Goal: Information Seeking & Learning: Learn about a topic

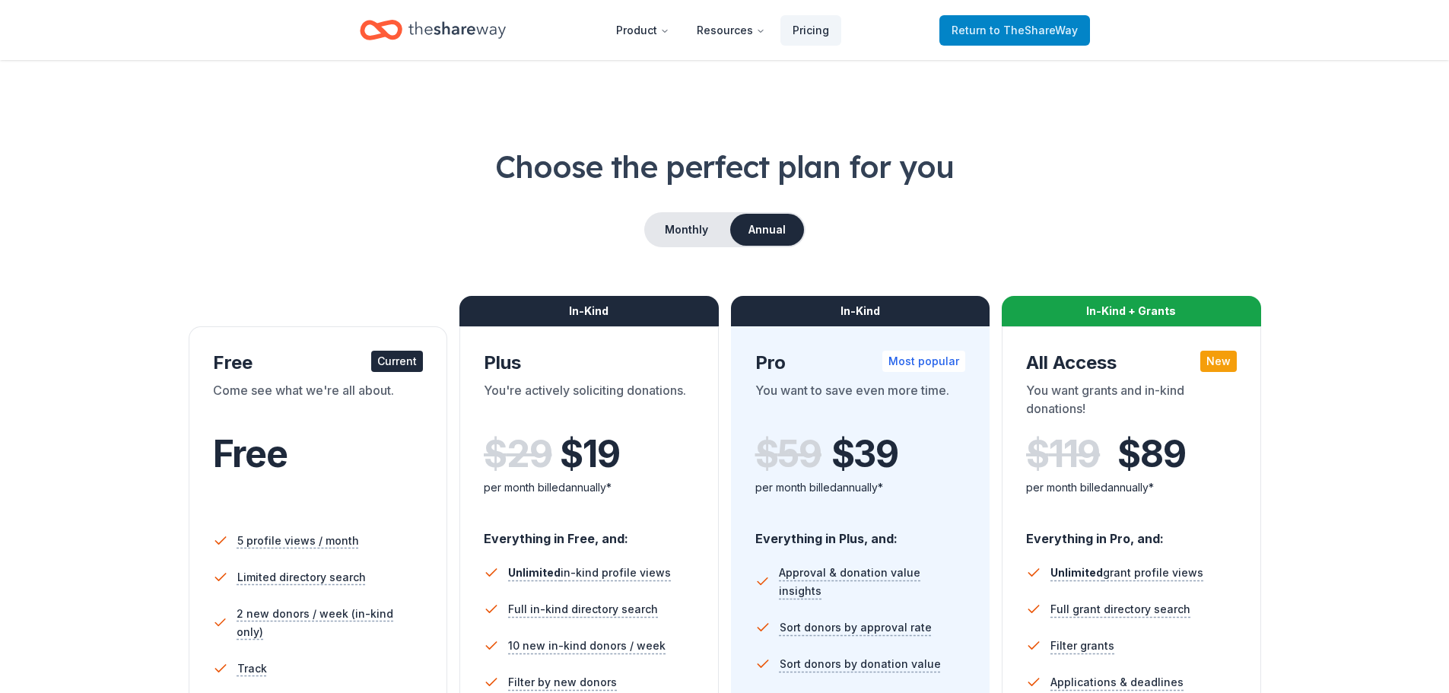
click at [1001, 29] on span "to TheShareWay" at bounding box center [1034, 30] width 88 height 13
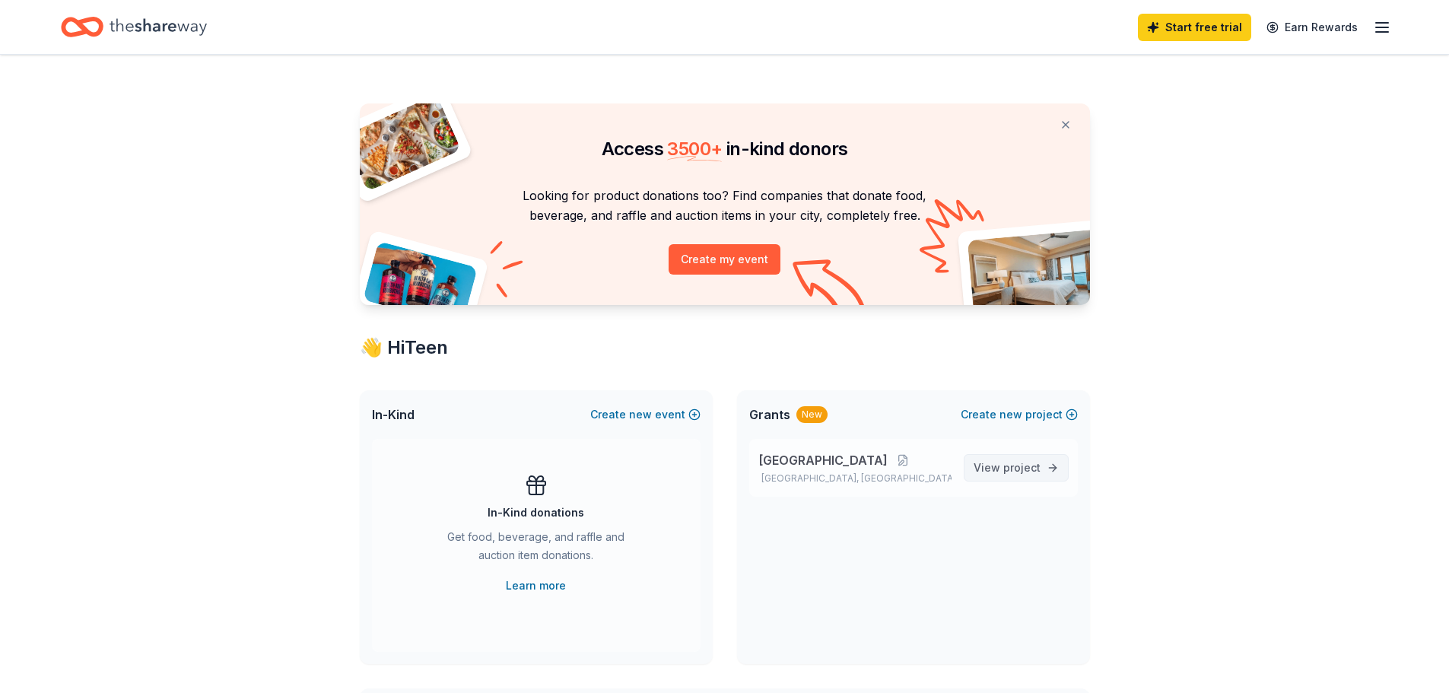
click at [1018, 466] on span "project" at bounding box center [1021, 467] width 37 height 13
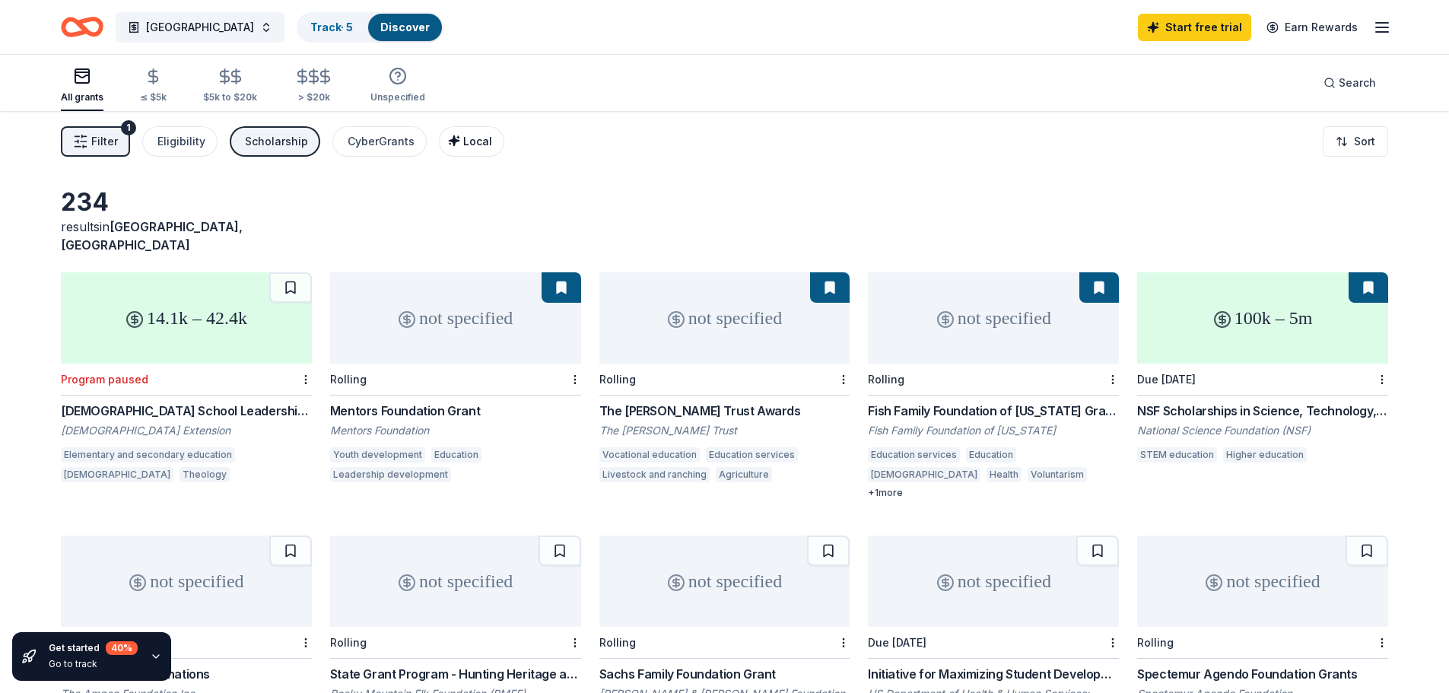
click at [463, 146] on span "Local" at bounding box center [477, 141] width 29 height 13
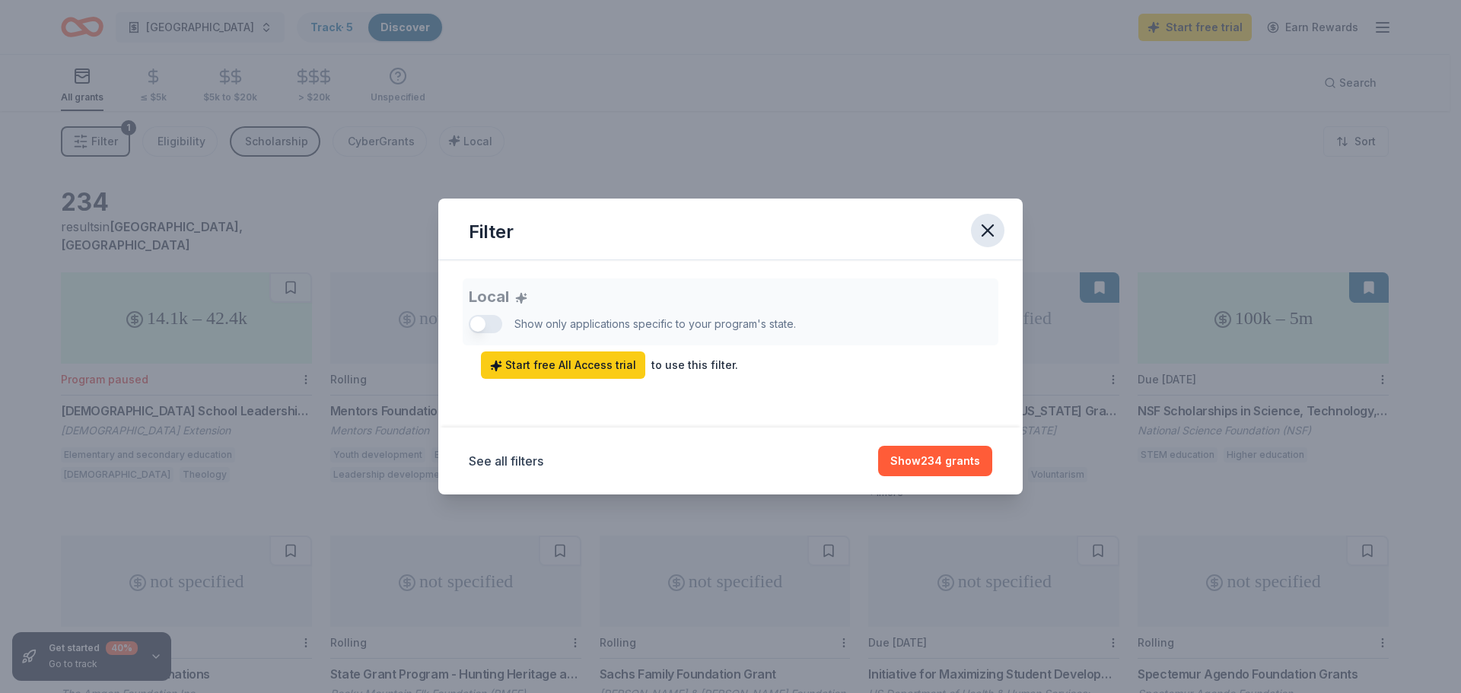
click at [990, 225] on icon "button" at bounding box center [987, 230] width 21 height 21
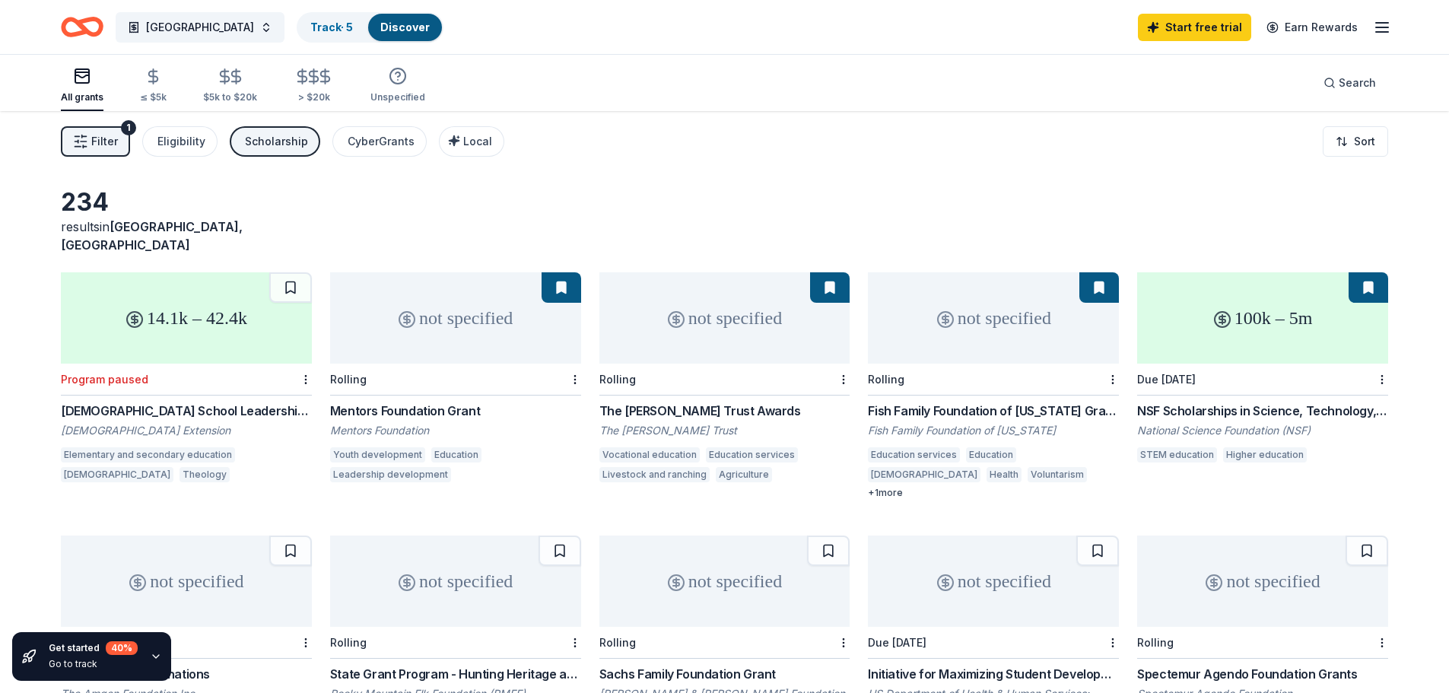
click at [89, 143] on button "Filter 1" at bounding box center [95, 141] width 69 height 30
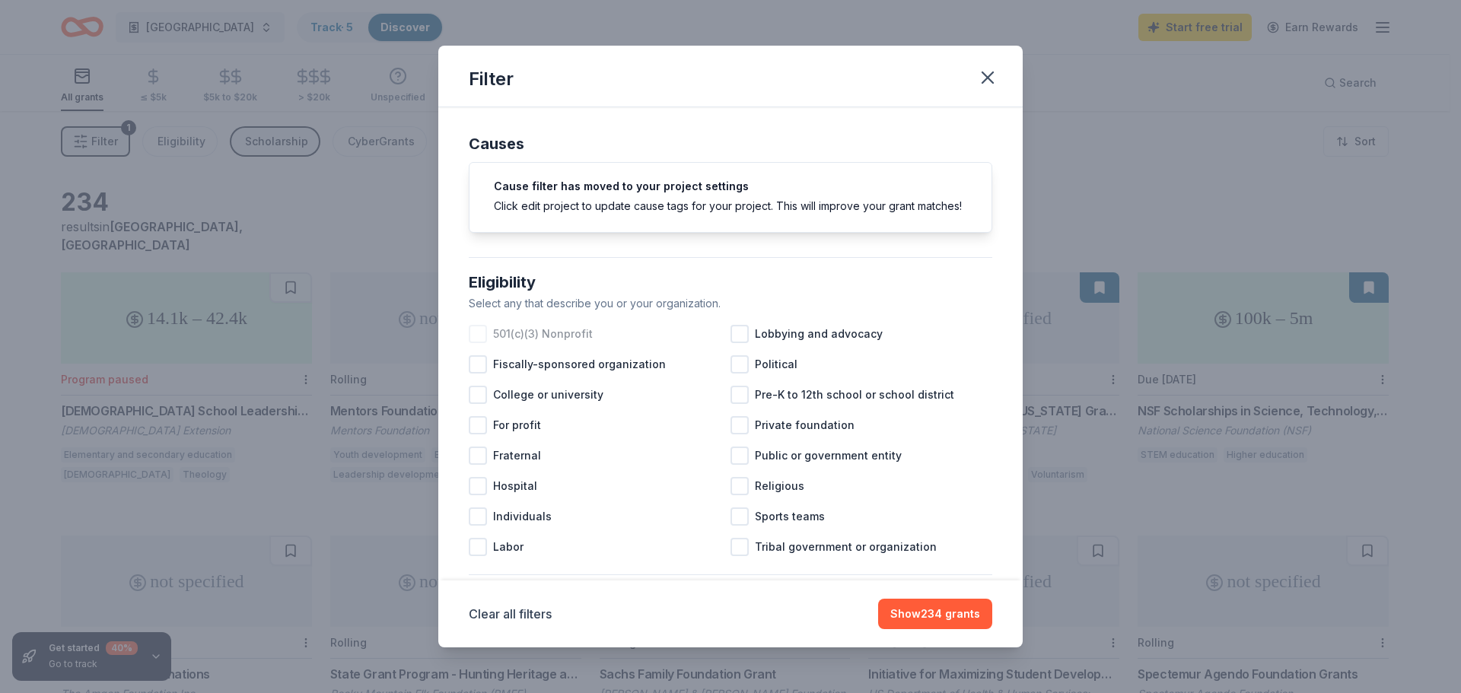
click at [477, 343] on div at bounding box center [478, 334] width 18 height 18
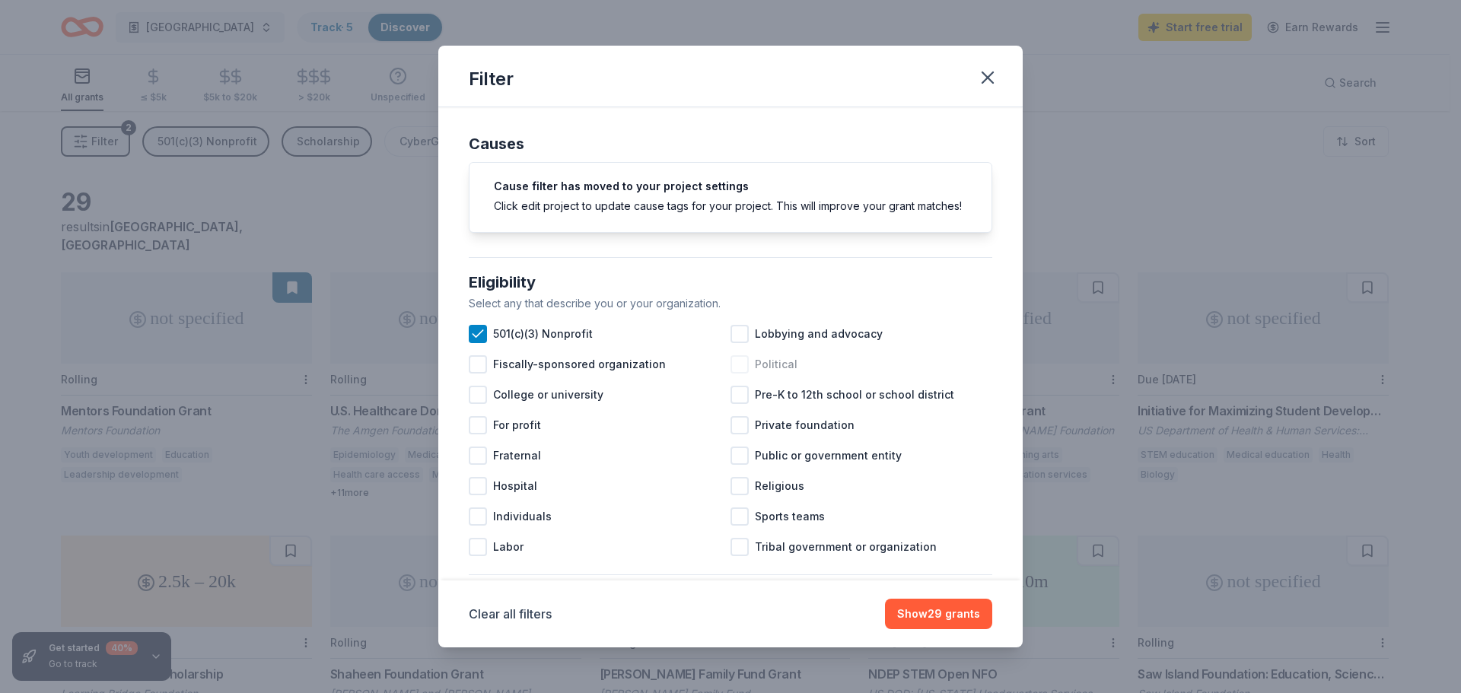
scroll to position [76, 0]
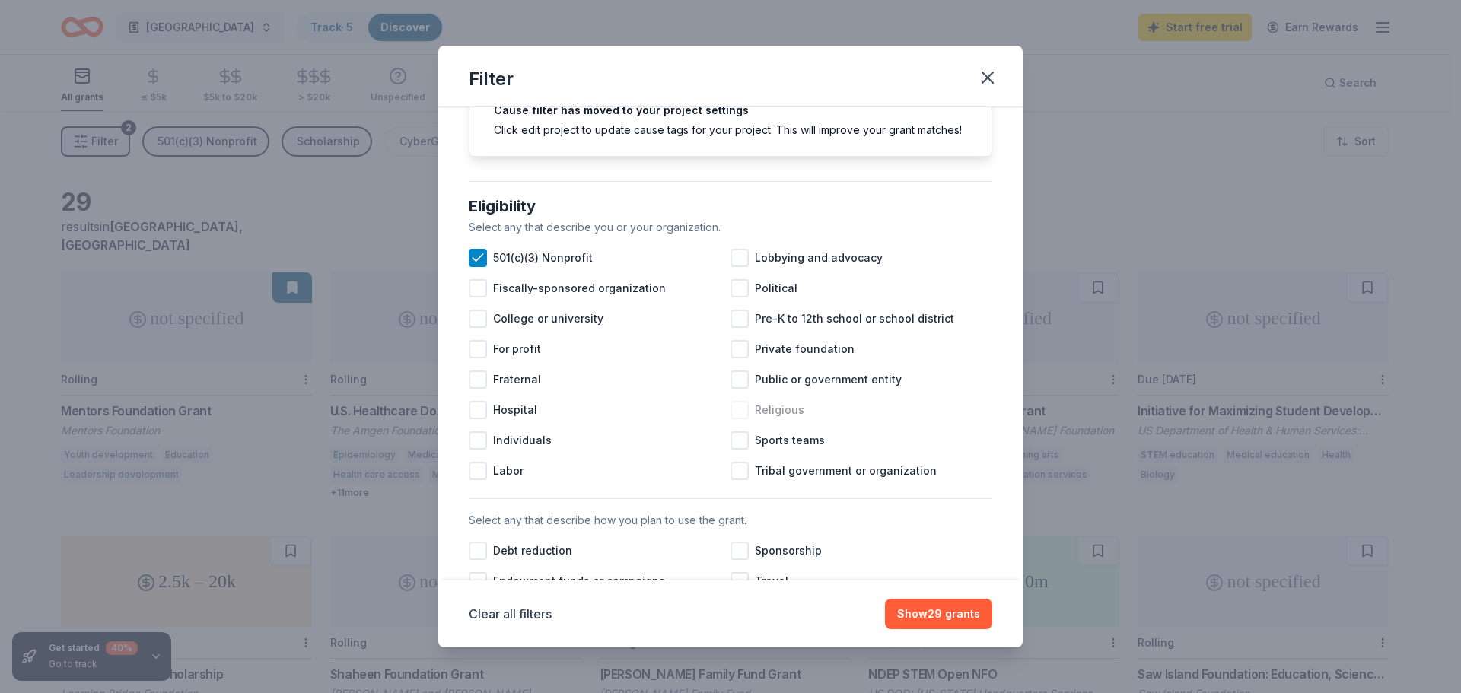
click at [732, 419] on div at bounding box center [739, 410] width 18 height 18
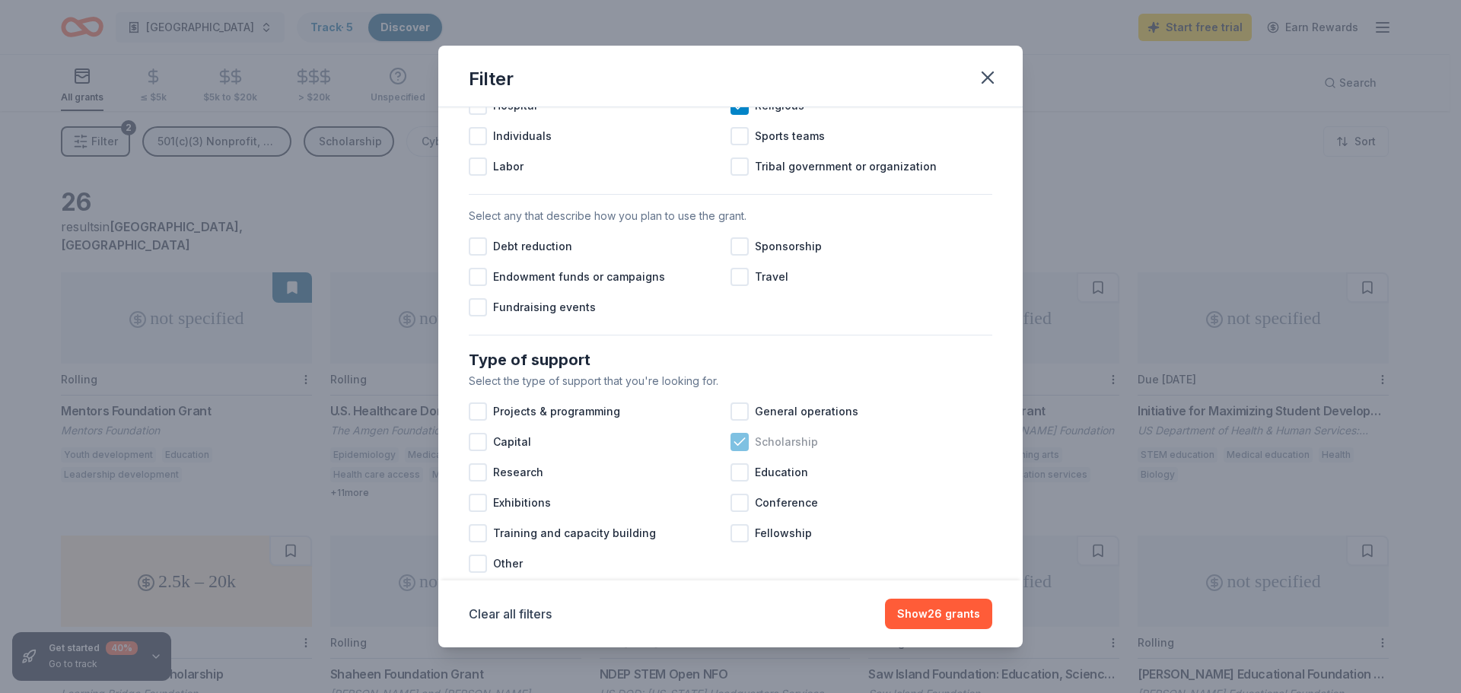
scroll to position [456, 0]
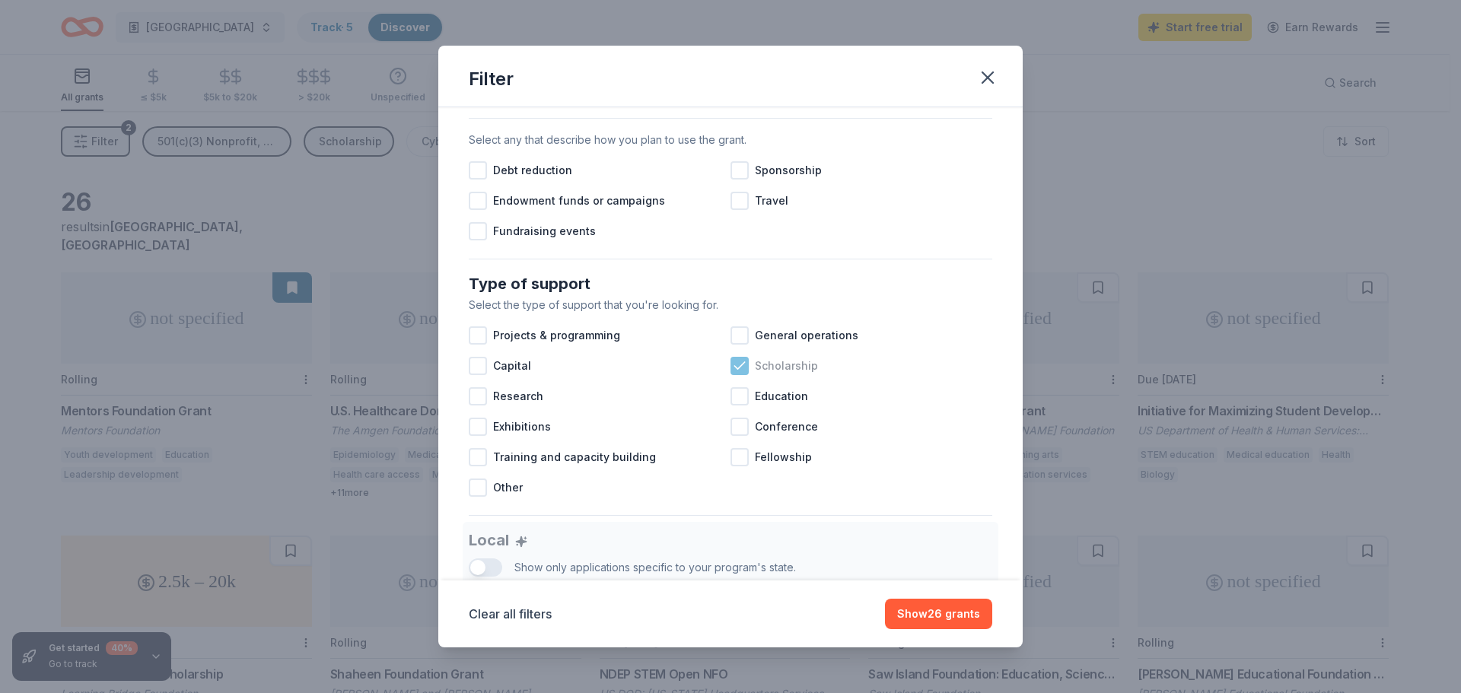
click at [736, 369] on icon at bounding box center [739, 365] width 10 height 7
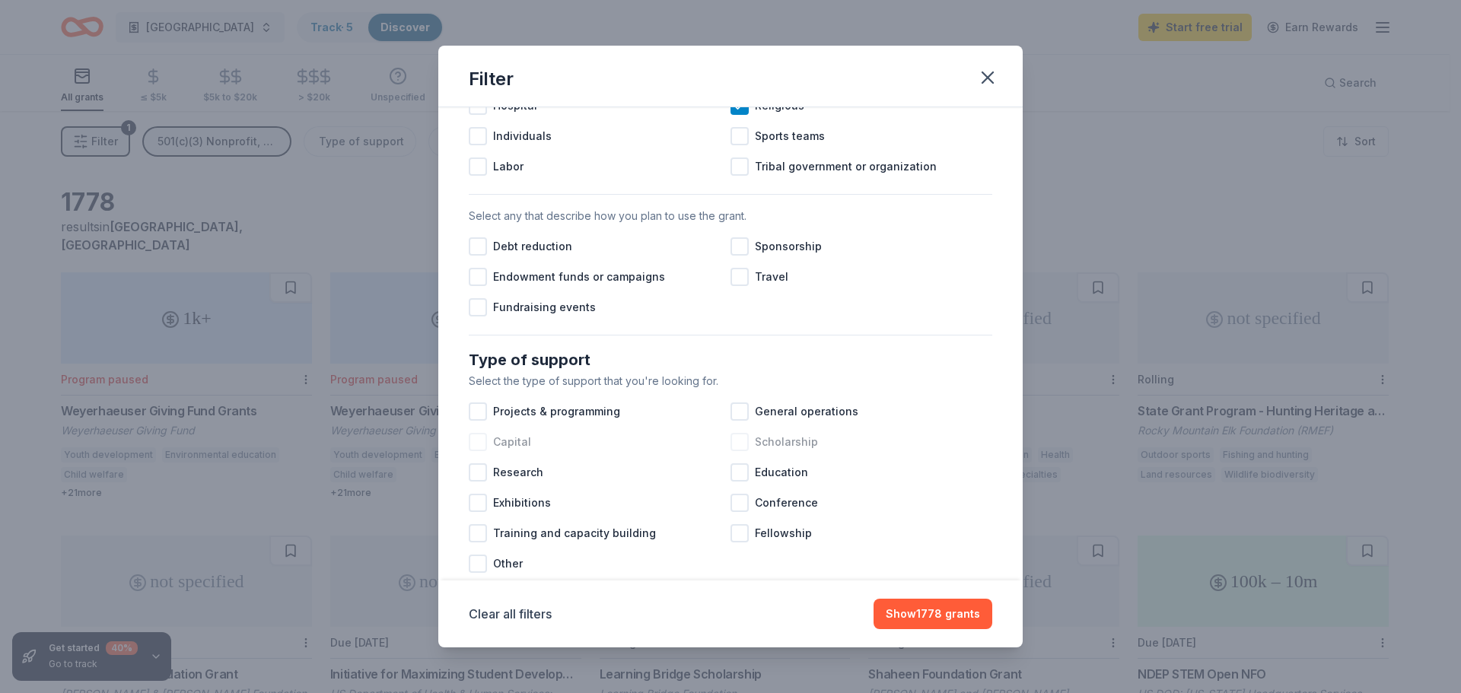
scroll to position [456, 0]
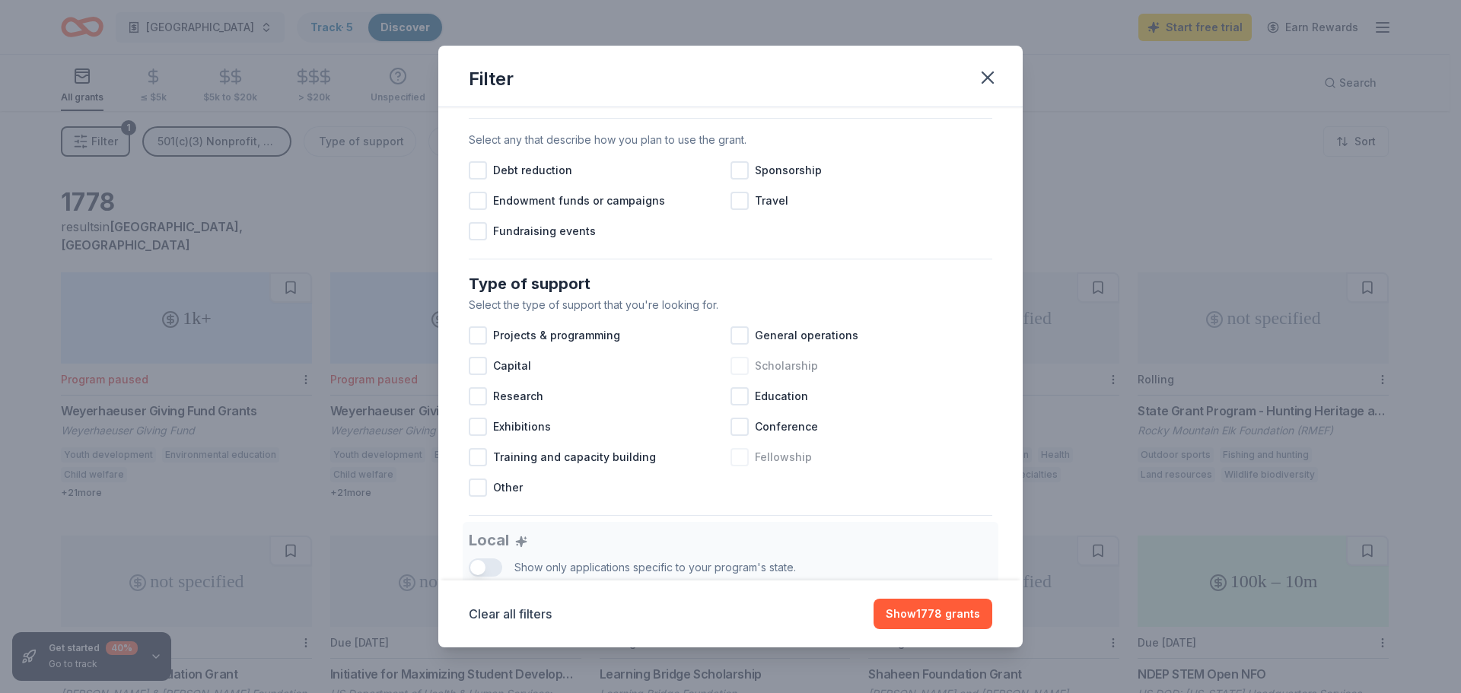
click at [736, 466] on div at bounding box center [739, 457] width 18 height 18
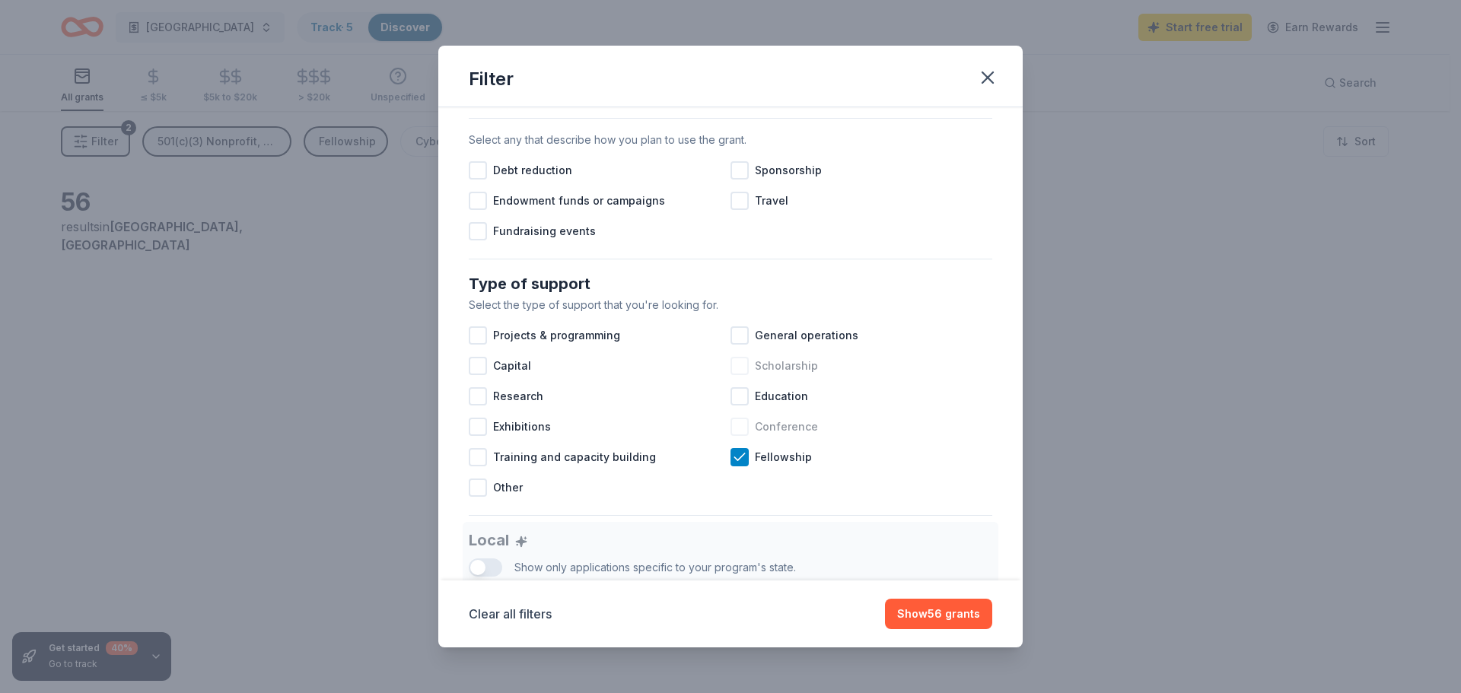
click at [736, 436] on div at bounding box center [739, 427] width 18 height 18
click at [733, 405] on div at bounding box center [739, 396] width 18 height 18
click at [731, 372] on div at bounding box center [739, 366] width 18 height 18
click at [733, 345] on div at bounding box center [739, 335] width 18 height 18
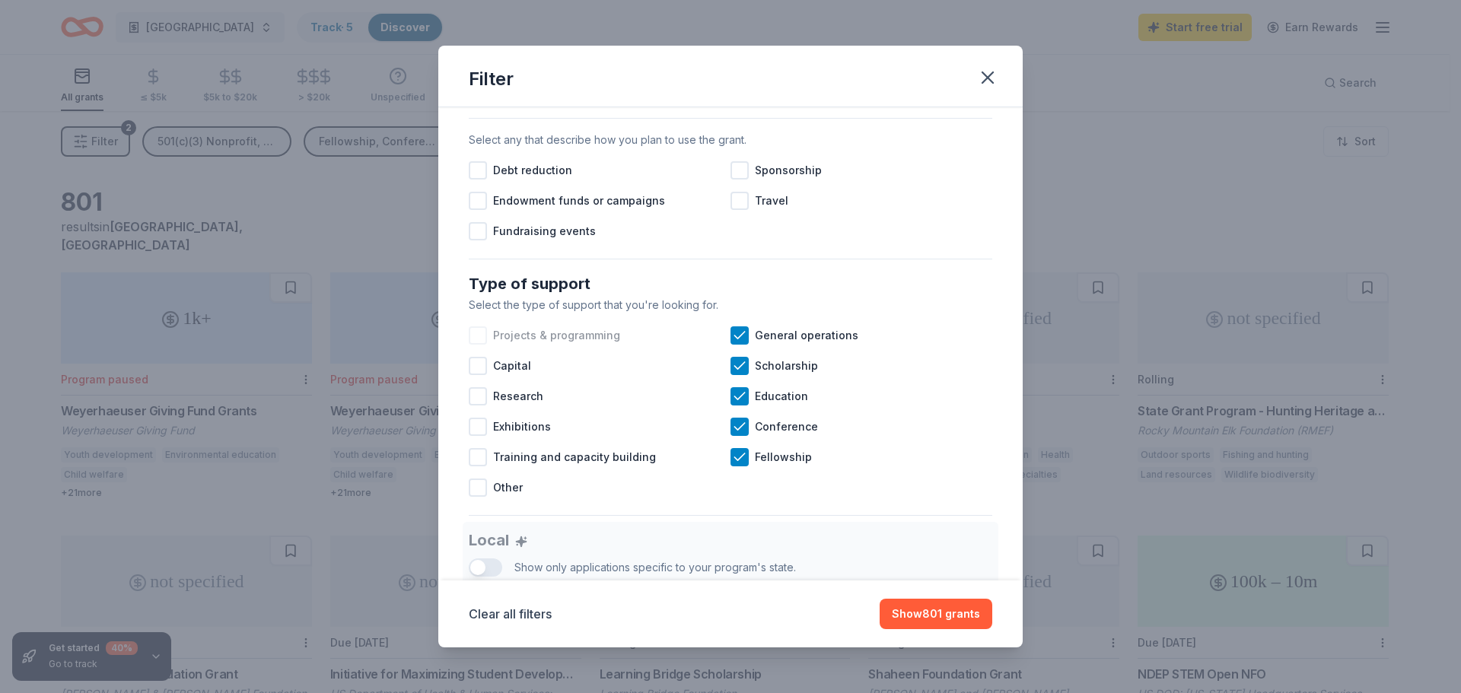
click at [481, 345] on div at bounding box center [478, 335] width 18 height 18
click at [484, 497] on div at bounding box center [478, 487] width 18 height 18
click at [485, 495] on icon at bounding box center [477, 487] width 15 height 15
click at [477, 343] on icon at bounding box center [477, 335] width 15 height 15
click at [902, 503] on div "Projects & programming General operations Capital Scholarship Research Educatio…" at bounding box center [730, 411] width 523 height 183
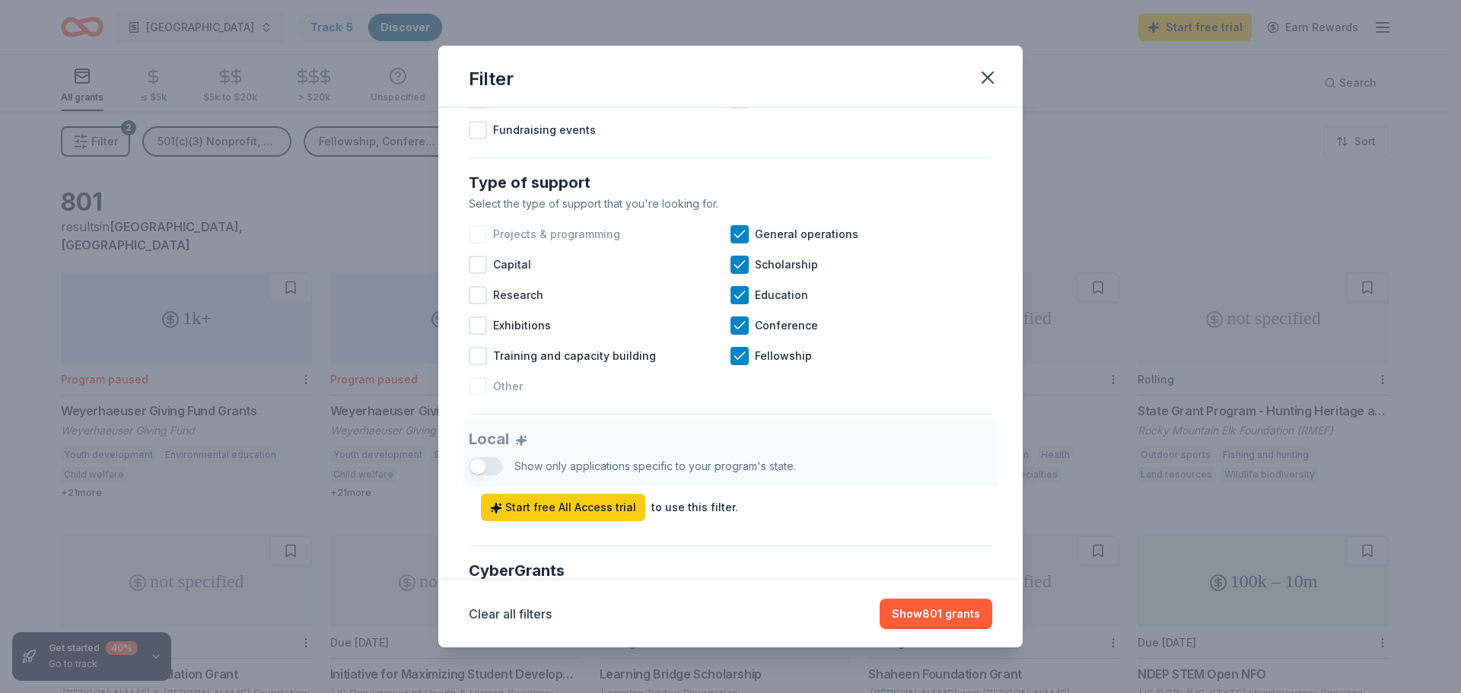
scroll to position [531, 0]
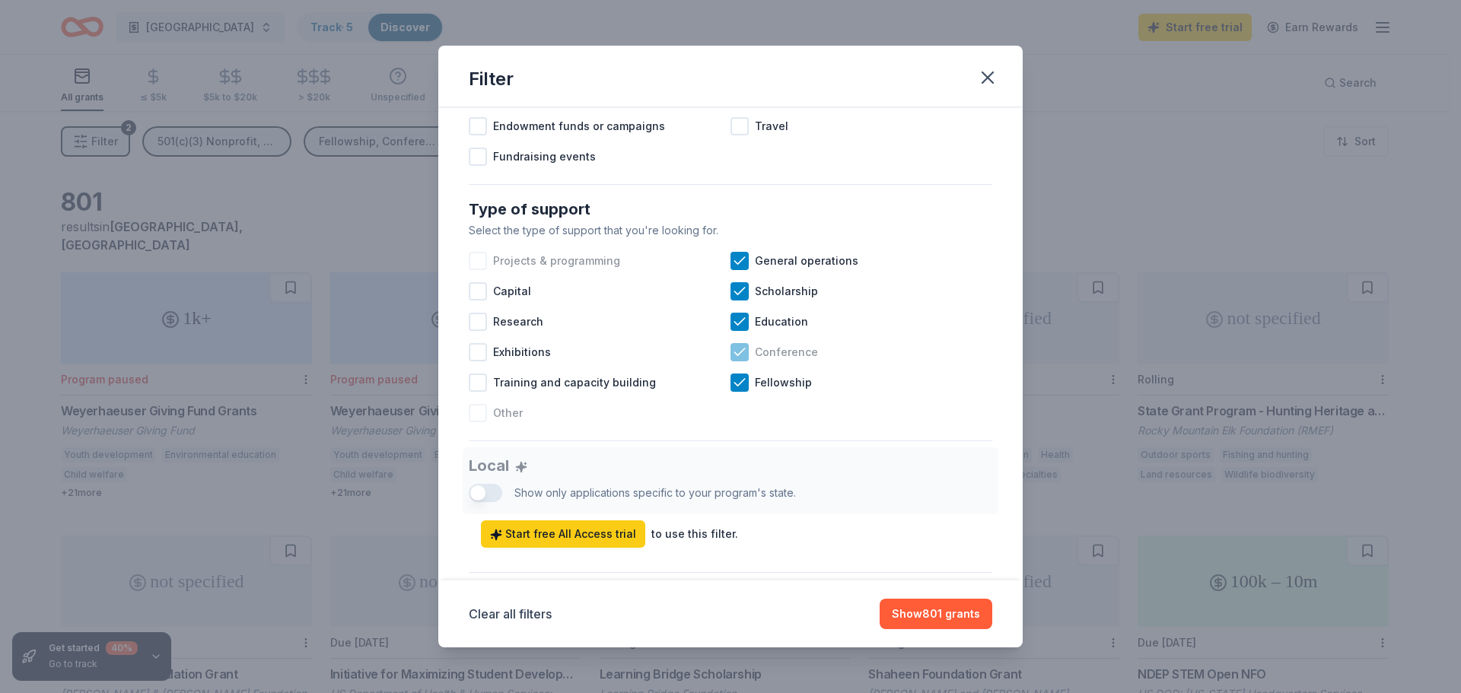
click at [733, 360] on icon at bounding box center [739, 352] width 15 height 15
click at [481, 270] on div at bounding box center [478, 261] width 18 height 18
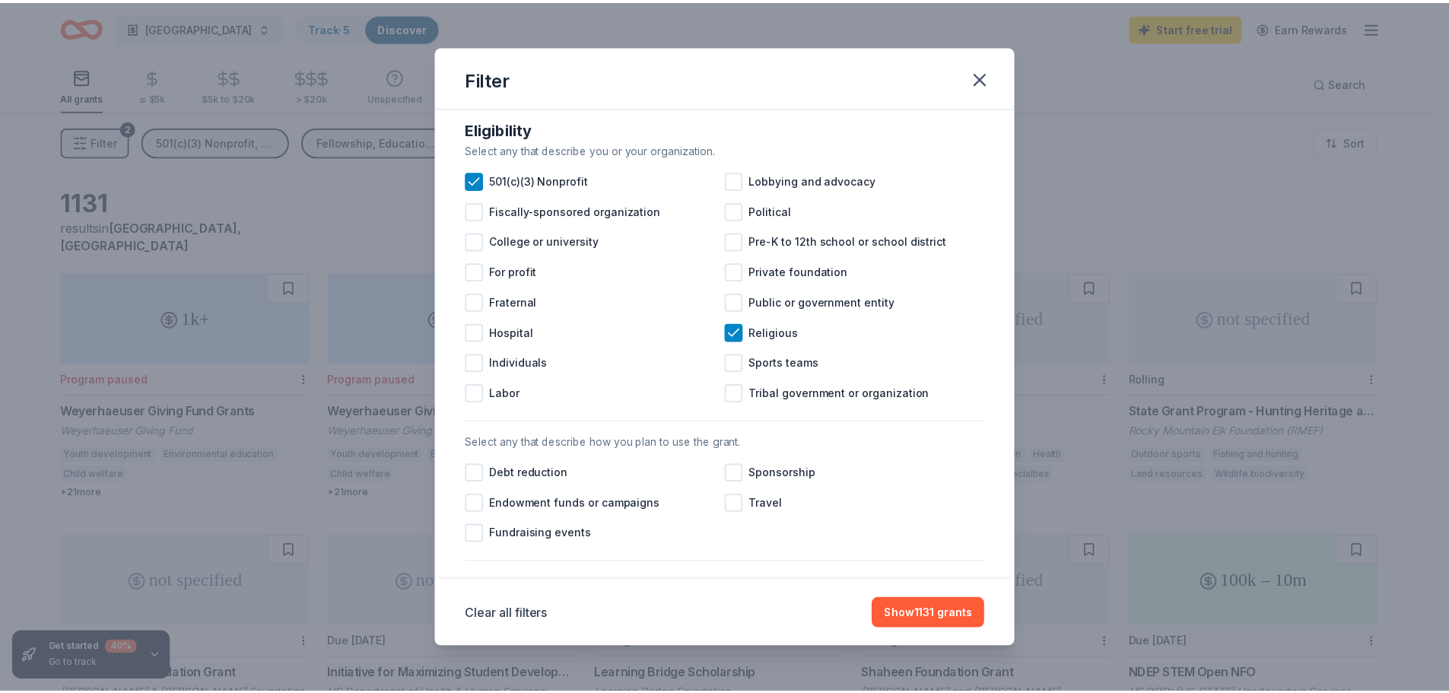
scroll to position [151, 0]
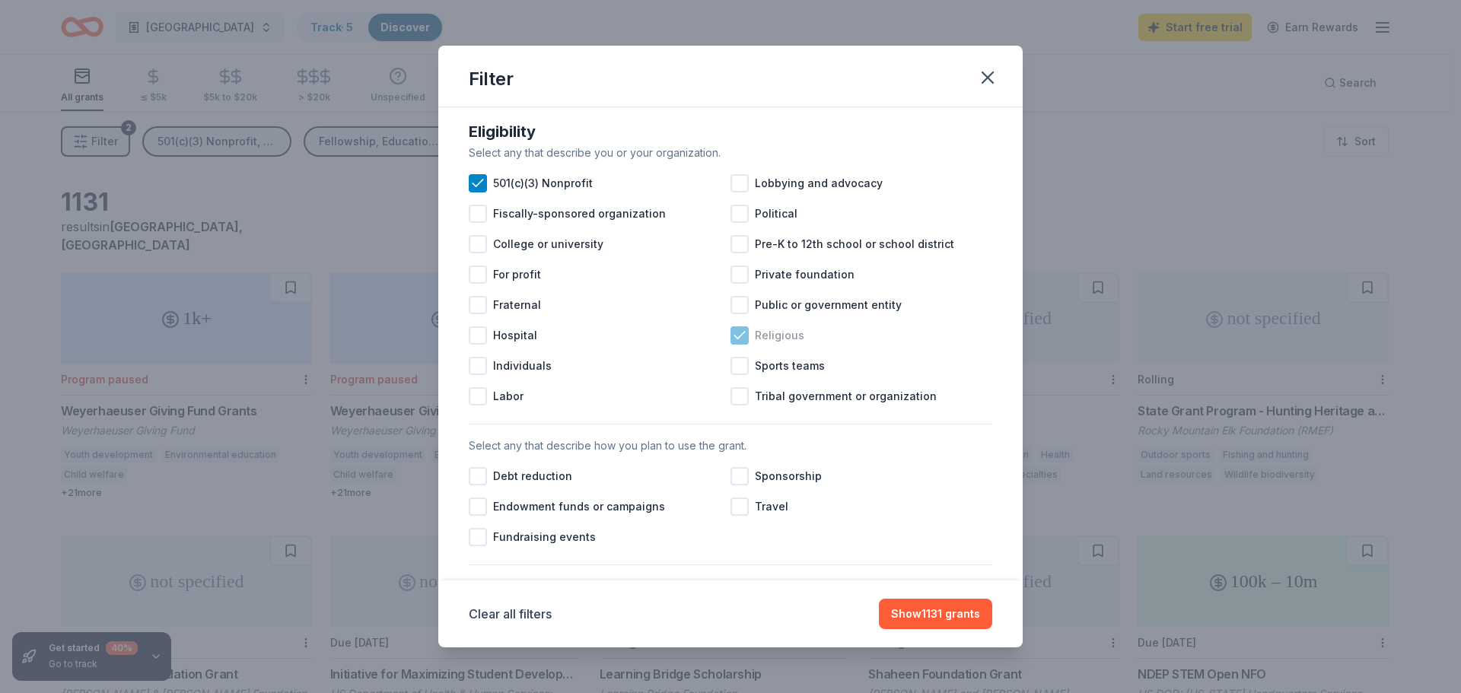
click at [740, 343] on icon at bounding box center [739, 335] width 15 height 15
click at [738, 345] on div at bounding box center [739, 335] width 18 height 18
click at [949, 606] on button "Show 1131 grants" at bounding box center [935, 614] width 113 height 30
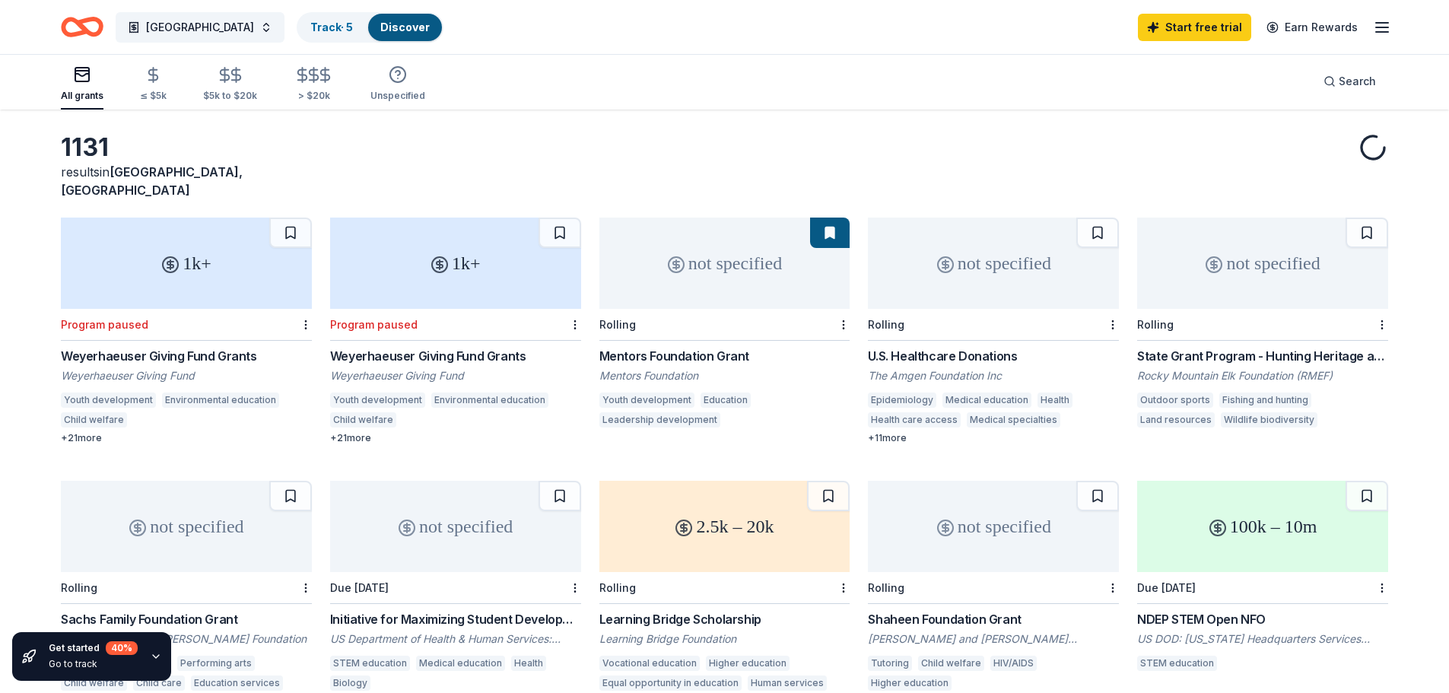
scroll to position [152, 0]
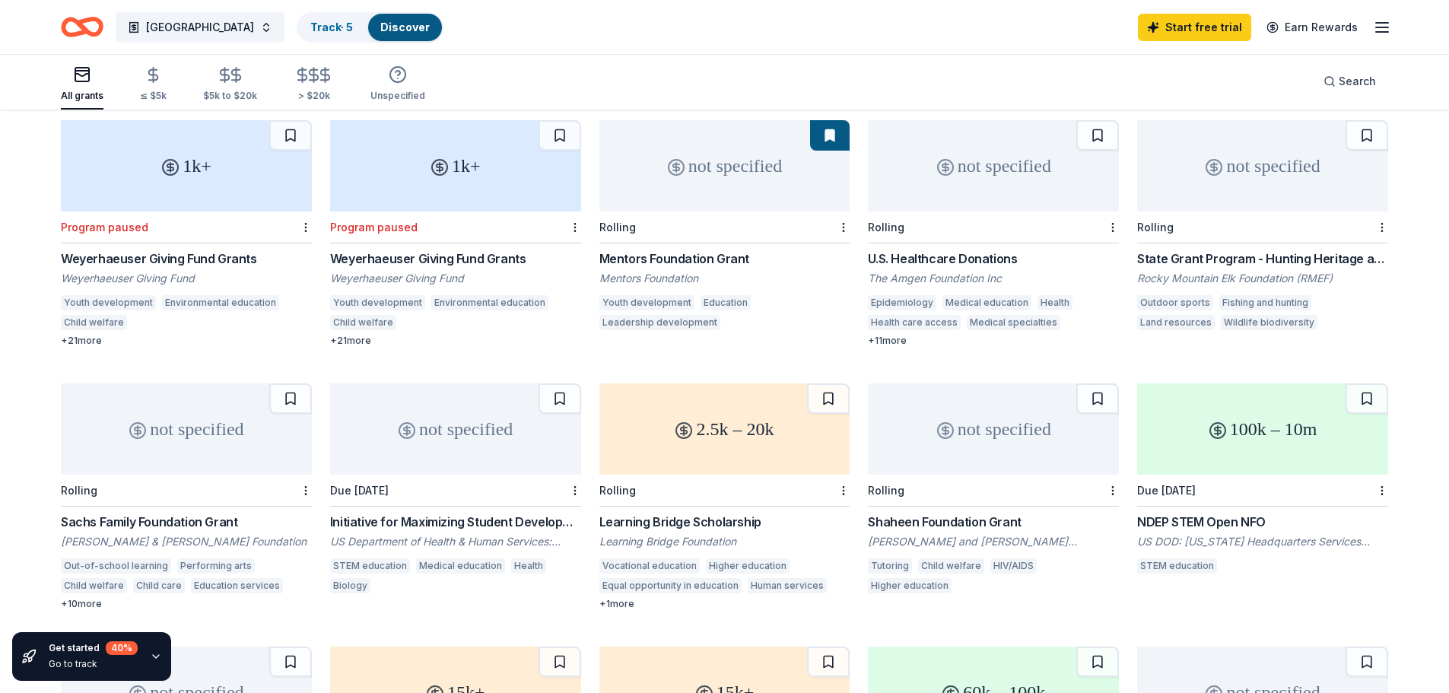
click at [190, 449] on div "not specified" at bounding box center [186, 428] width 251 height 91
click at [739, 161] on div "not specified" at bounding box center [724, 165] width 251 height 91
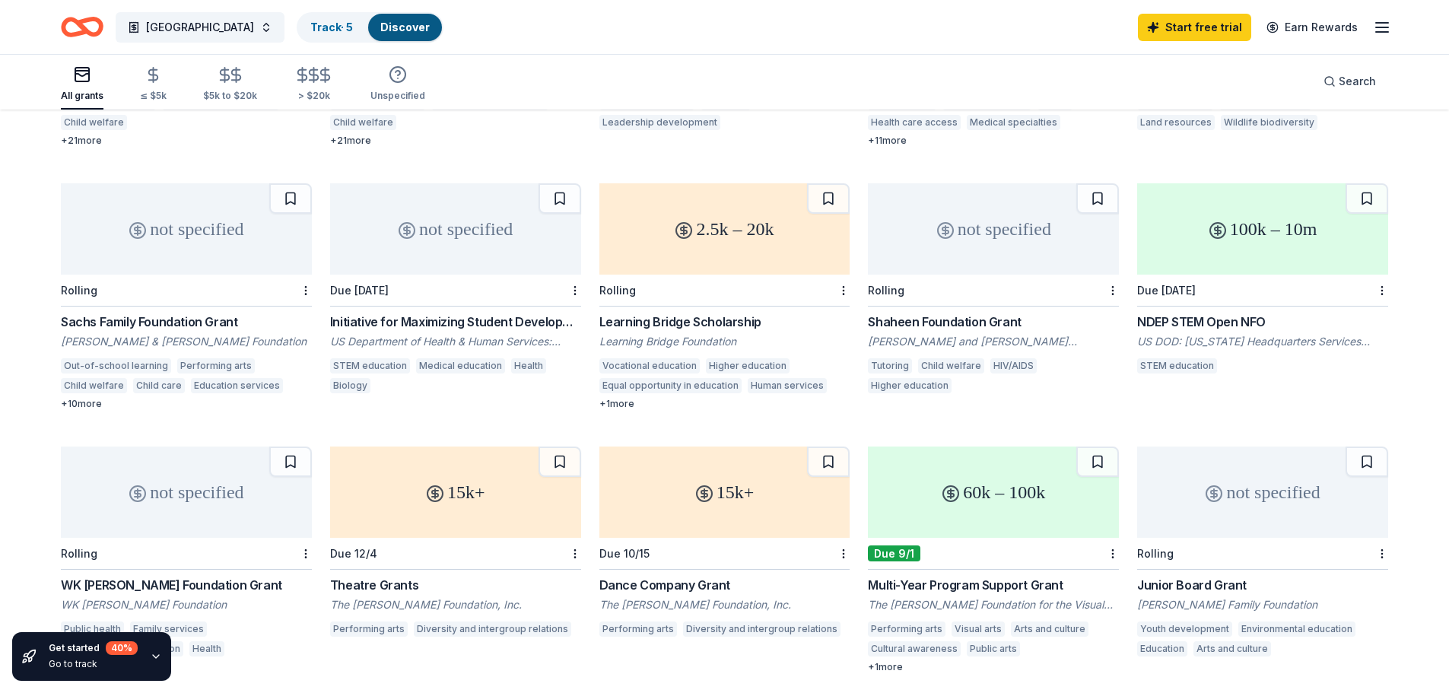
scroll to position [380, 0]
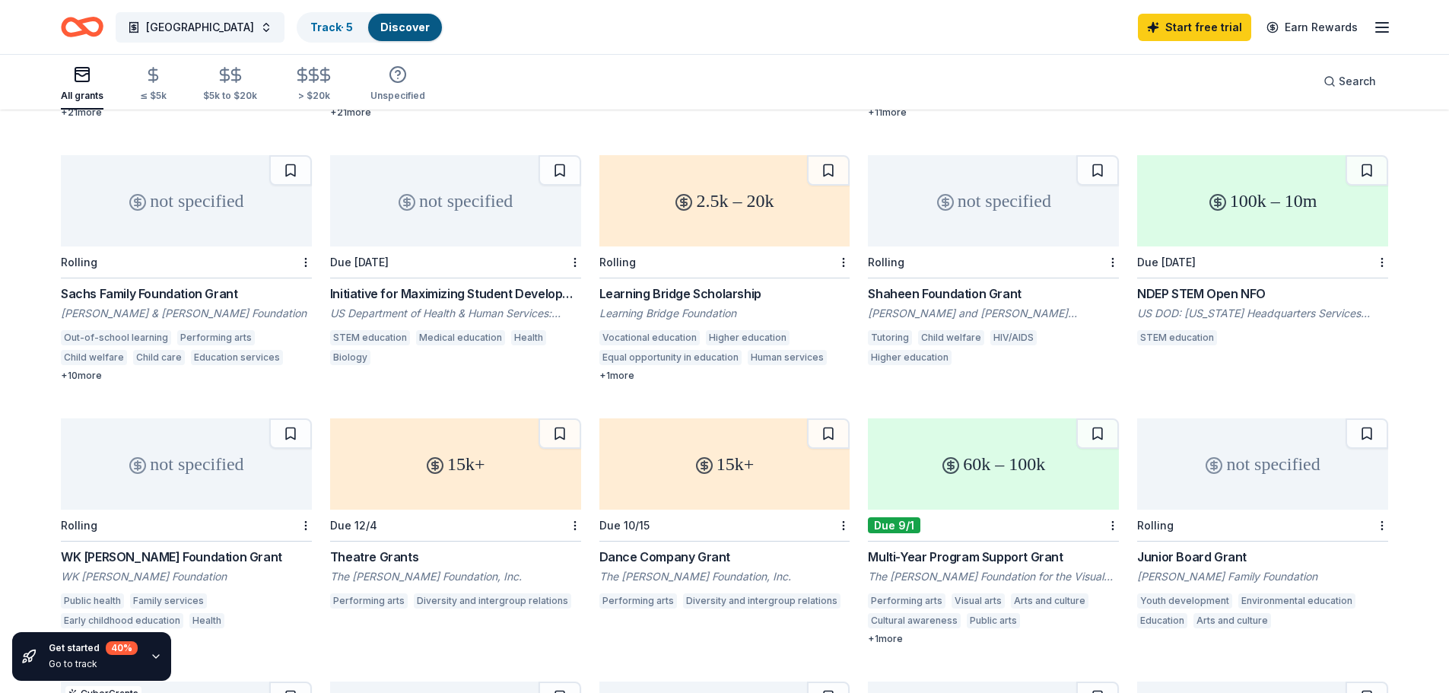
click at [78, 622] on div "Get started 40 % Go to track" at bounding box center [130, 656] width 260 height 73
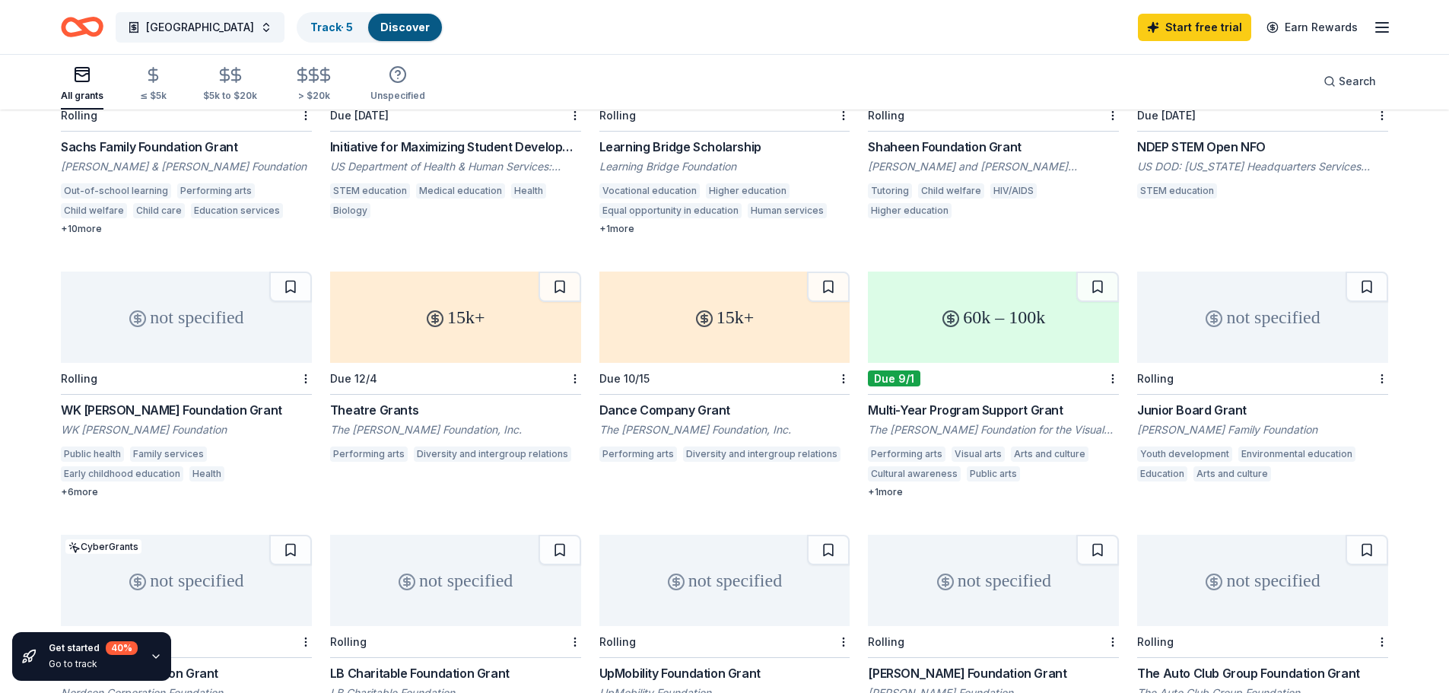
scroll to position [532, 0]
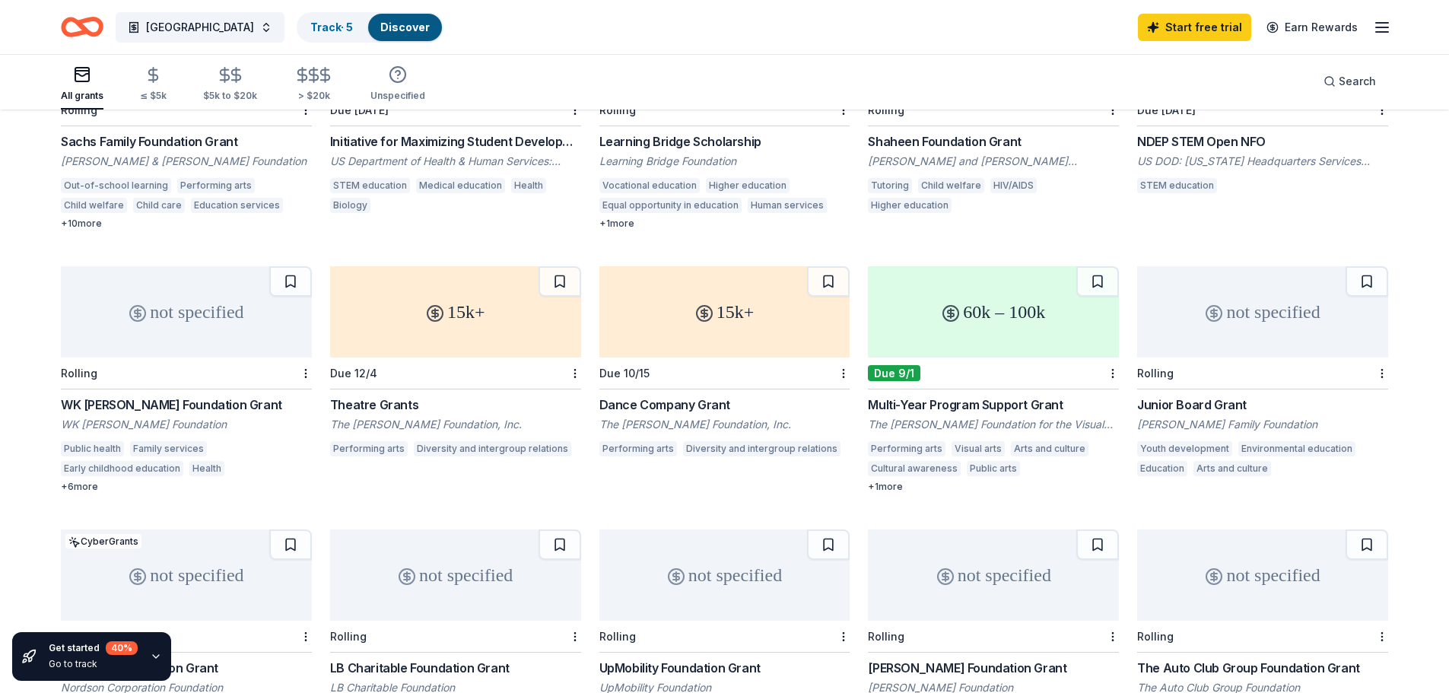
click at [91, 481] on div "+ 6 more" at bounding box center [186, 487] width 251 height 12
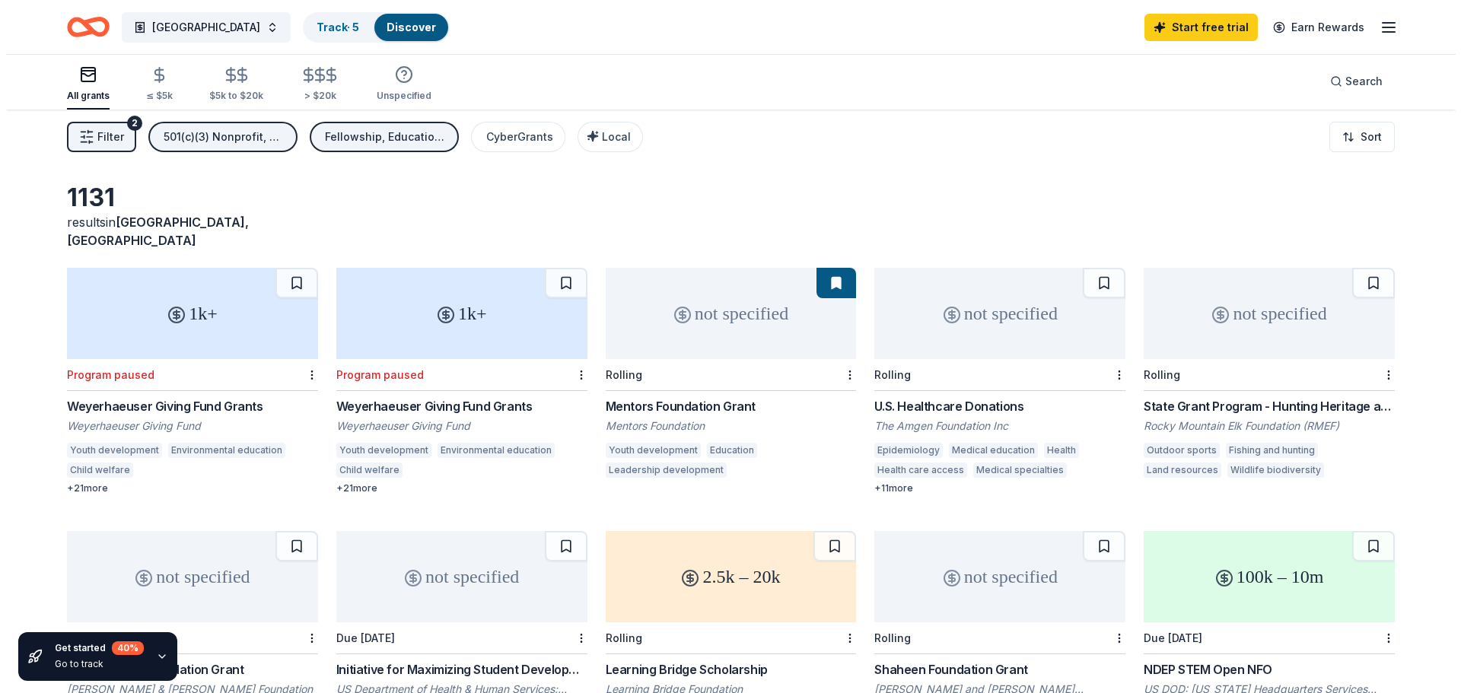
scroll to position [0, 0]
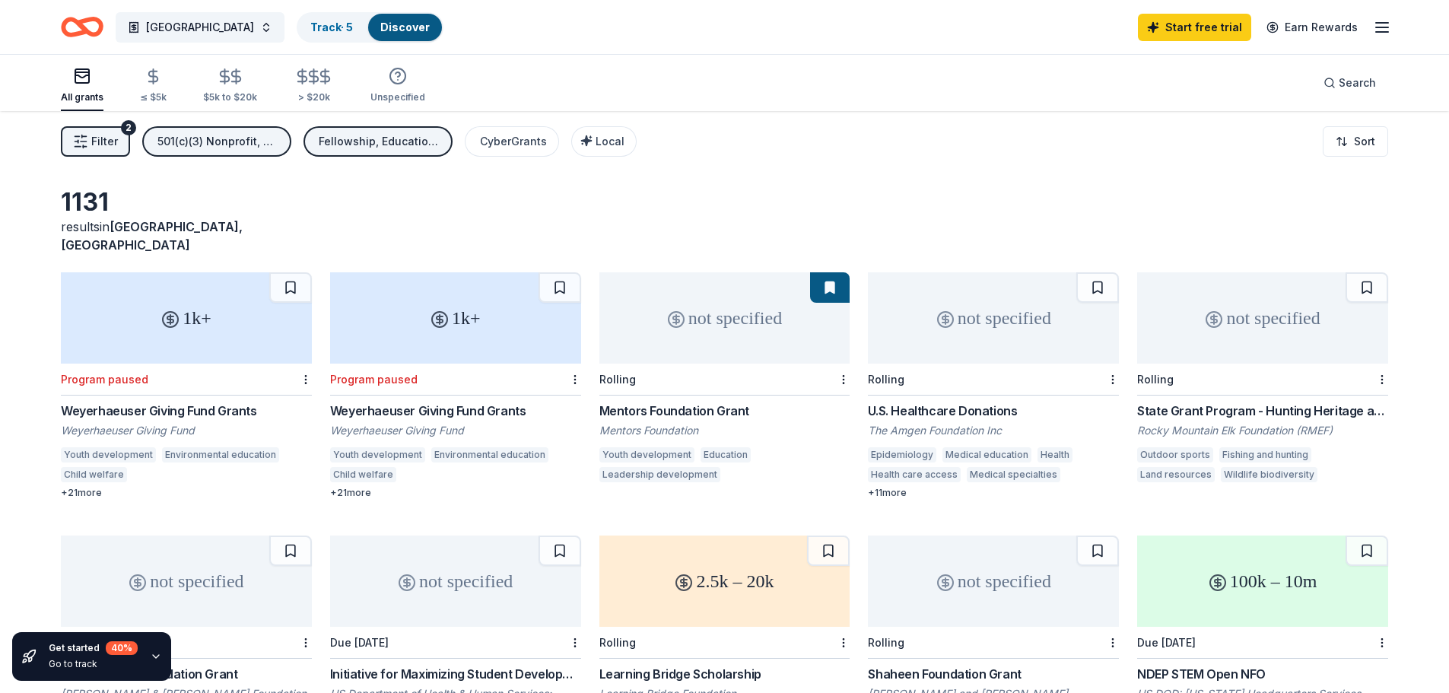
click at [91, 137] on span "Filter" at bounding box center [104, 141] width 27 height 18
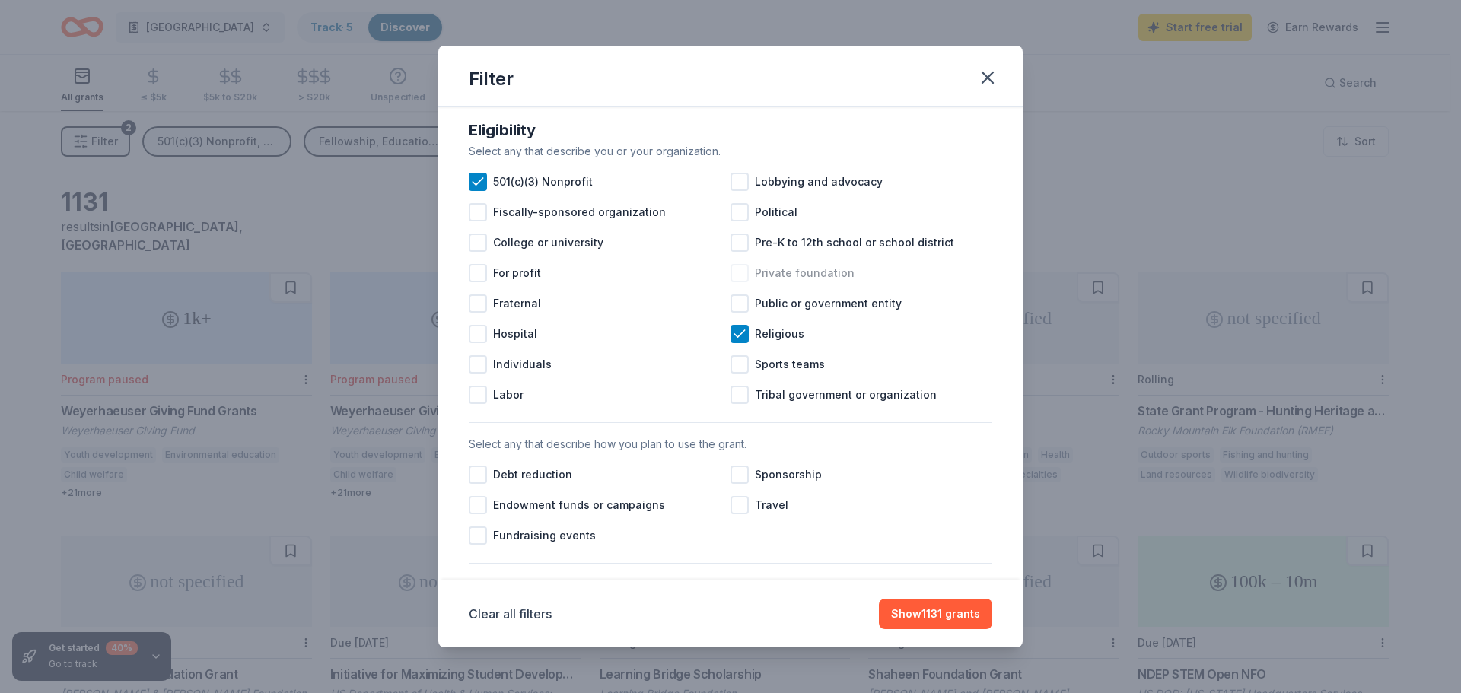
scroll to position [228, 0]
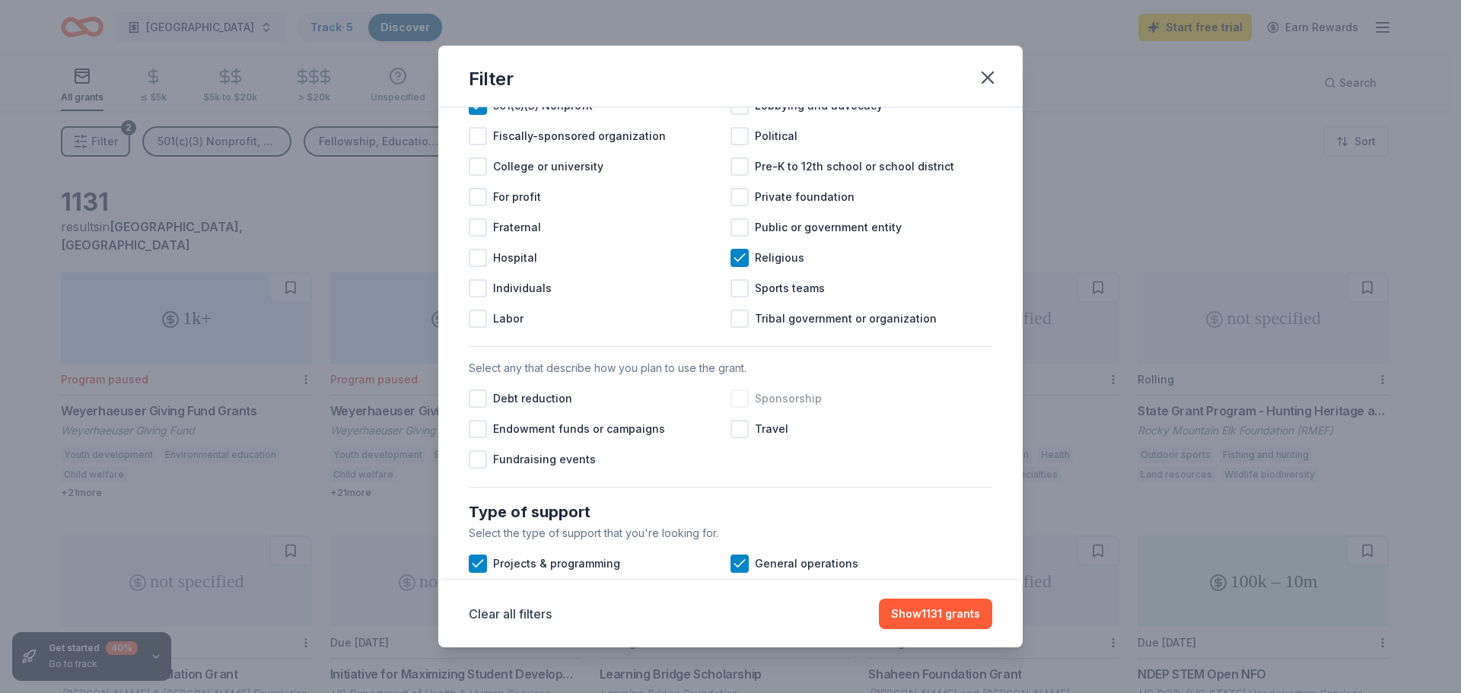
click at [730, 408] on div at bounding box center [739, 398] width 18 height 18
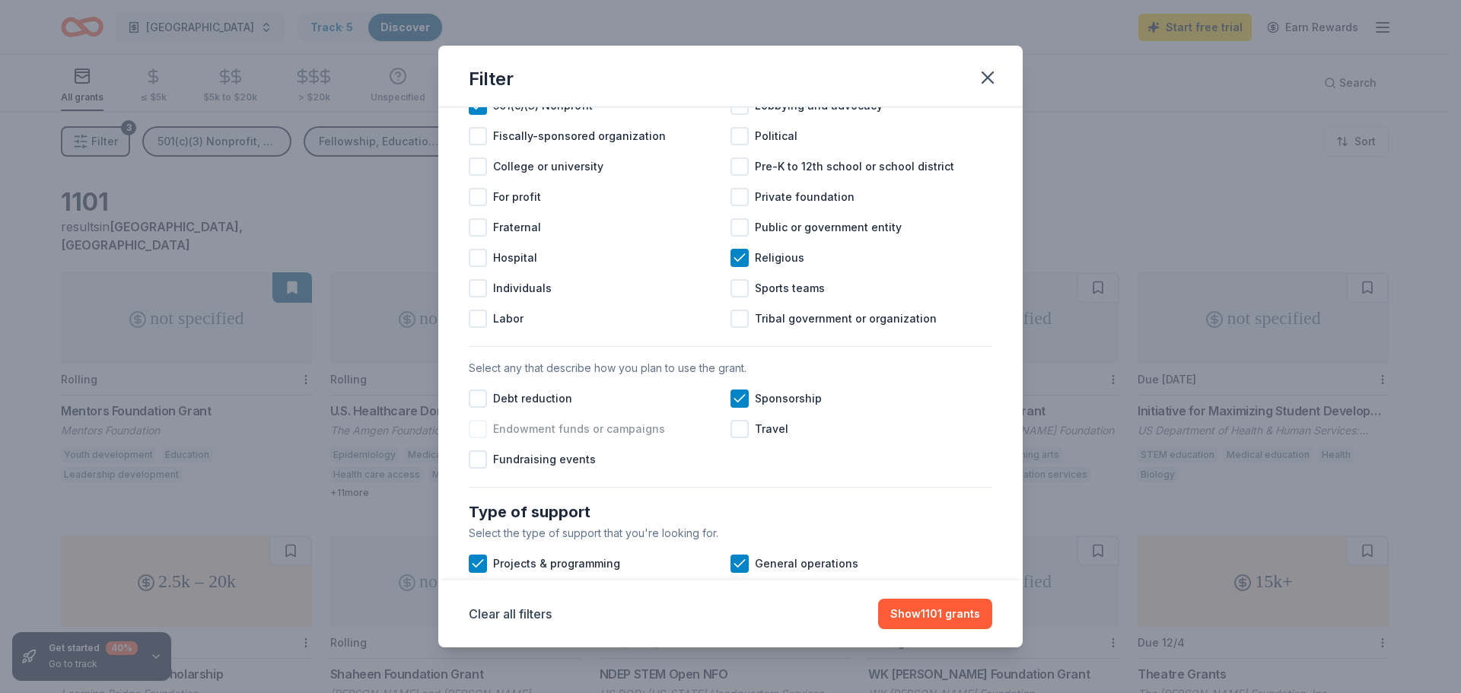
click at [481, 438] on div at bounding box center [478, 429] width 18 height 18
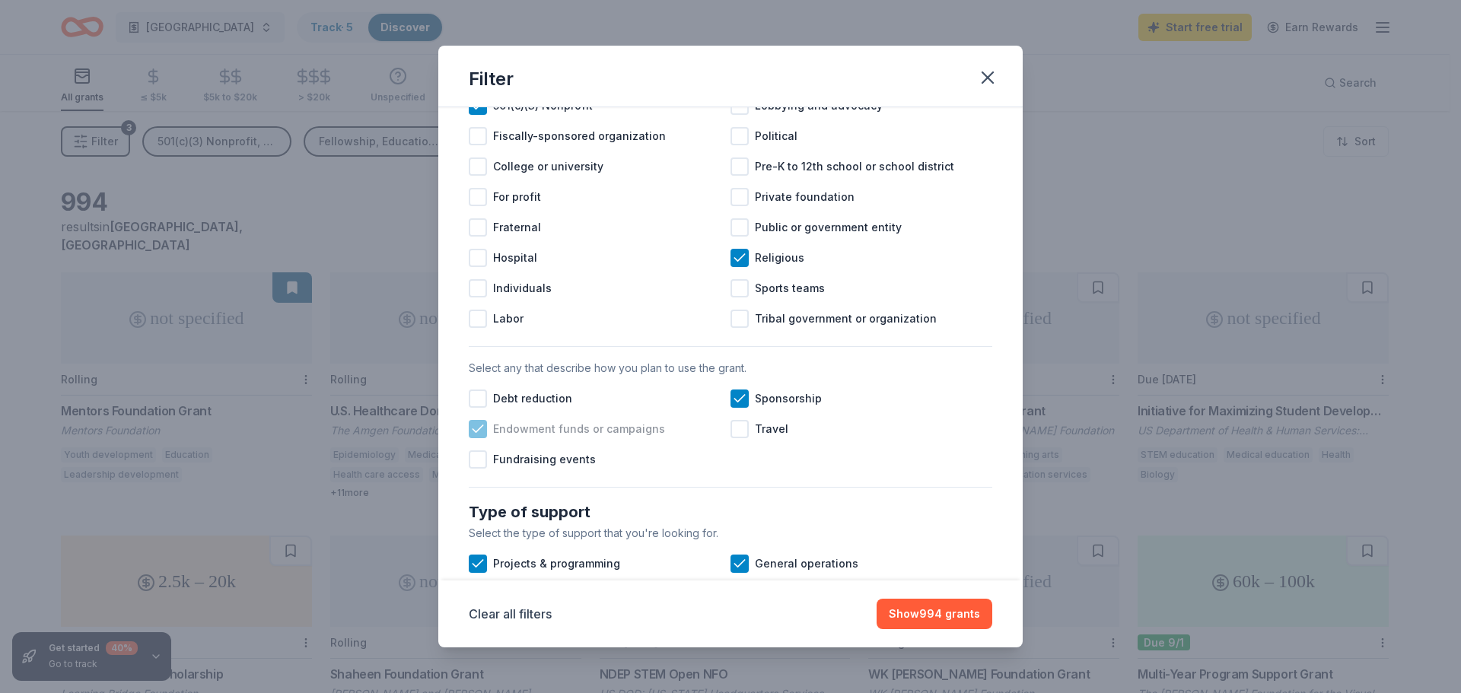
click at [480, 437] on icon at bounding box center [477, 428] width 15 height 15
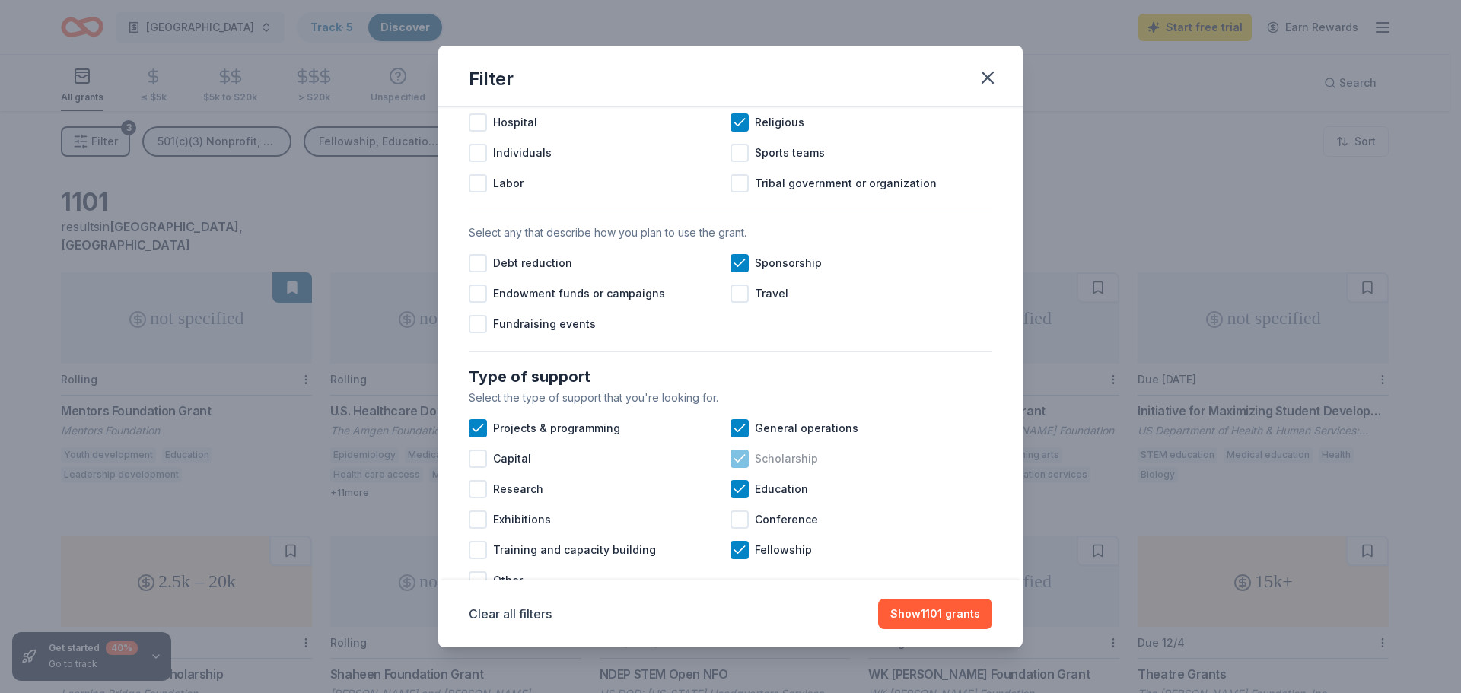
scroll to position [380, 0]
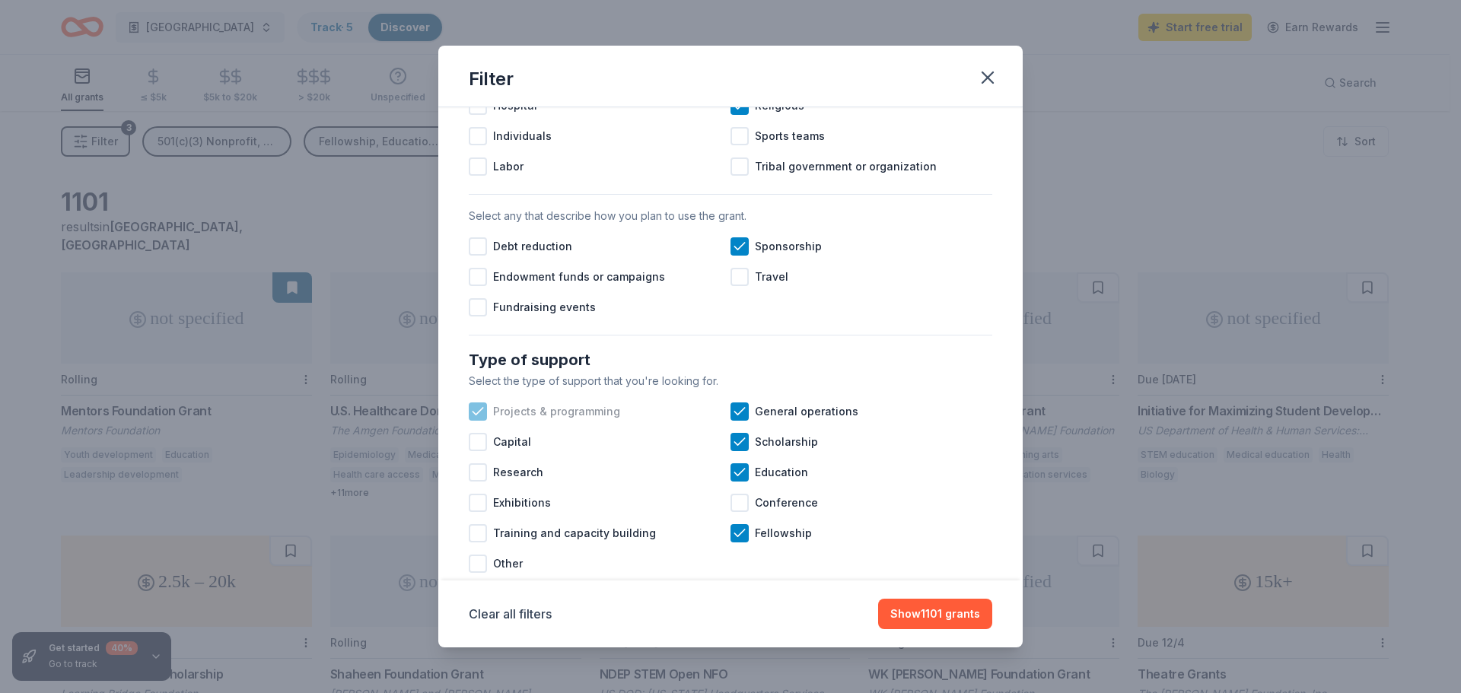
click at [477, 419] on icon at bounding box center [477, 411] width 15 height 15
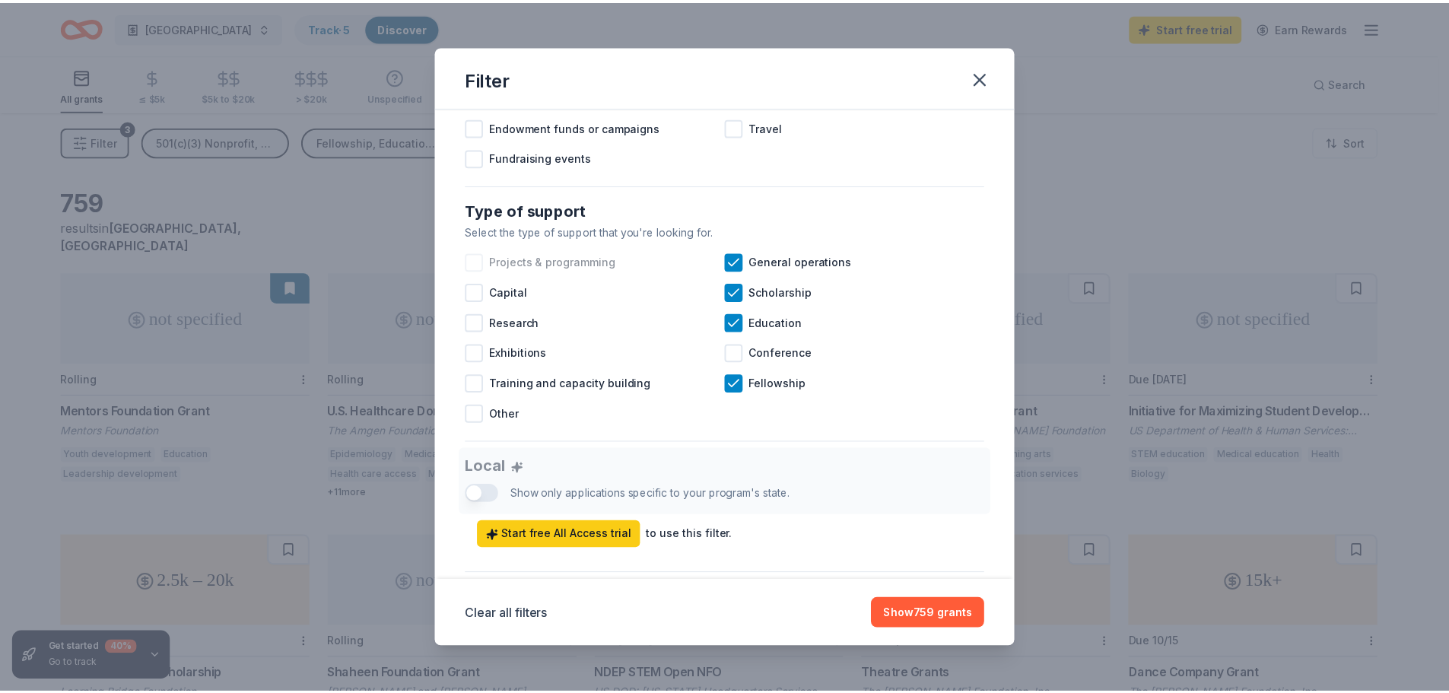
scroll to position [532, 0]
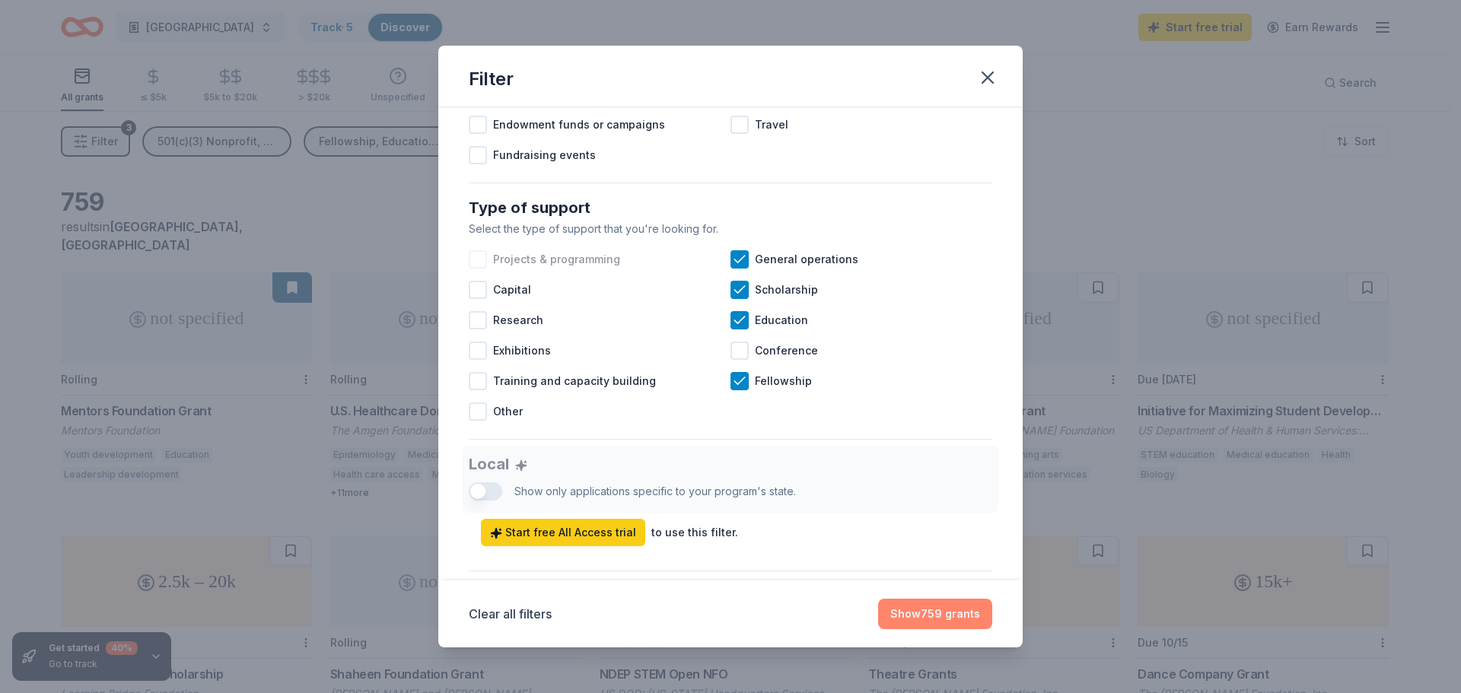
click at [942, 614] on button "Show 759 grants" at bounding box center [935, 614] width 114 height 30
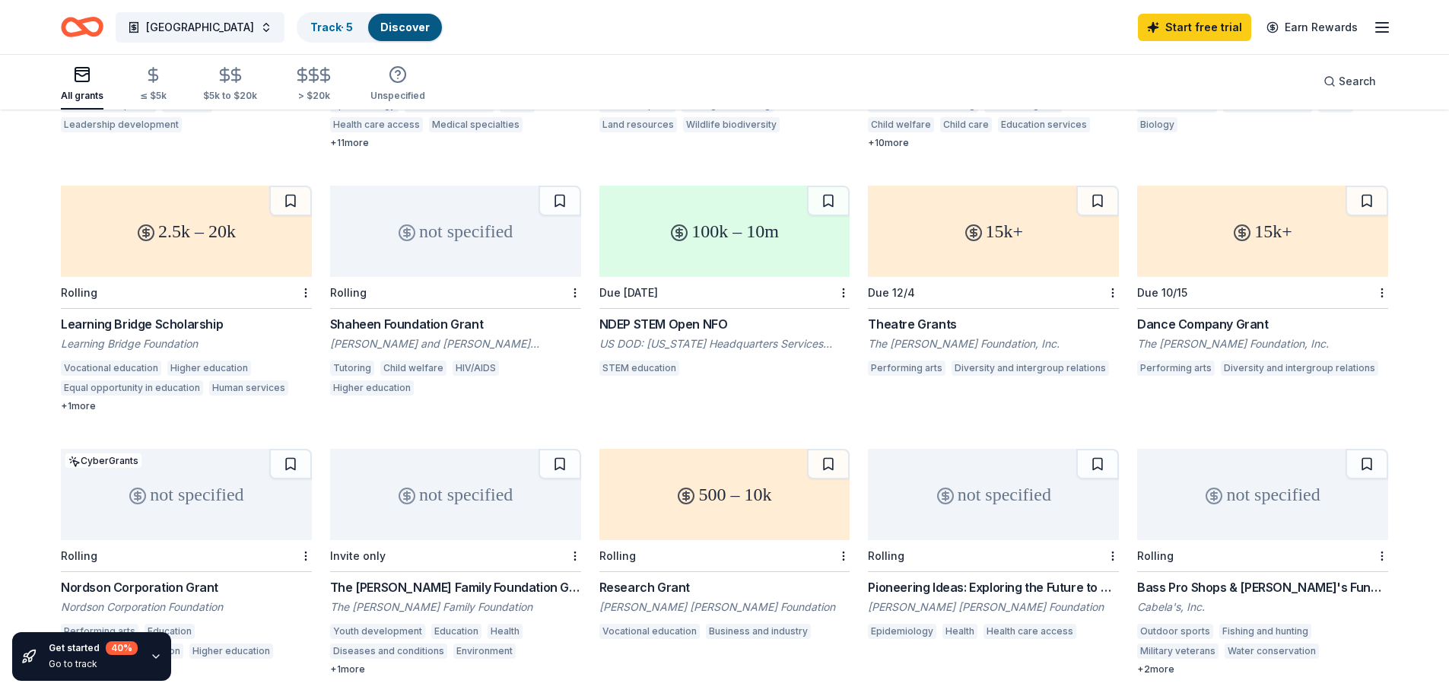
scroll to position [380, 0]
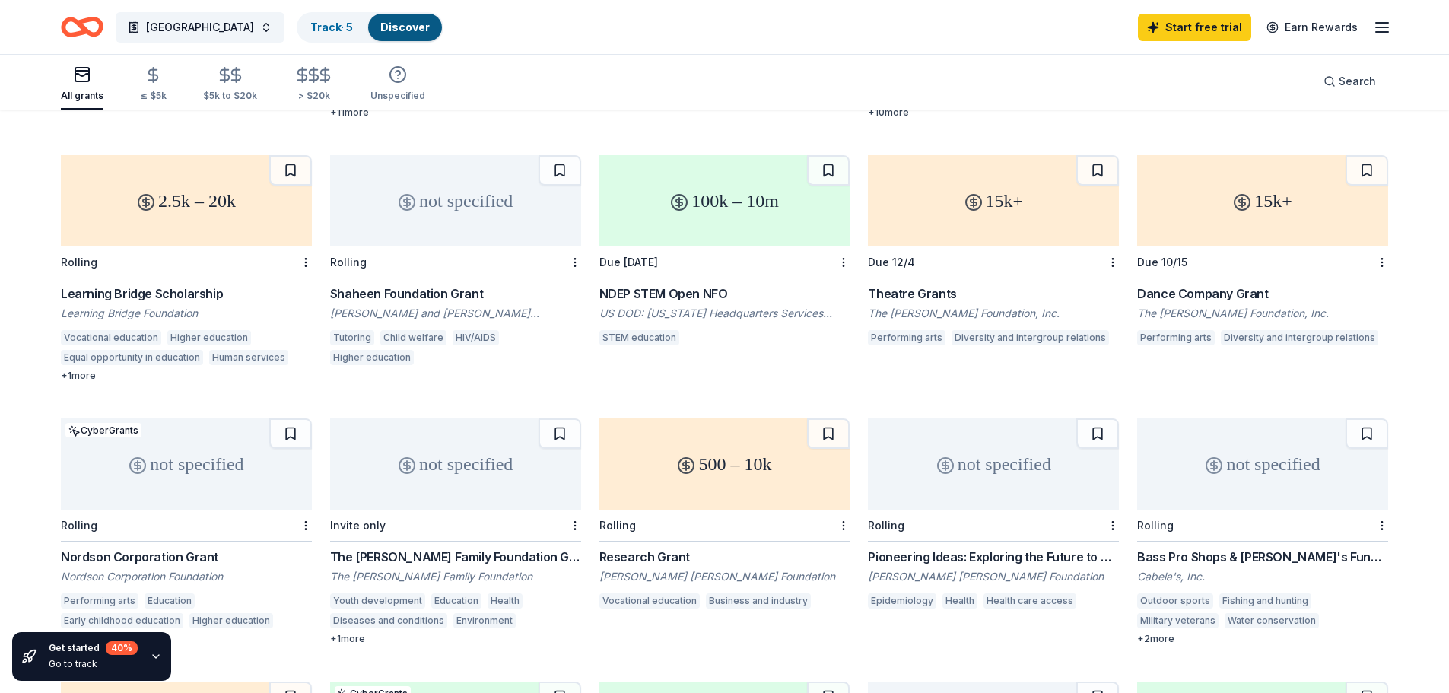
click at [1254, 548] on div "Bass Pro Shops & Cabela's Funding Cabela's, Inc. Outdoor sports Fishing and hun…" at bounding box center [1262, 596] width 251 height 97
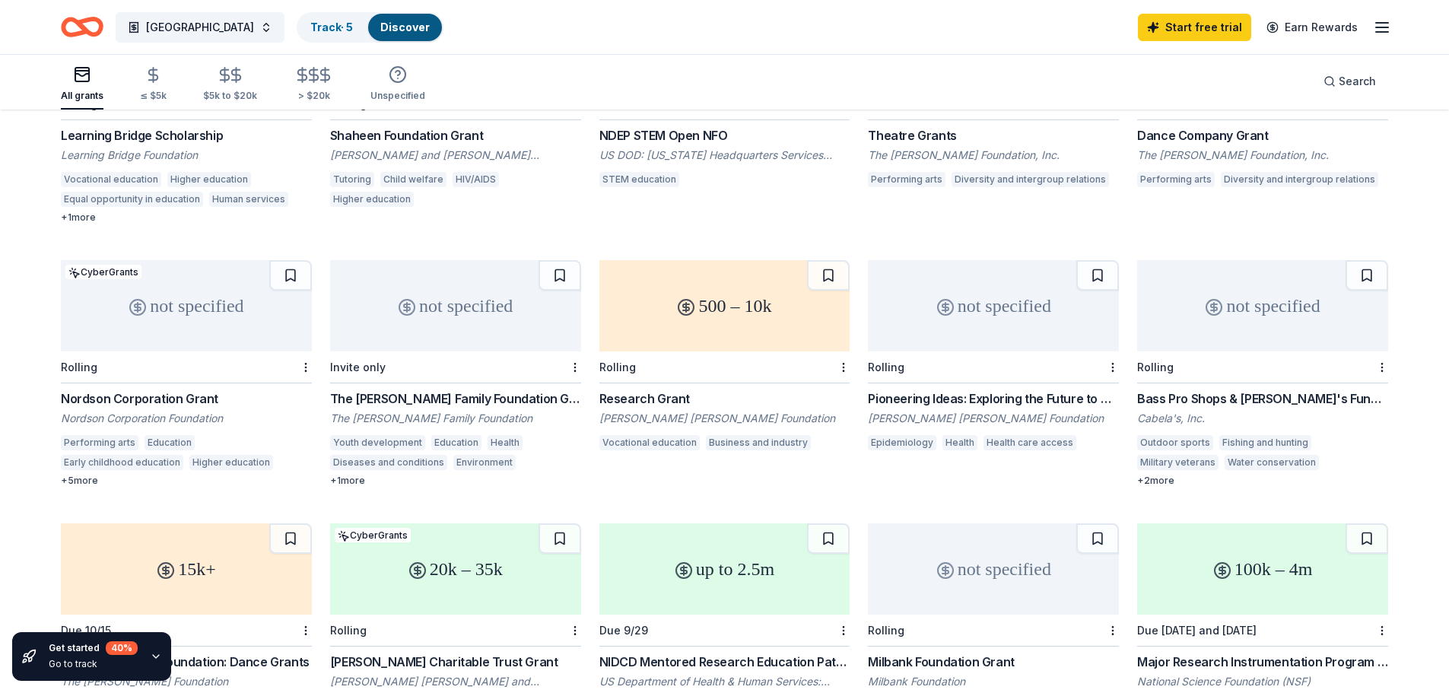
scroll to position [311, 0]
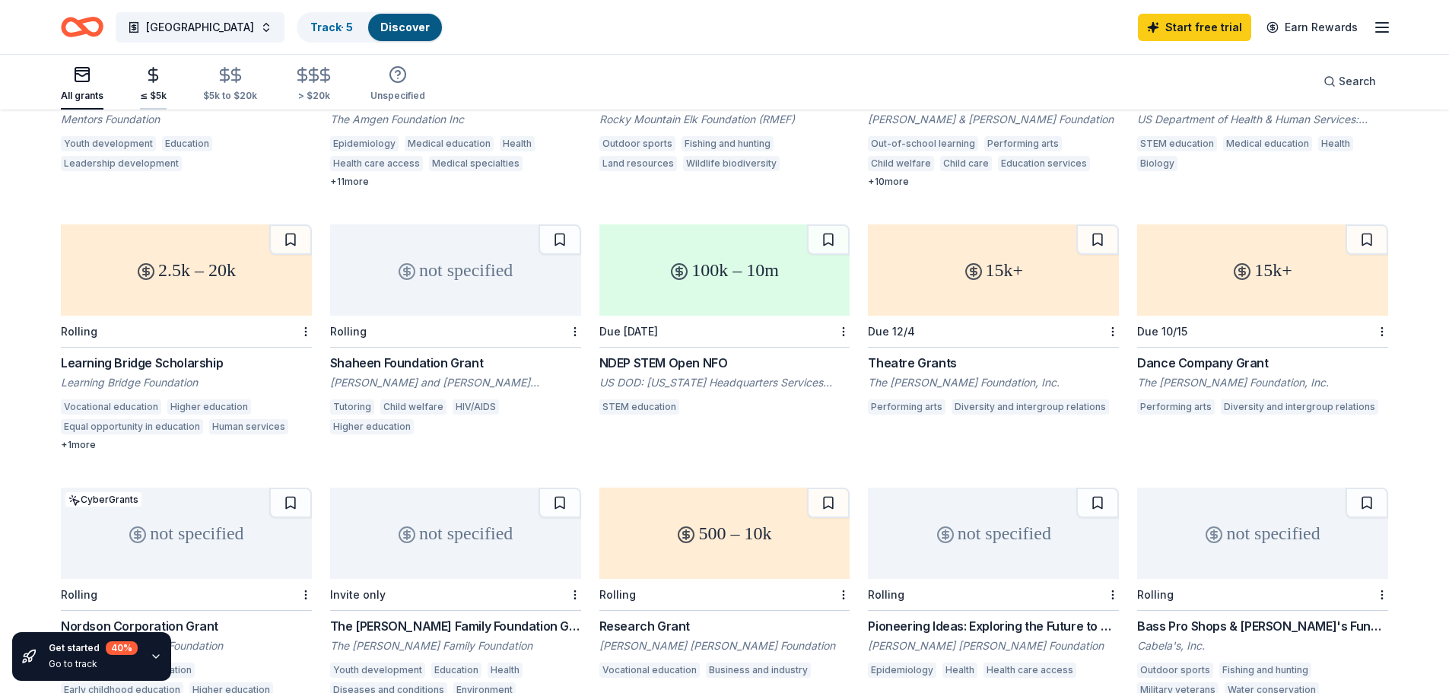
click at [152, 86] on div "≤ $5k" at bounding box center [153, 84] width 27 height 36
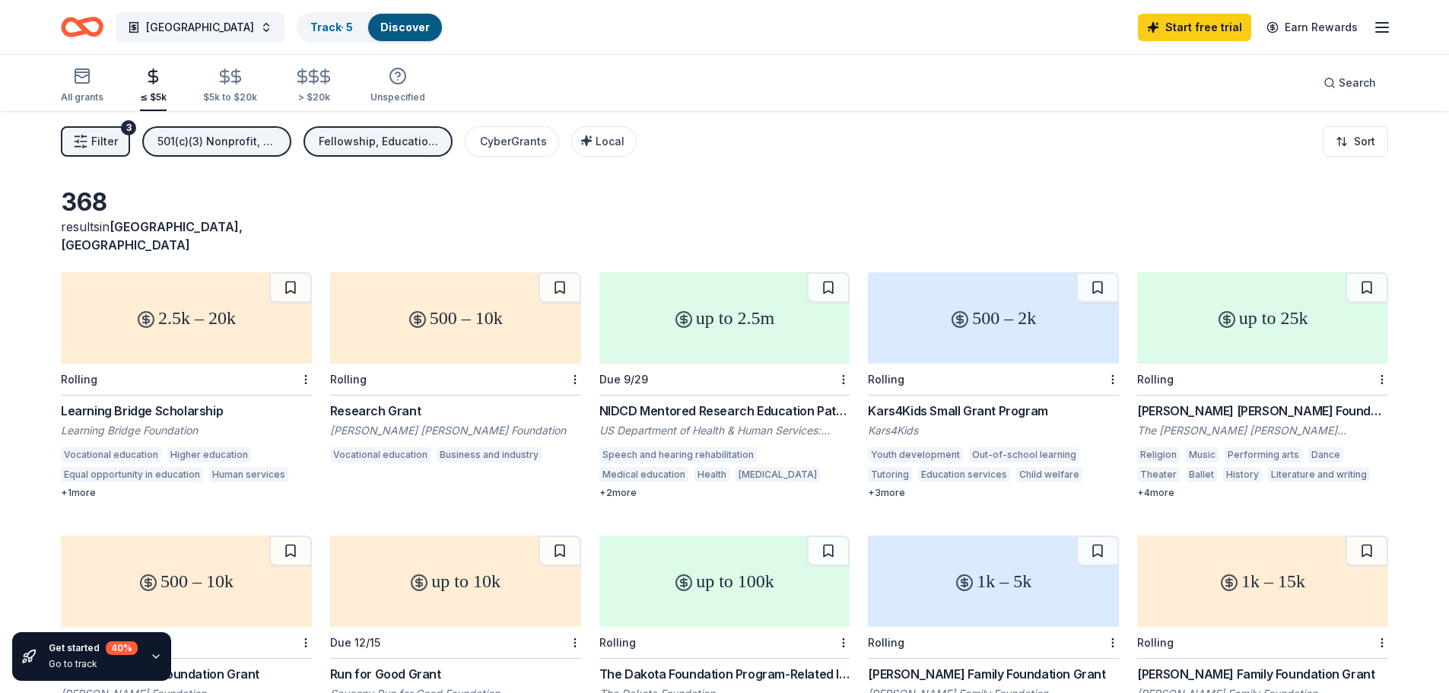
click at [88, 148] on button "Filter 3" at bounding box center [95, 141] width 69 height 30
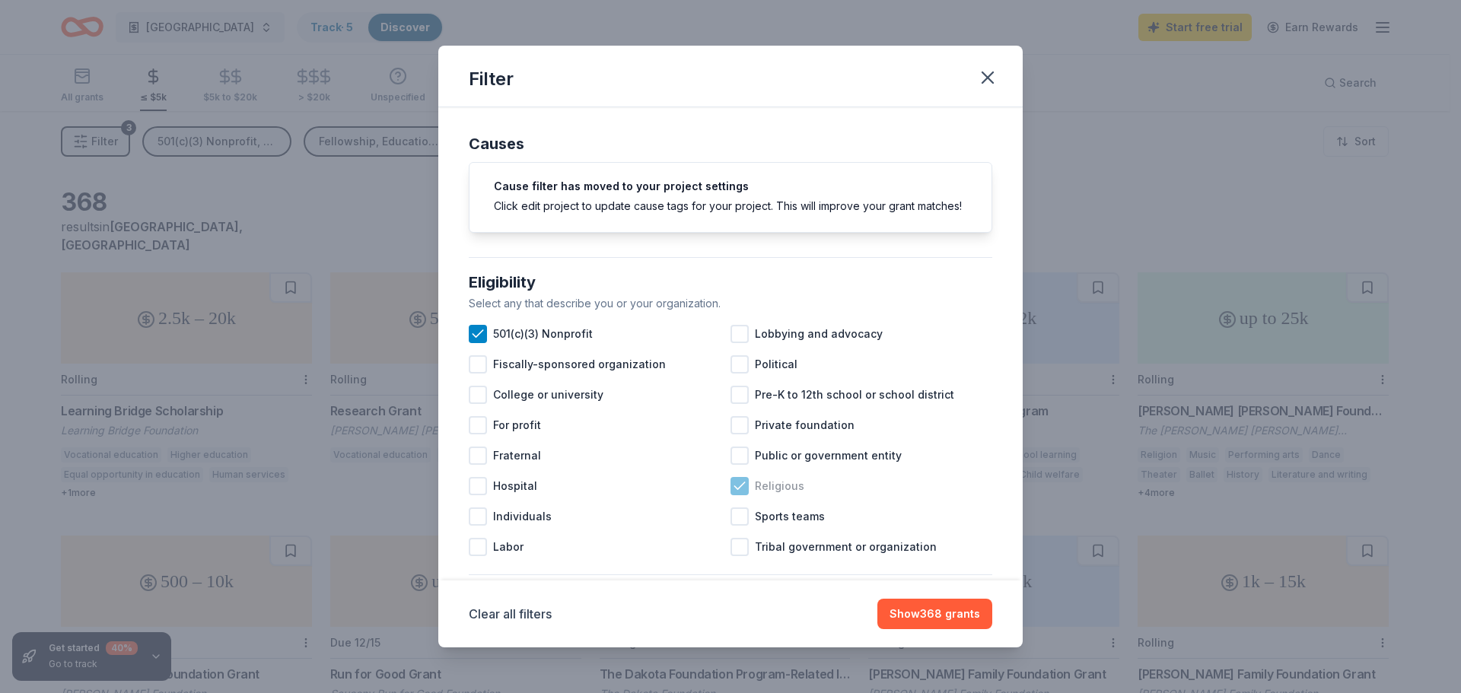
click at [736, 494] on icon at bounding box center [739, 485] width 15 height 15
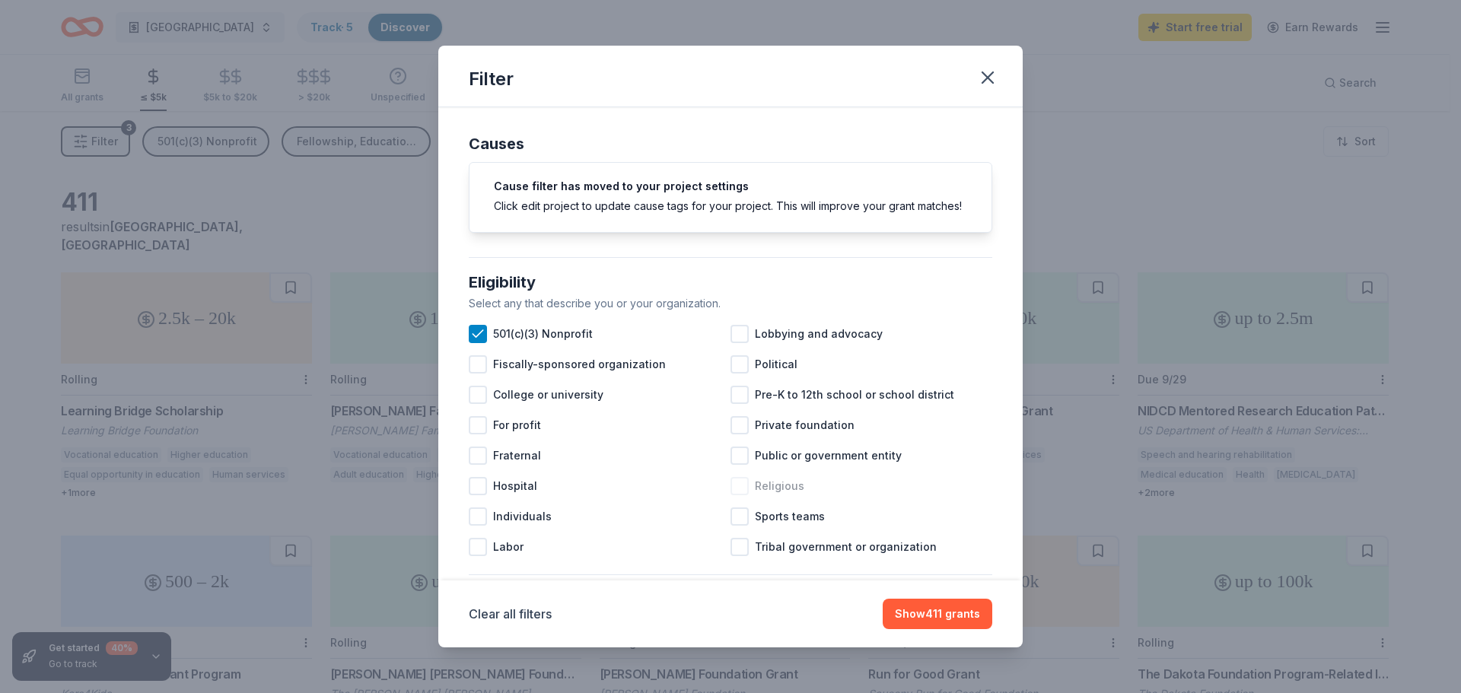
click at [736, 495] on div at bounding box center [739, 486] width 18 height 18
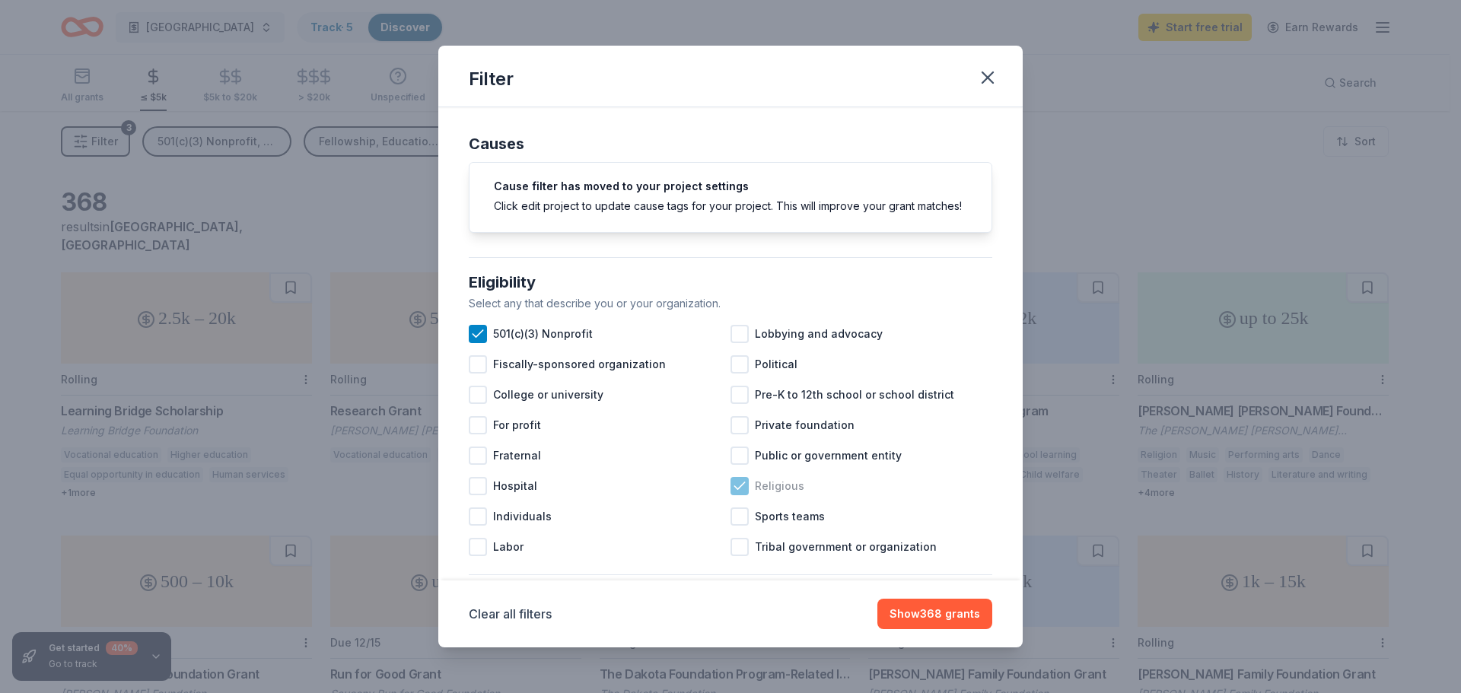
click at [736, 494] on icon at bounding box center [739, 485] width 15 height 15
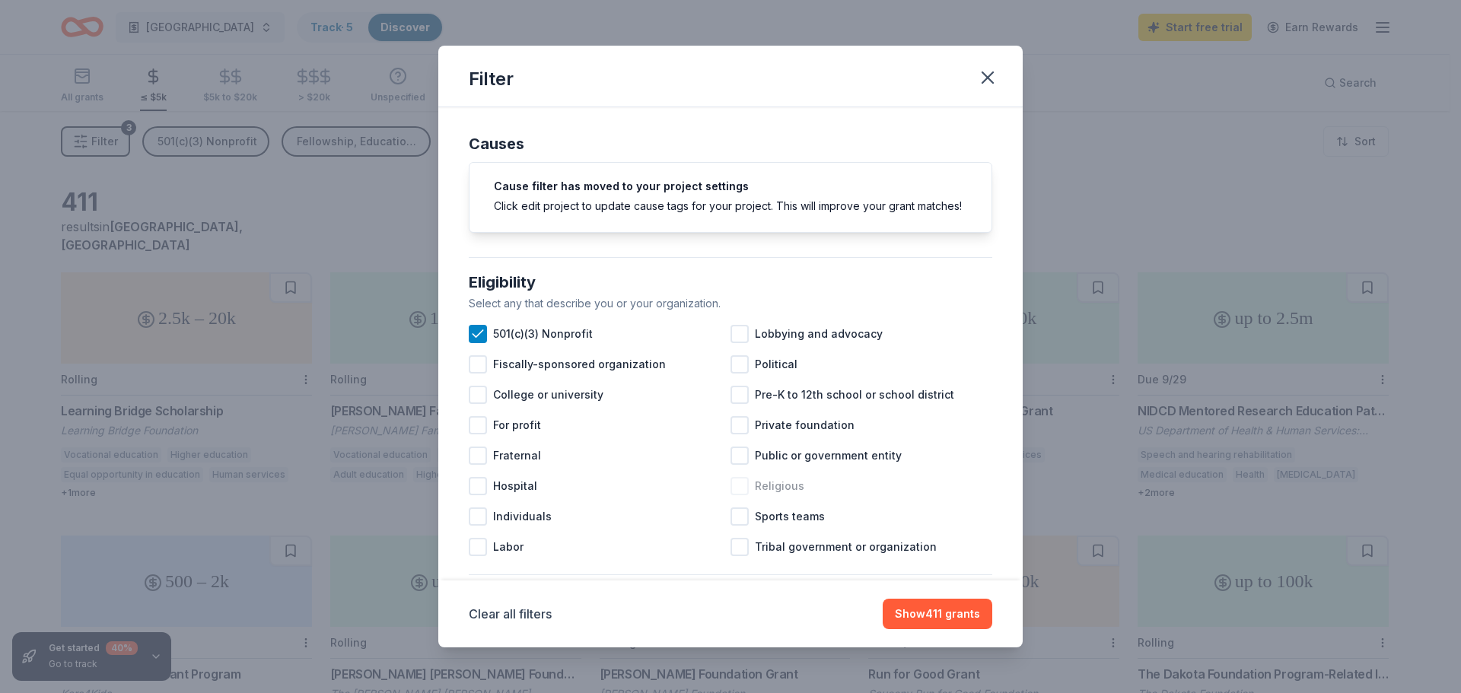
click at [736, 495] on div at bounding box center [739, 486] width 18 height 18
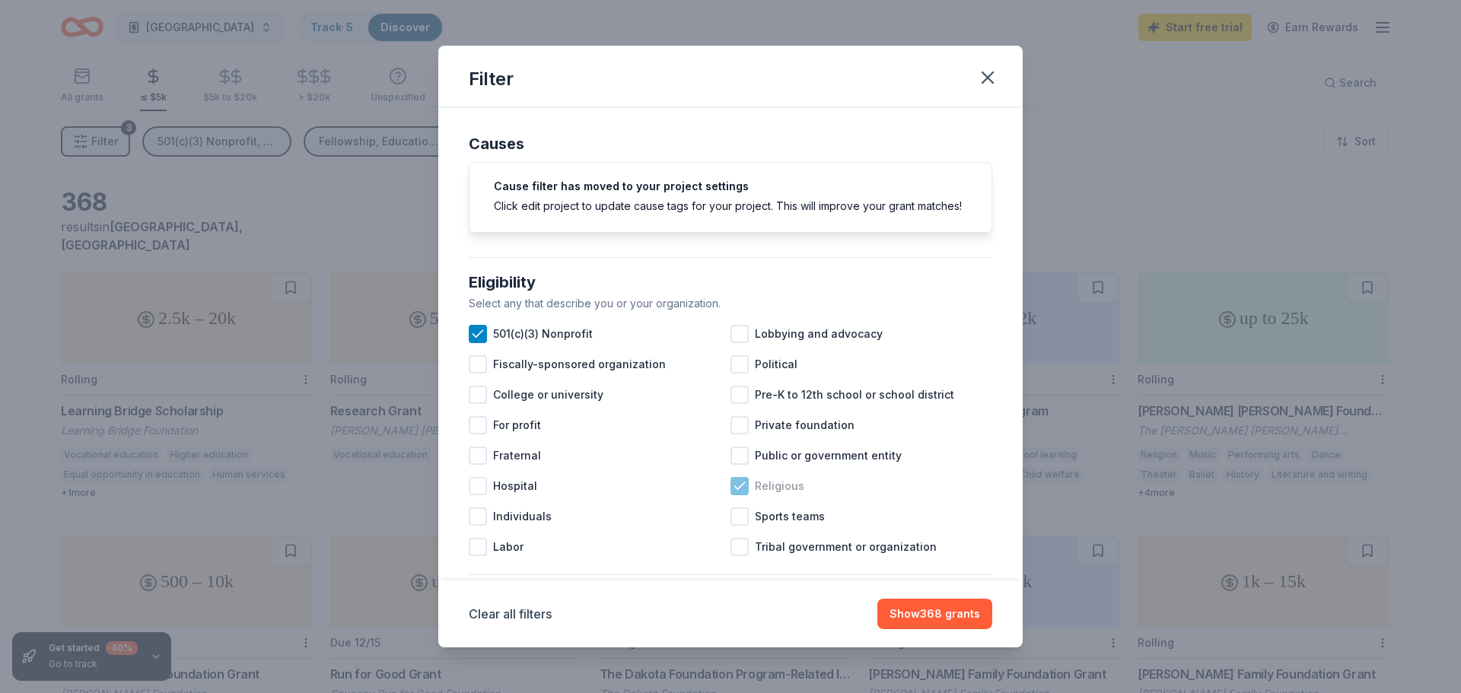
click at [738, 489] on icon at bounding box center [739, 485] width 10 height 7
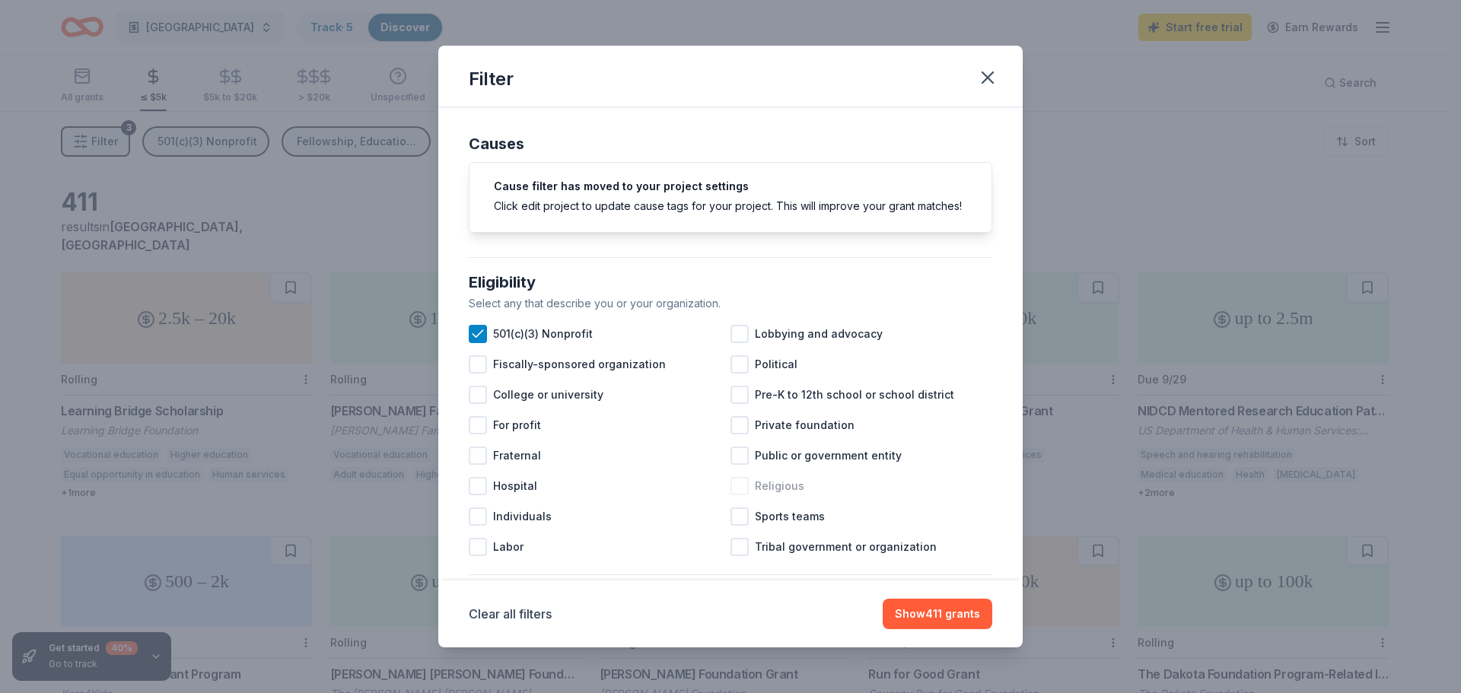
click at [733, 495] on div at bounding box center [739, 486] width 18 height 18
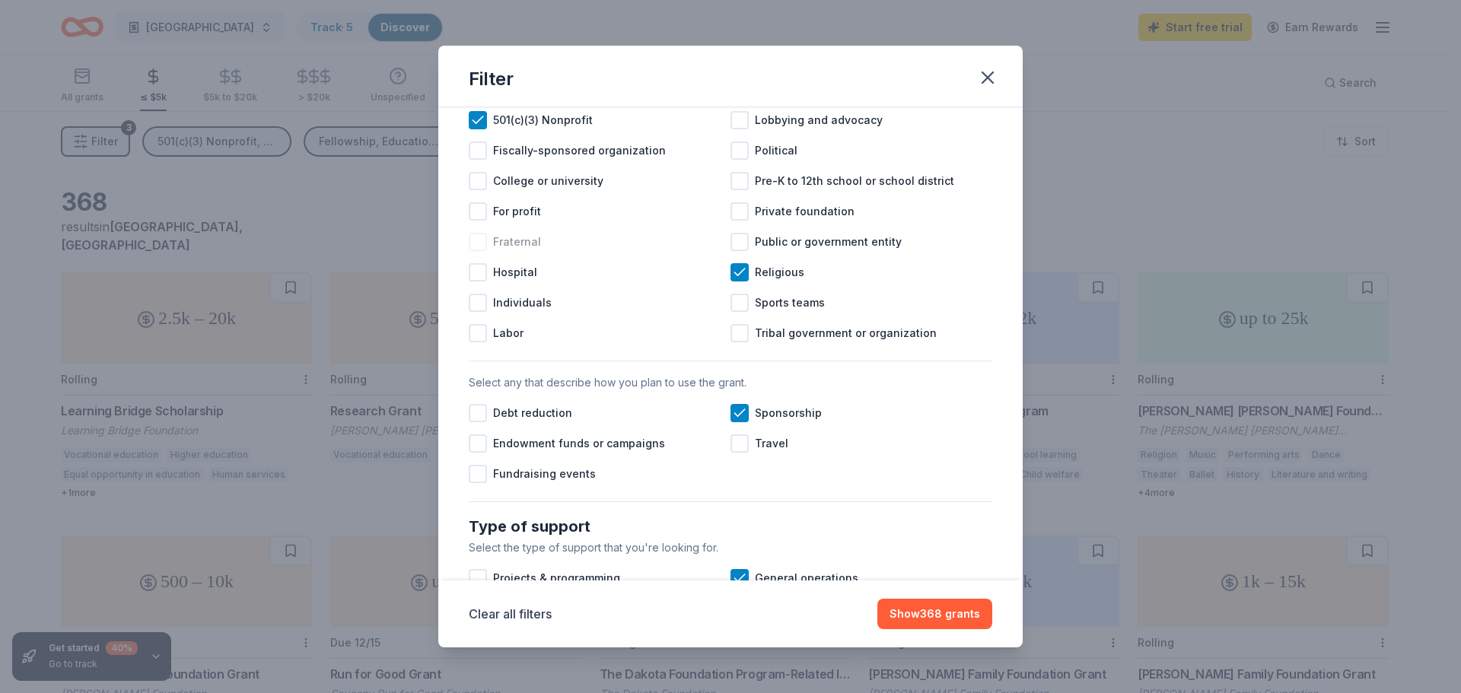
scroll to position [228, 0]
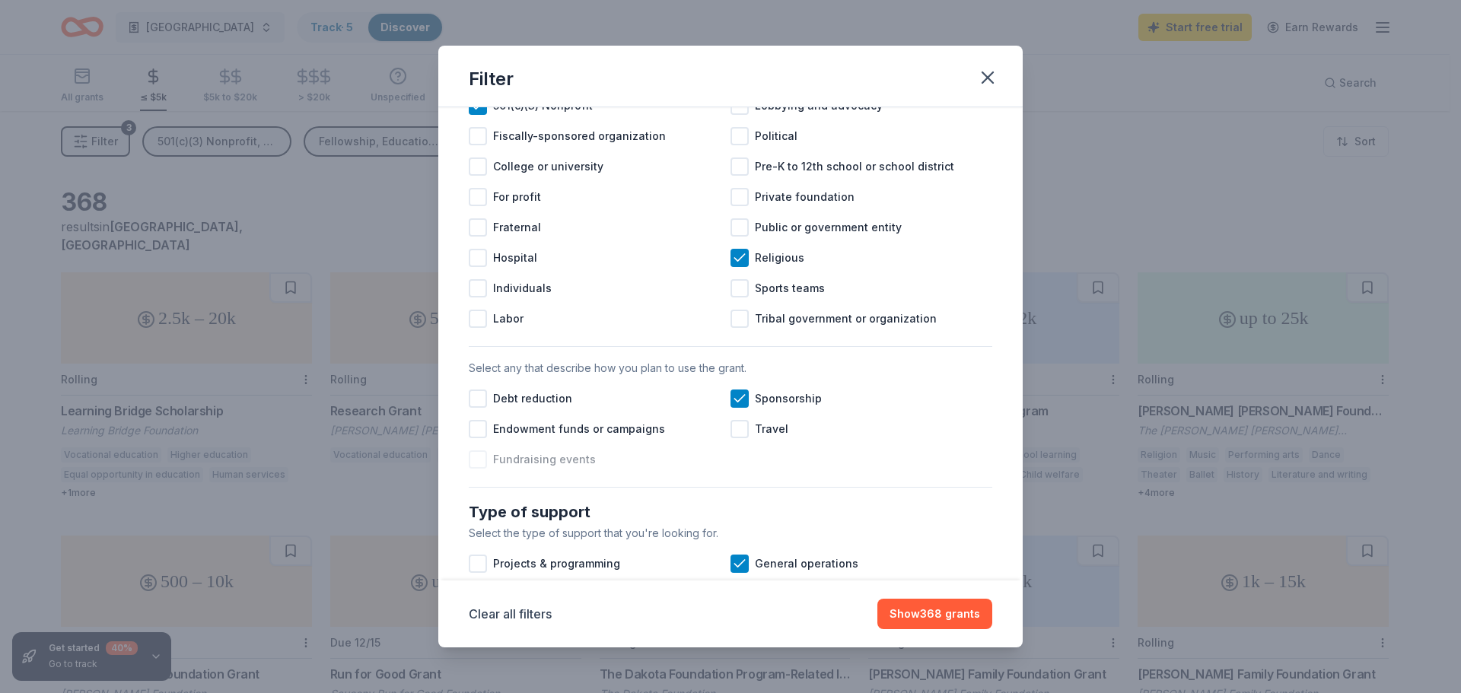
click at [473, 469] on div at bounding box center [478, 459] width 18 height 18
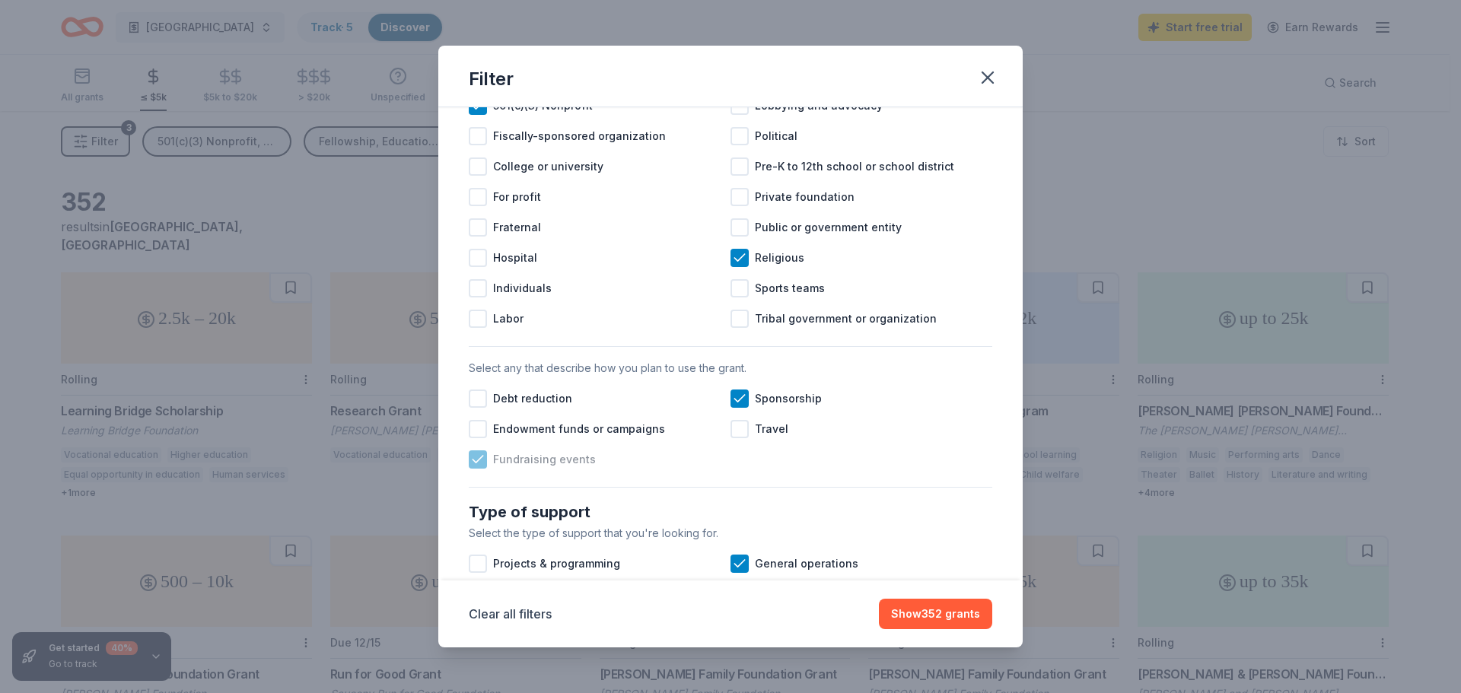
click at [480, 467] on icon at bounding box center [477, 459] width 15 height 15
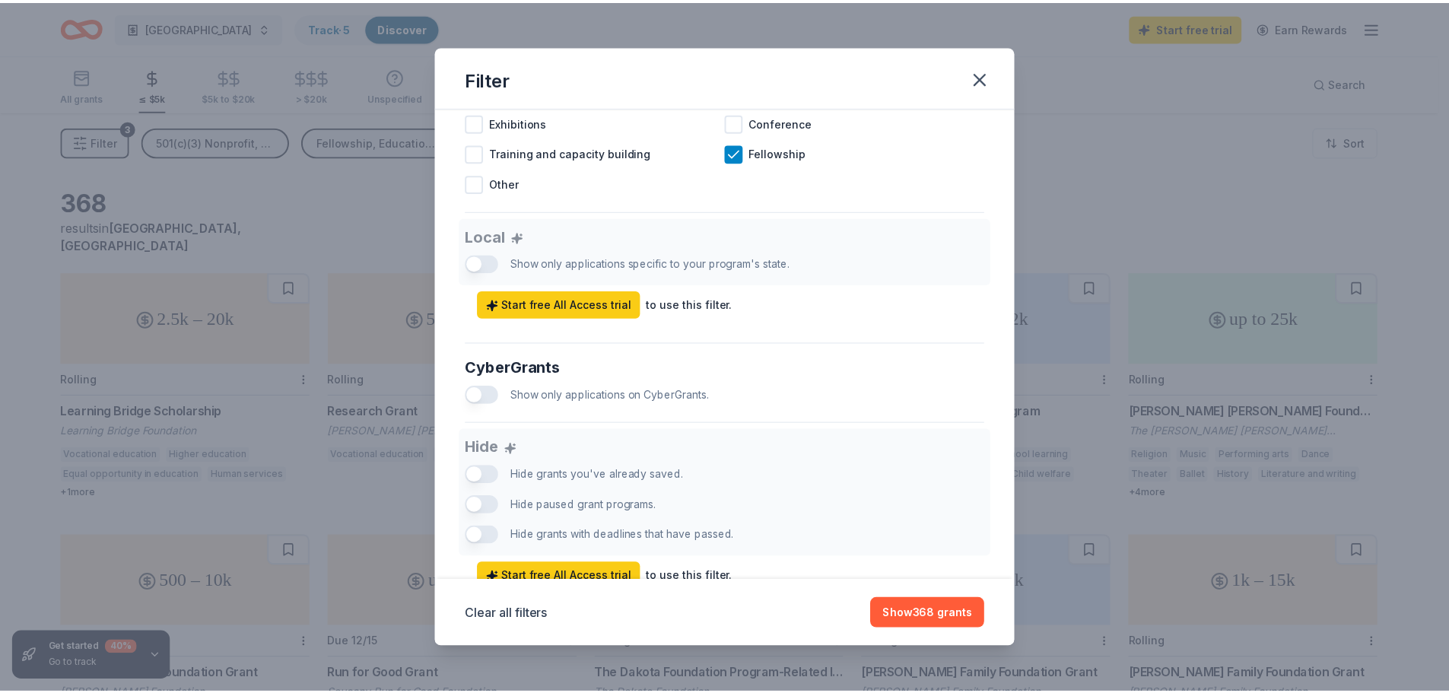
scroll to position [835, 0]
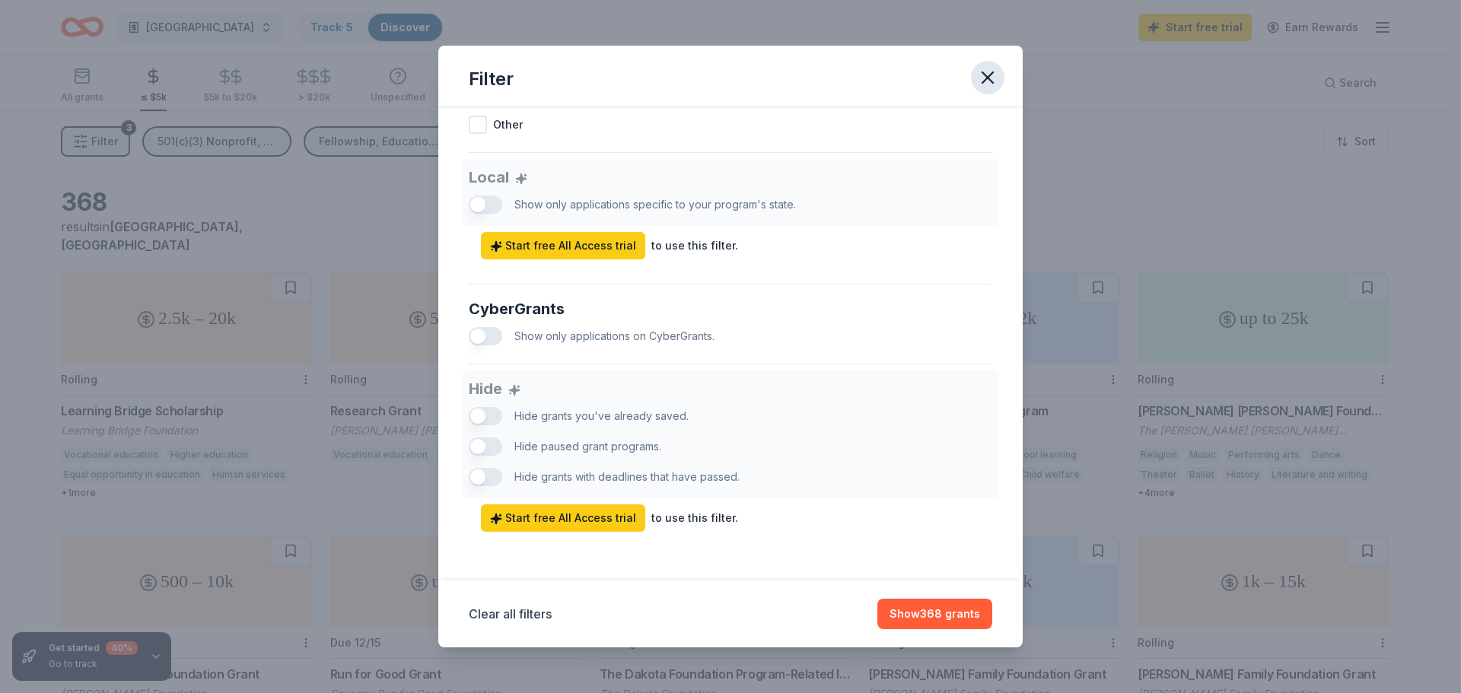
click at [977, 78] on icon "button" at bounding box center [987, 77] width 21 height 21
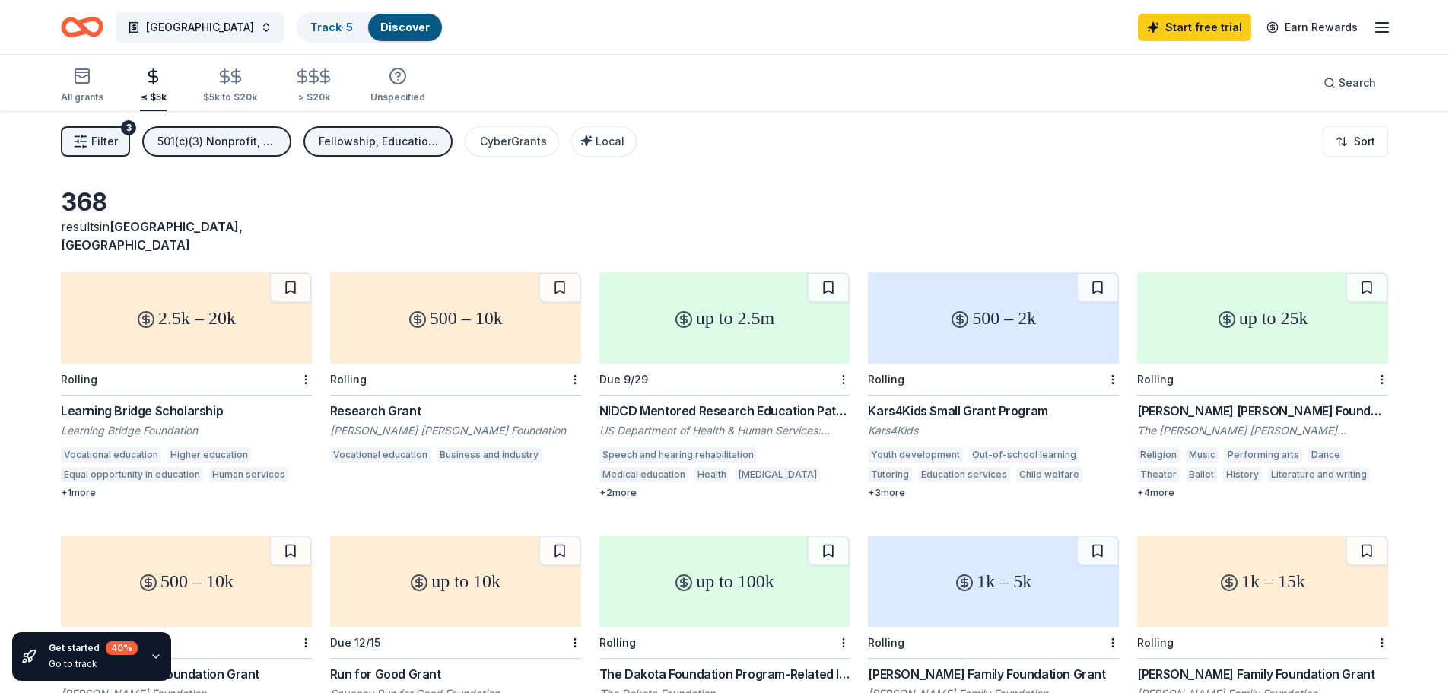
click at [997, 294] on div "500 – 2k" at bounding box center [993, 317] width 251 height 91
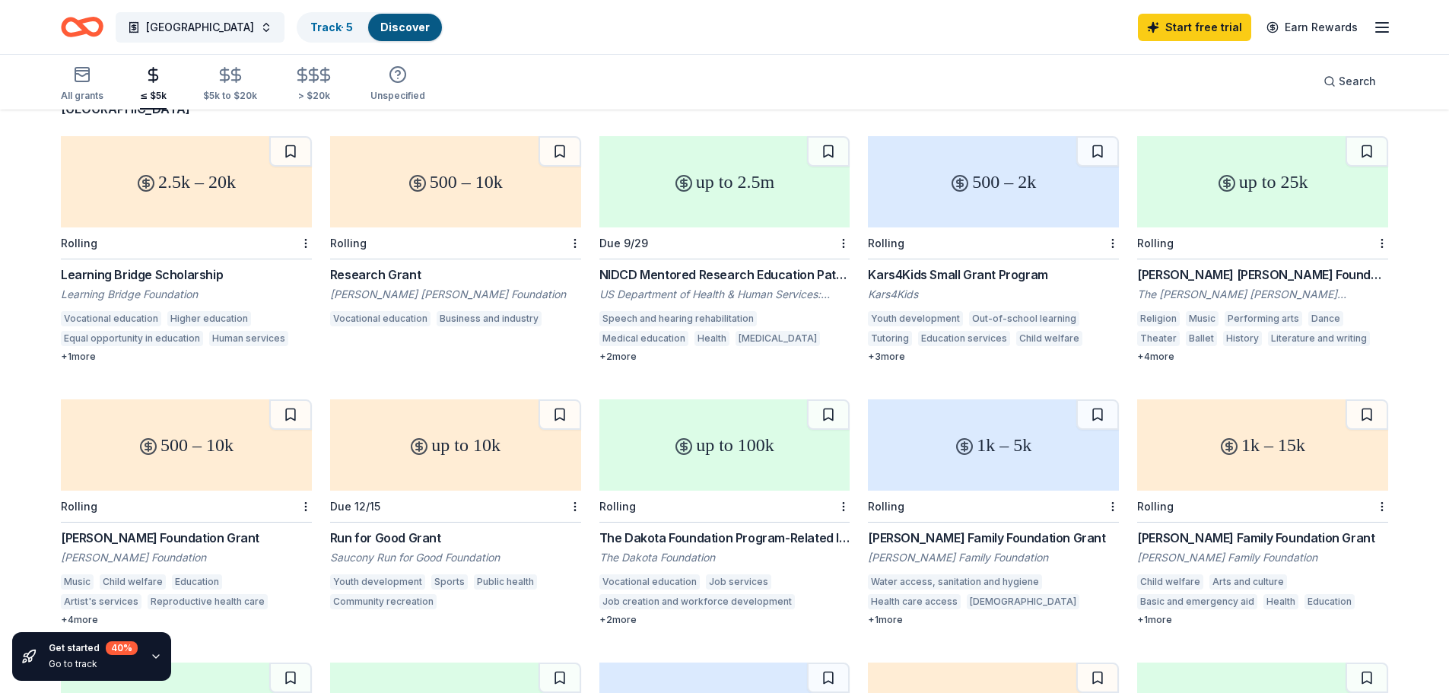
scroll to position [0, 0]
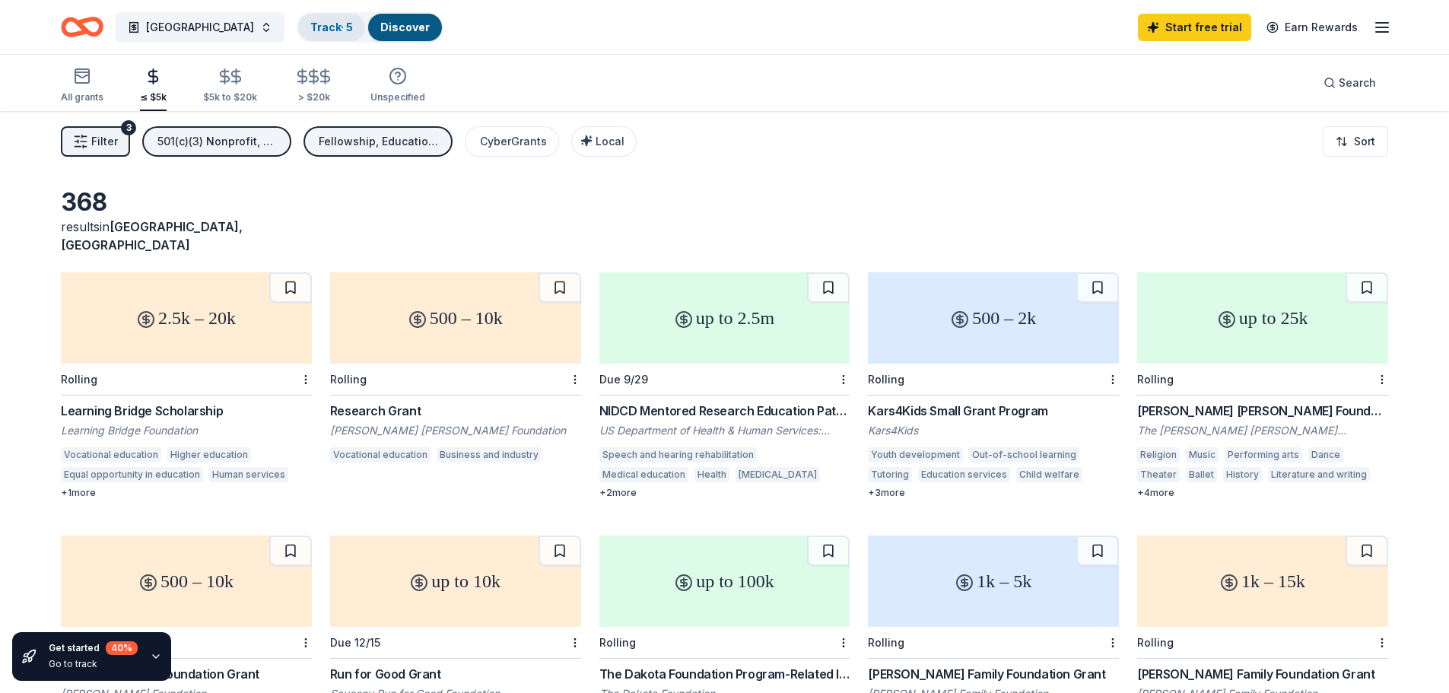
click at [337, 33] on link "Track · 5" at bounding box center [331, 27] width 43 height 13
click at [353, 29] on link "Track · 5" at bounding box center [331, 27] width 43 height 13
click at [77, 41] on icon "Home" at bounding box center [82, 27] width 43 height 36
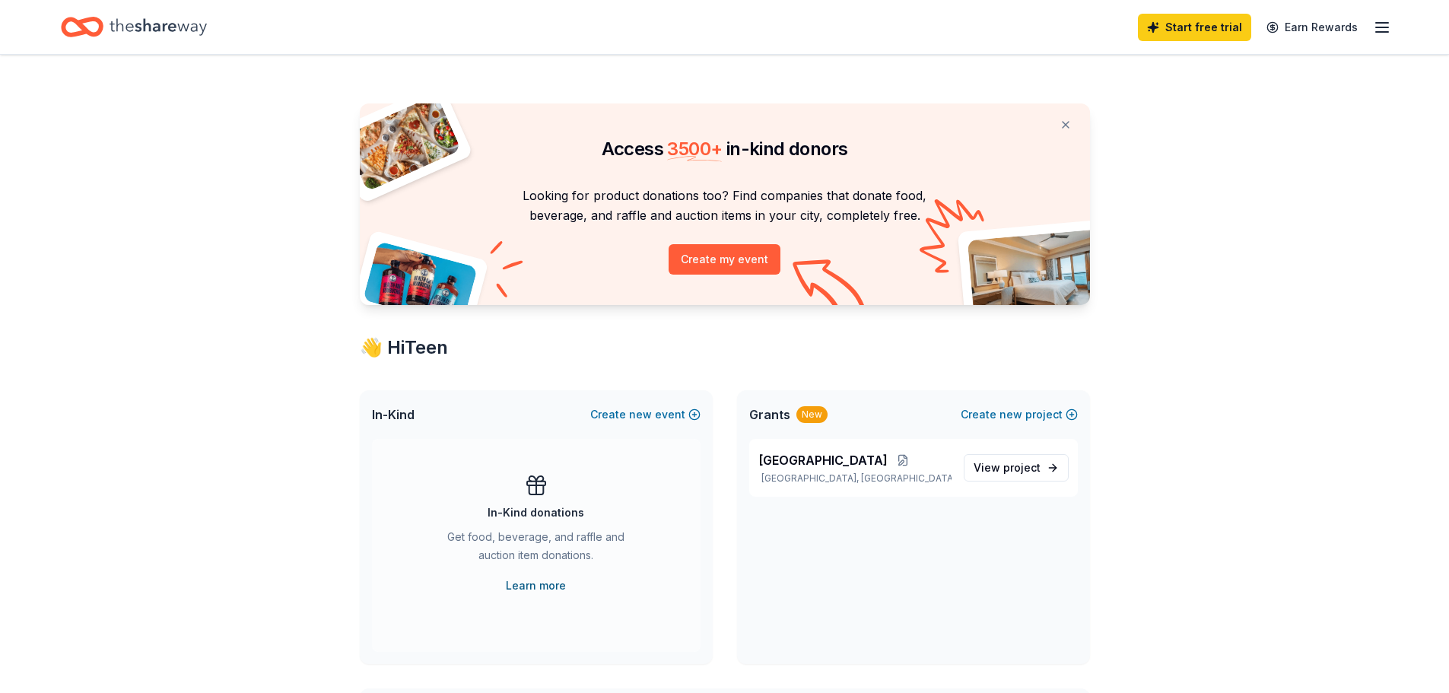
click at [554, 590] on link "Learn more" at bounding box center [536, 586] width 60 height 18
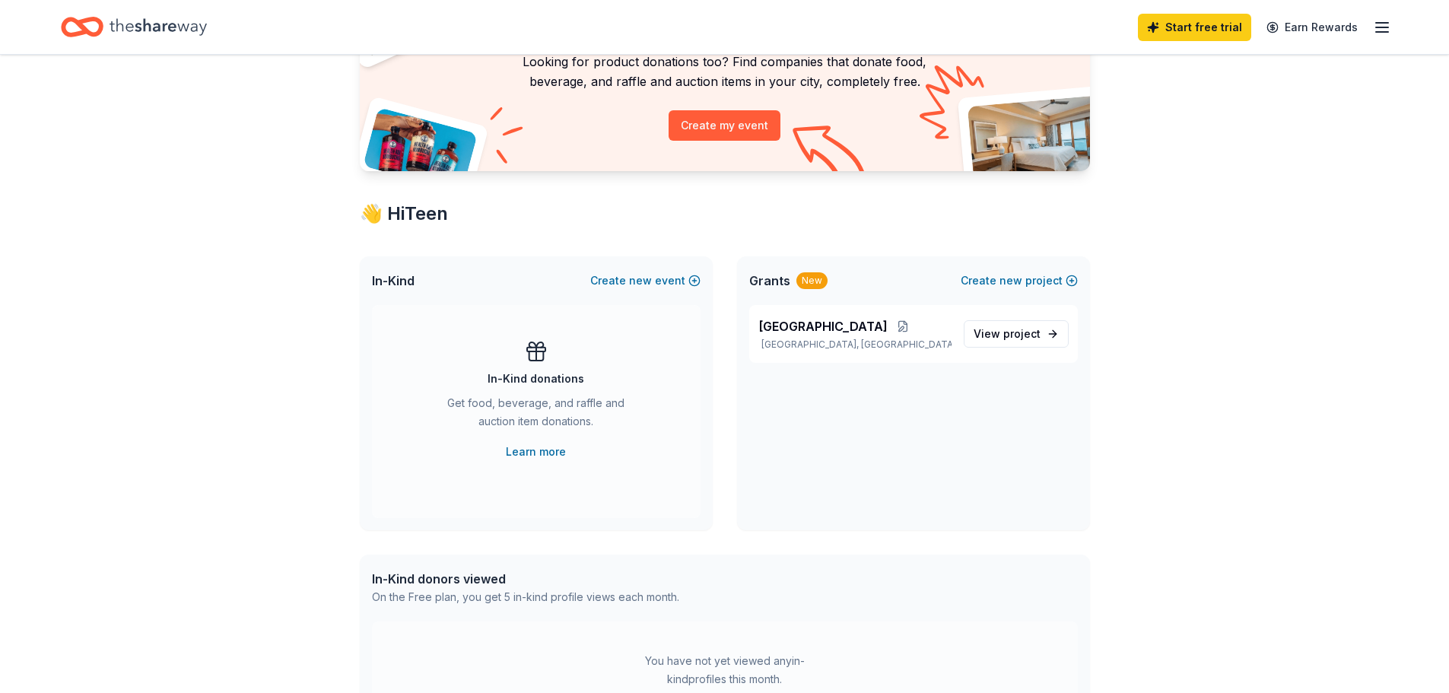
scroll to position [152, 0]
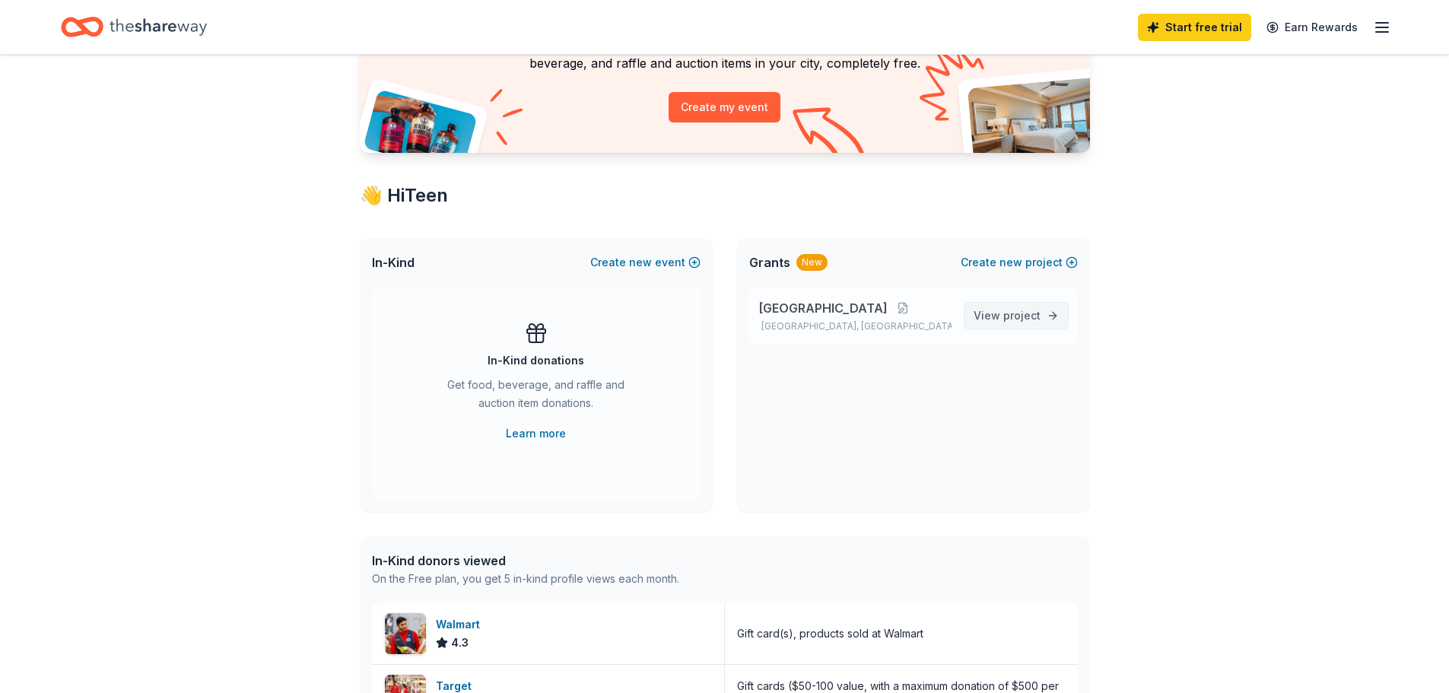
click at [1004, 317] on span "project" at bounding box center [1021, 315] width 37 height 13
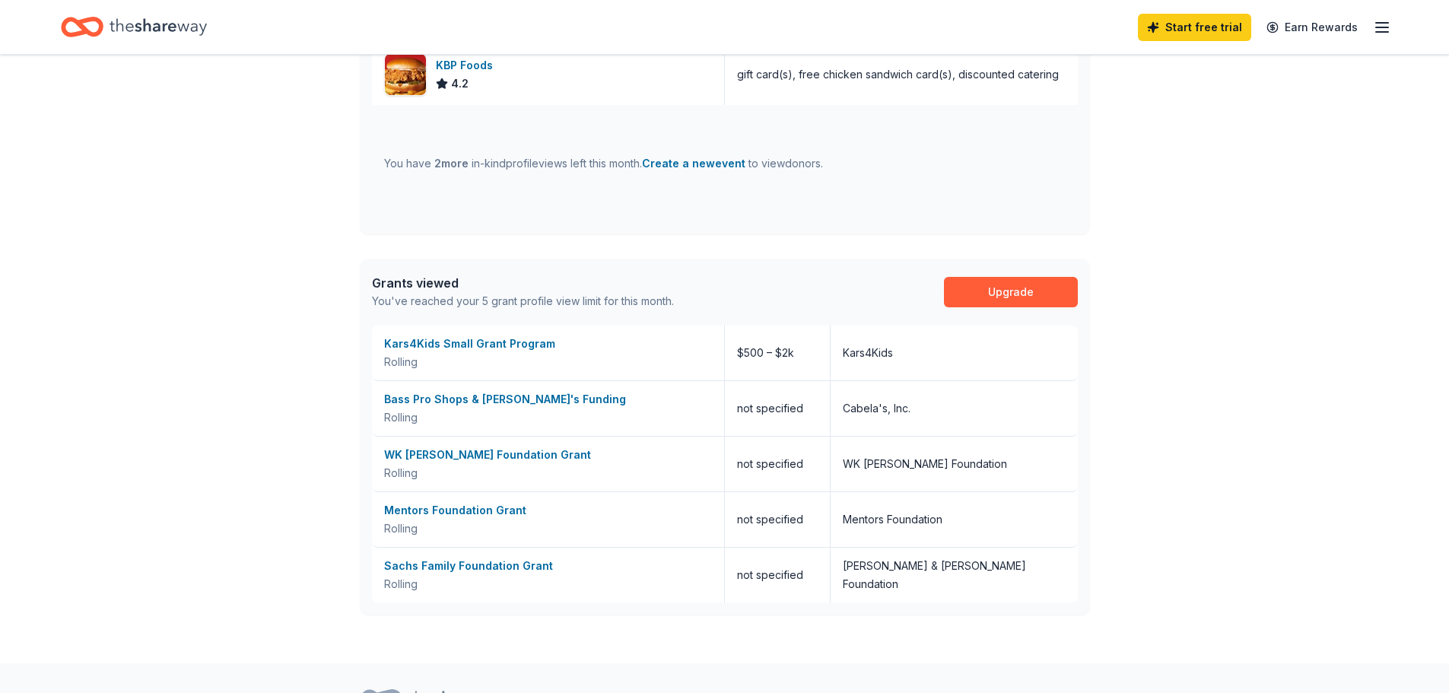
scroll to position [837, 0]
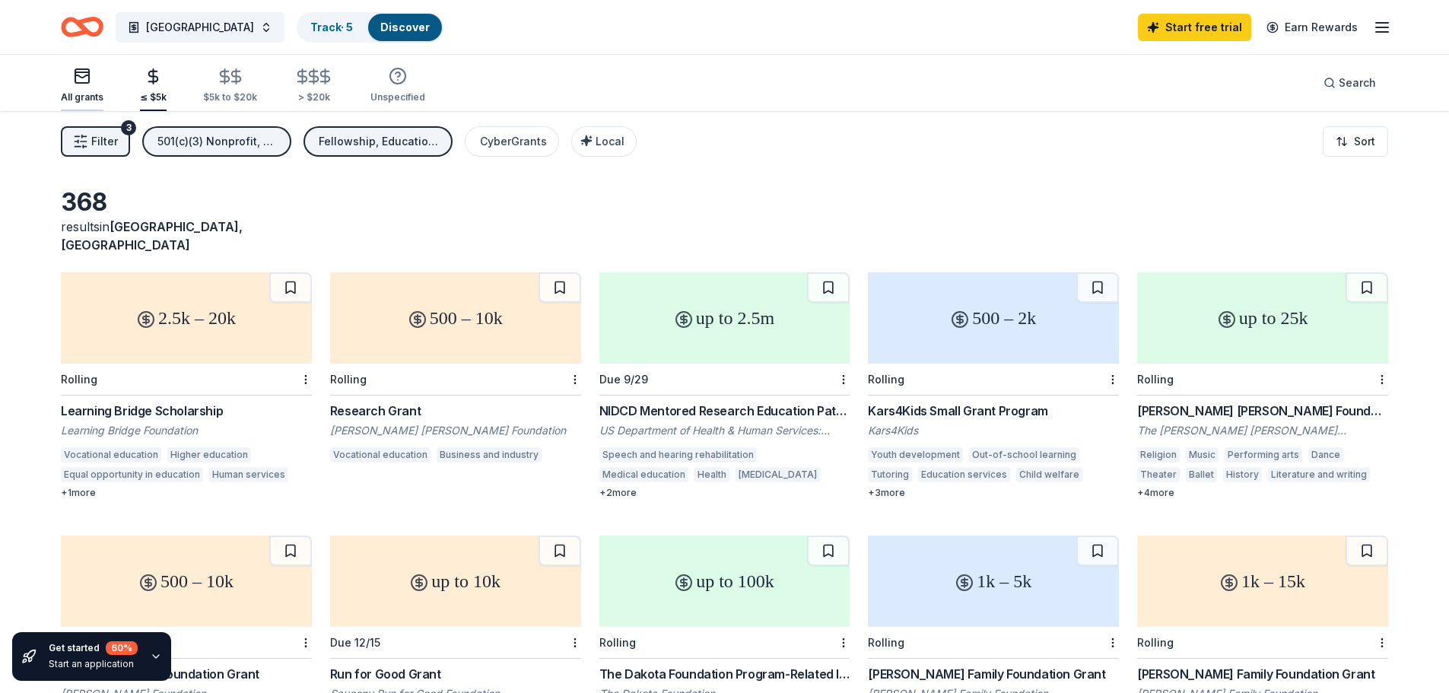
click at [84, 80] on icon "button" at bounding box center [82, 76] width 18 height 18
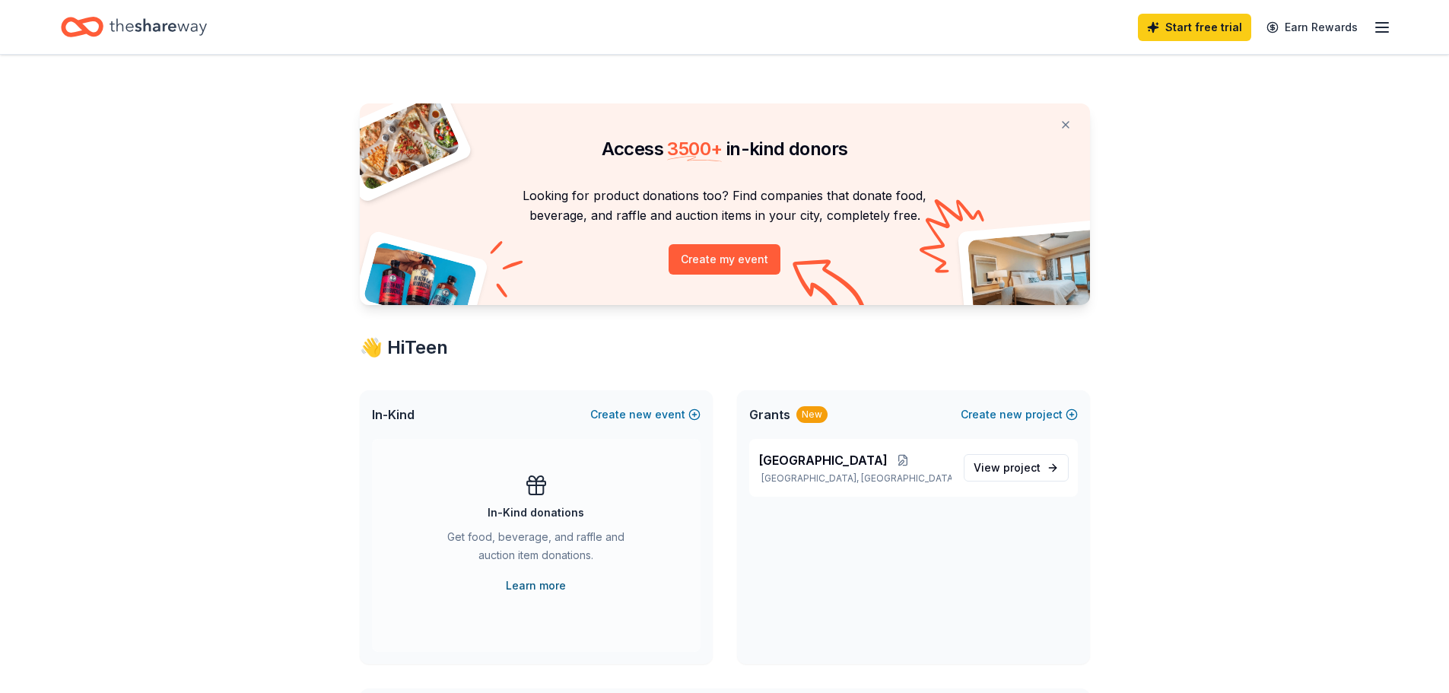
click at [547, 587] on link "Learn more" at bounding box center [536, 586] width 60 height 18
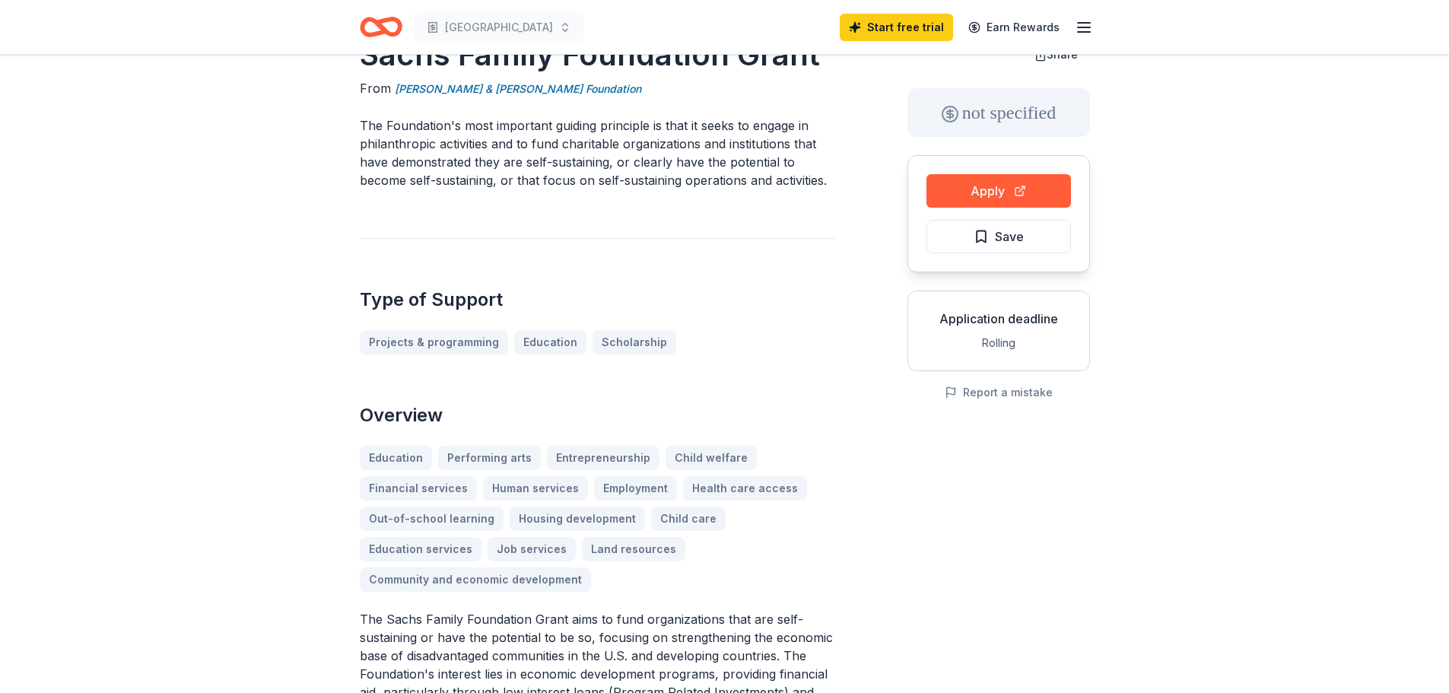
scroll to position [76, 0]
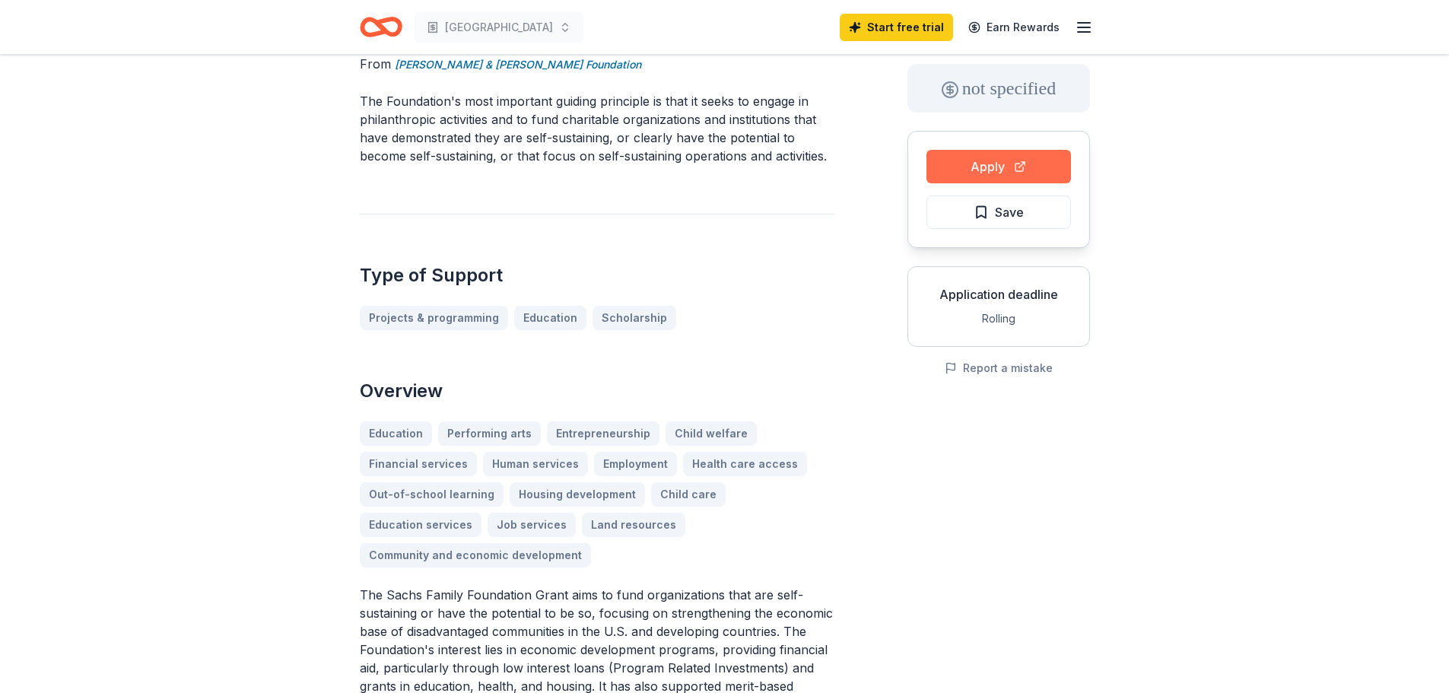
click at [993, 166] on button "Apply" at bounding box center [999, 166] width 145 height 33
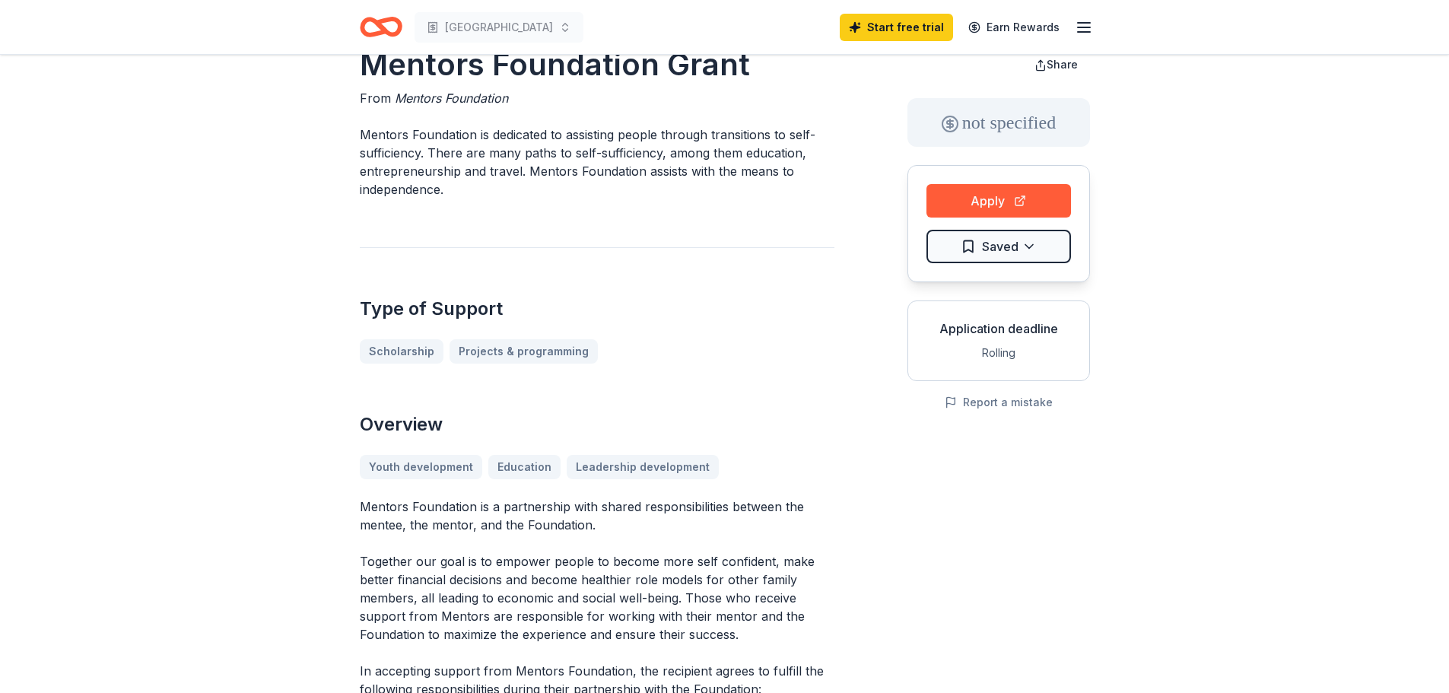
scroll to position [76, 0]
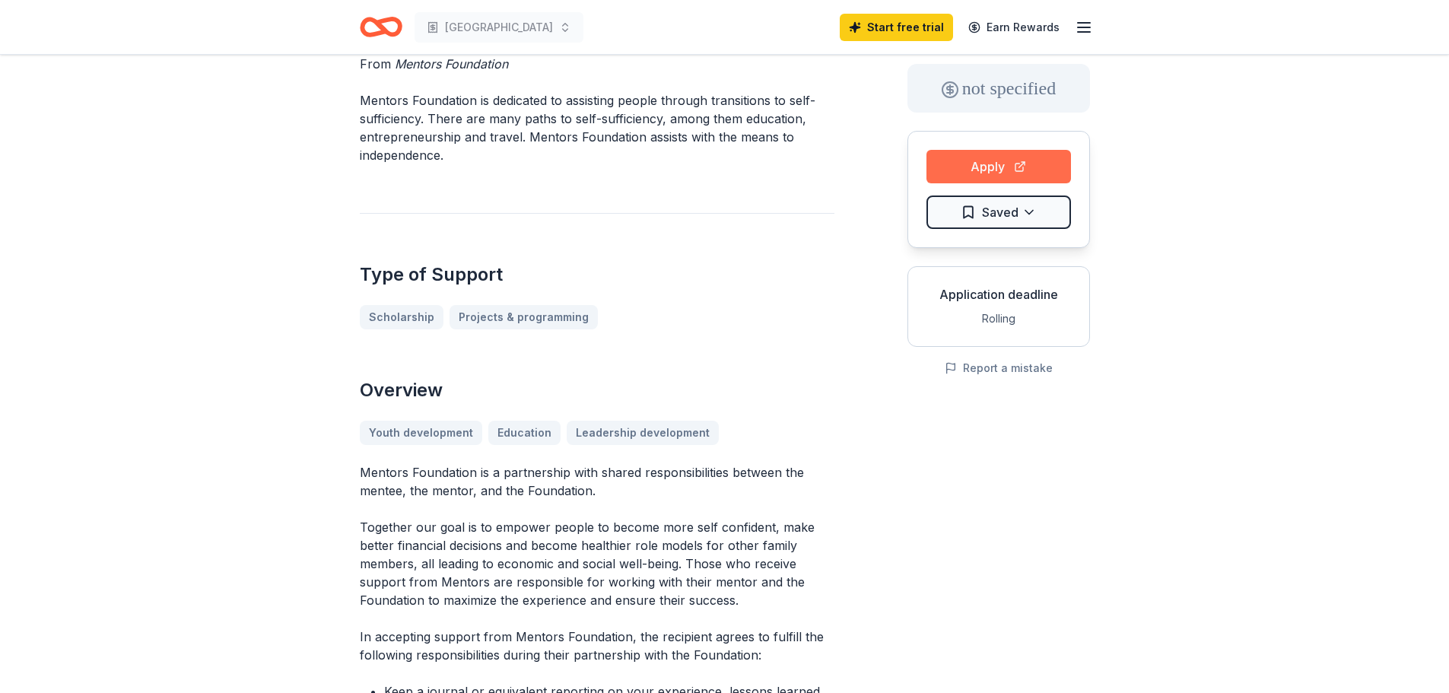
click at [974, 166] on button "Apply" at bounding box center [999, 166] width 145 height 33
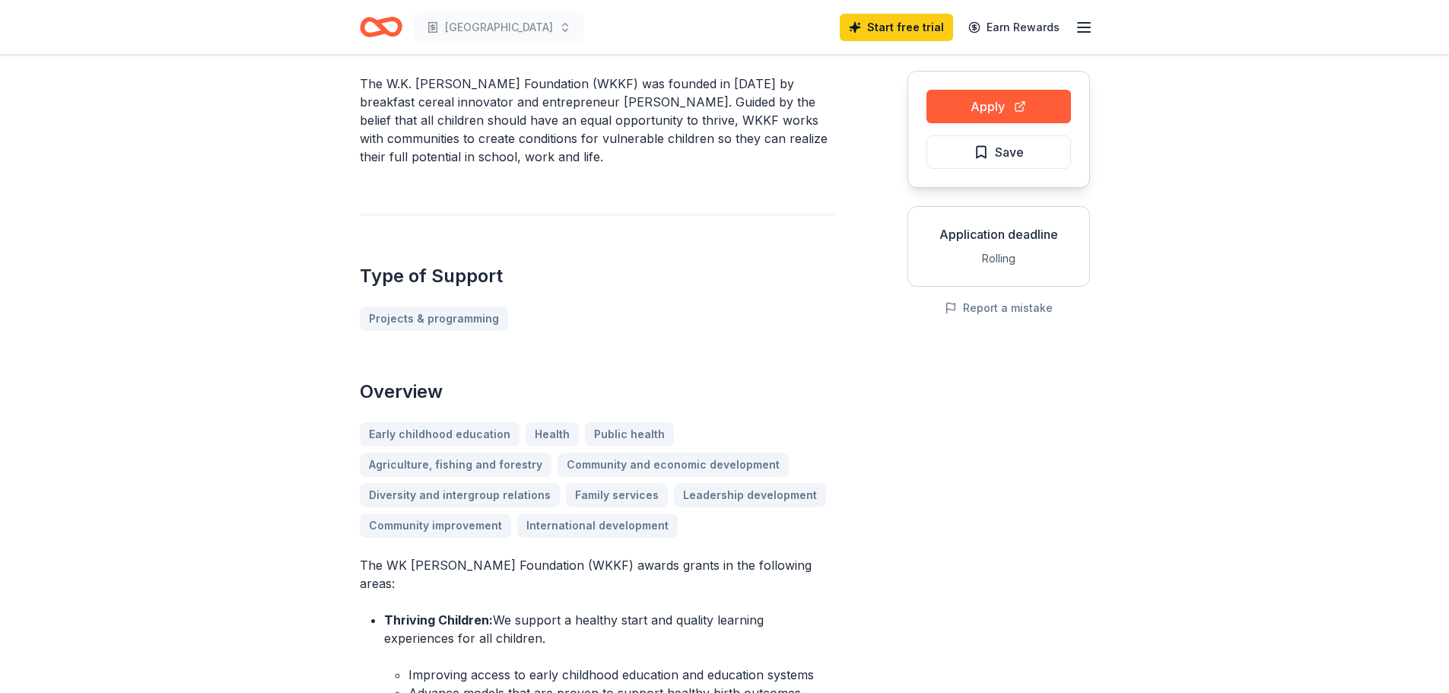
scroll to position [152, 0]
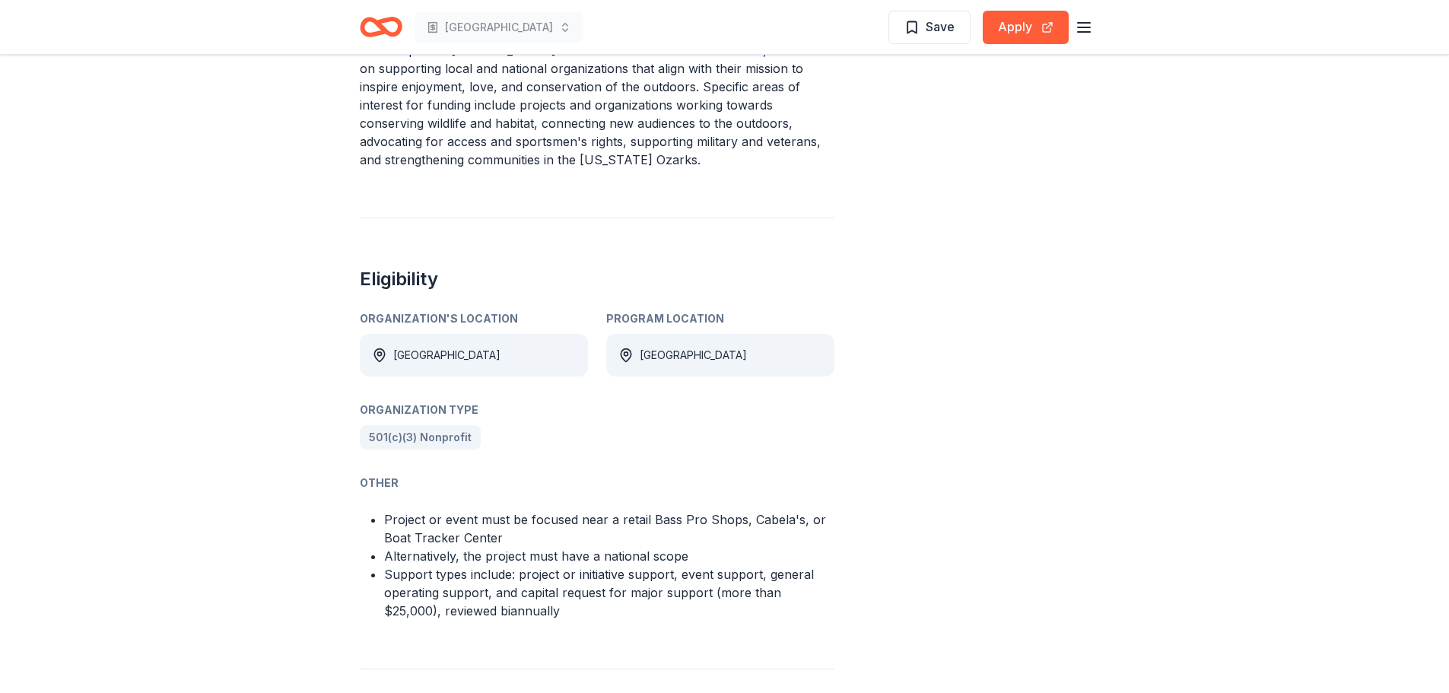
scroll to position [837, 0]
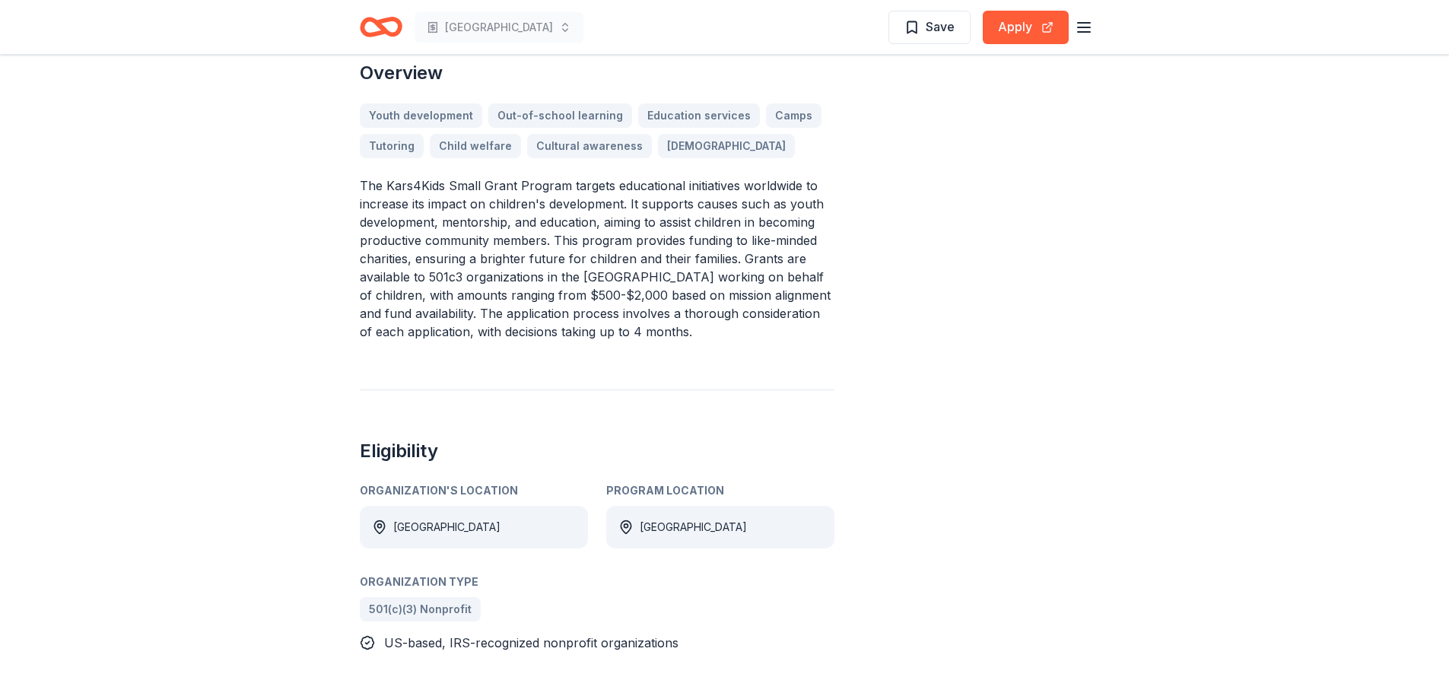
scroll to position [456, 0]
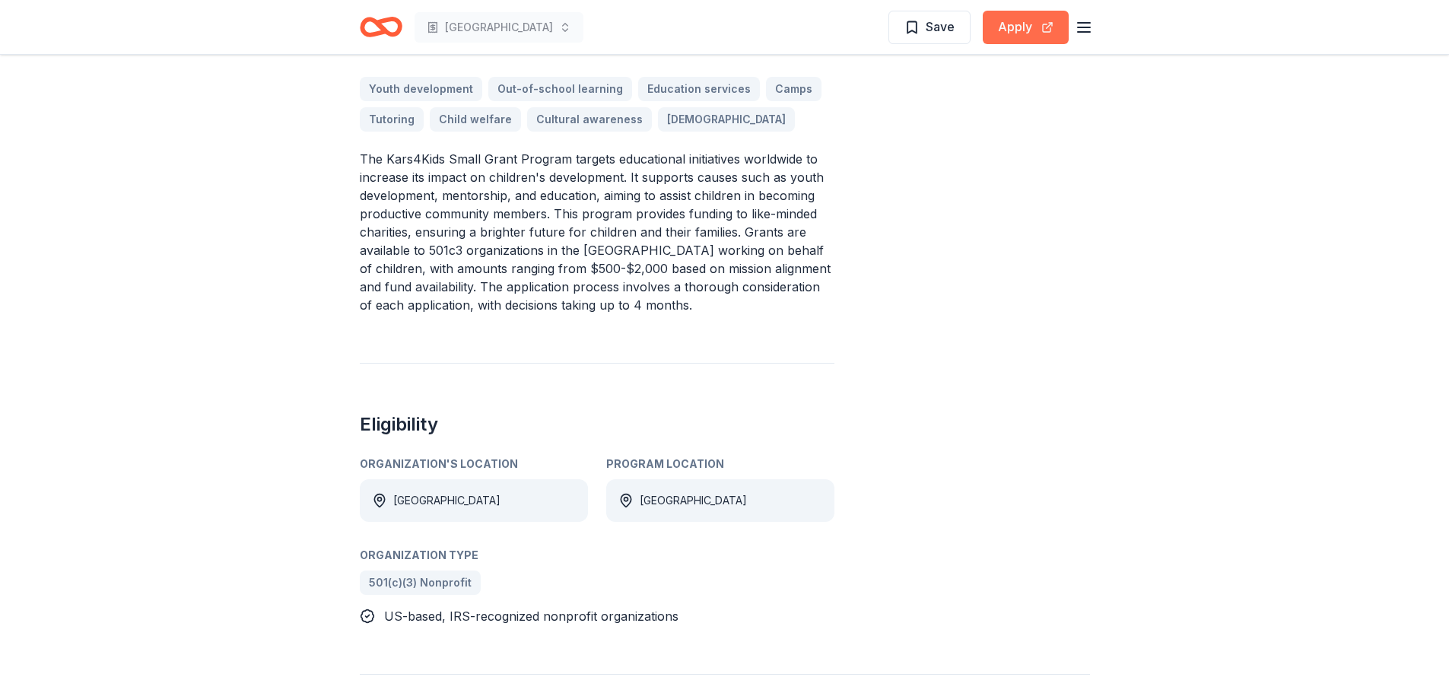
click at [1029, 29] on button "Apply" at bounding box center [1026, 27] width 86 height 33
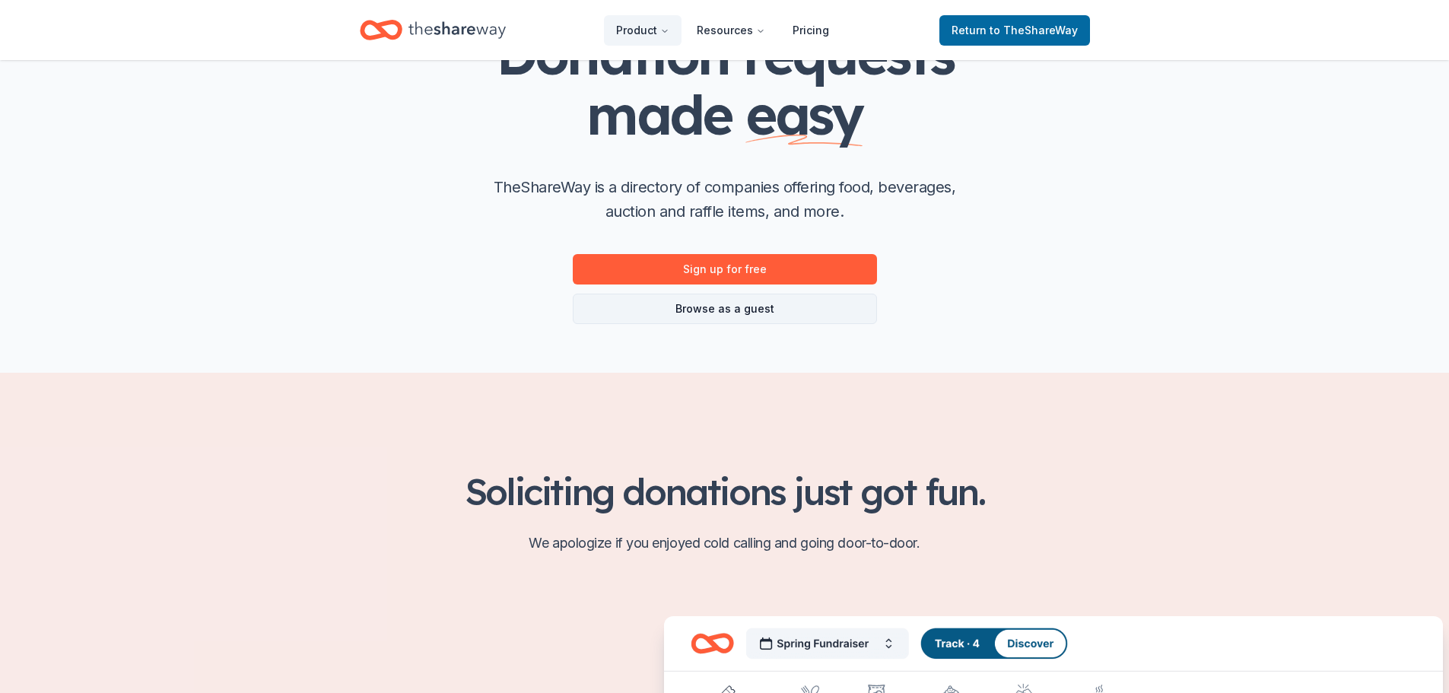
scroll to position [152, 0]
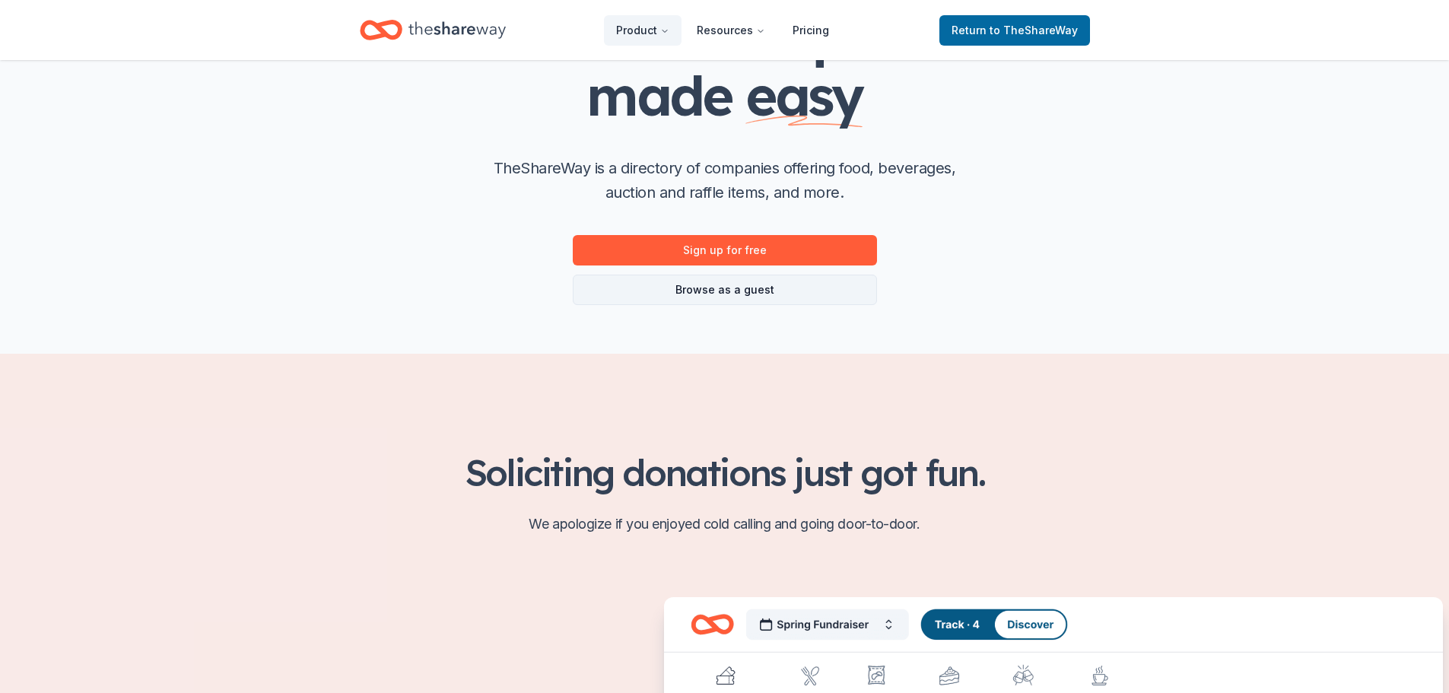
click at [742, 289] on link "Browse as a guest" at bounding box center [725, 290] width 304 height 30
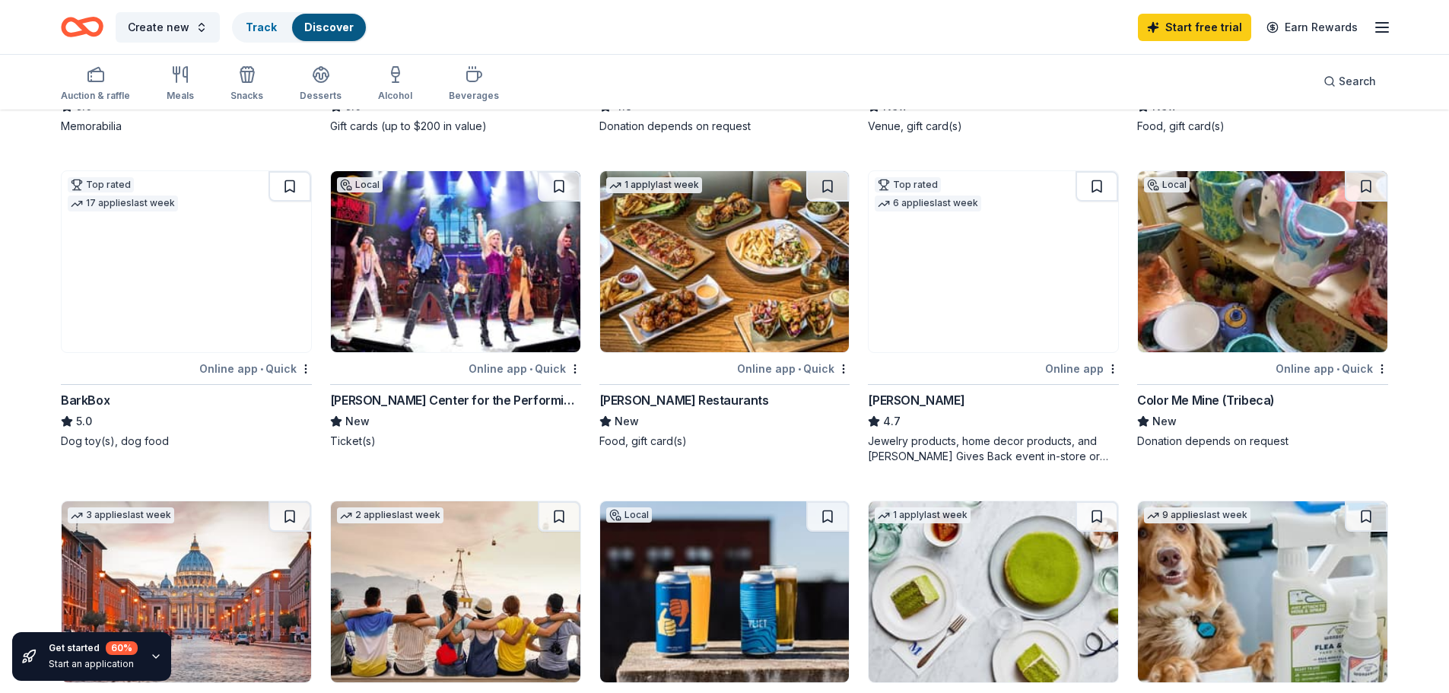
scroll to position [304, 0]
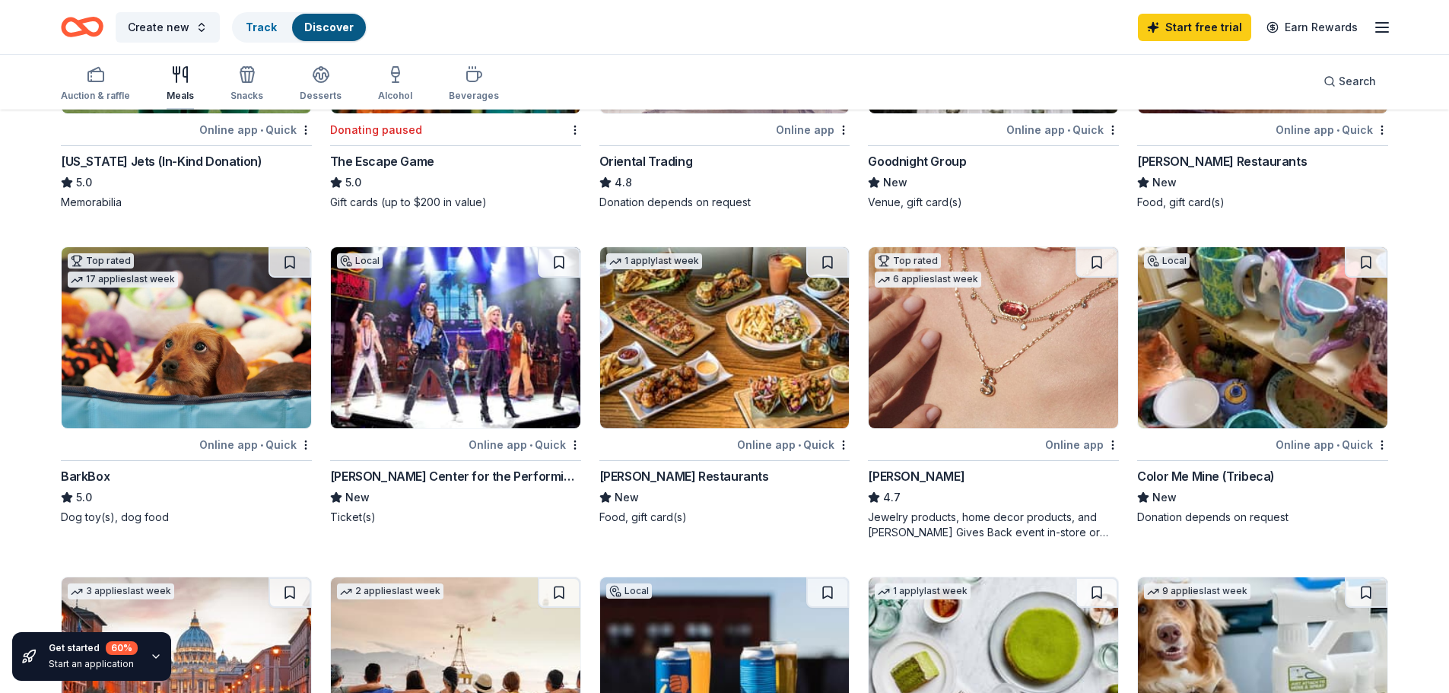
click at [170, 88] on div "Meals" at bounding box center [180, 83] width 27 height 37
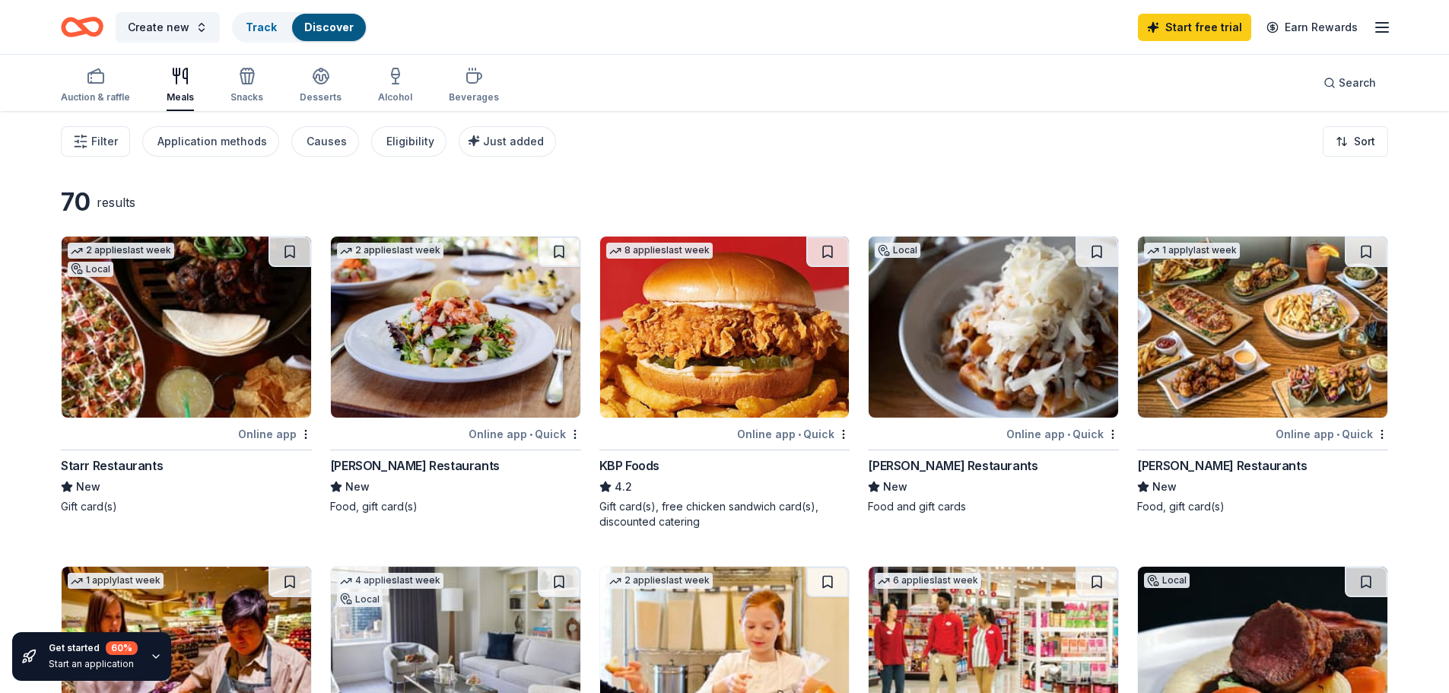
click at [735, 310] on img at bounding box center [725, 327] width 250 height 181
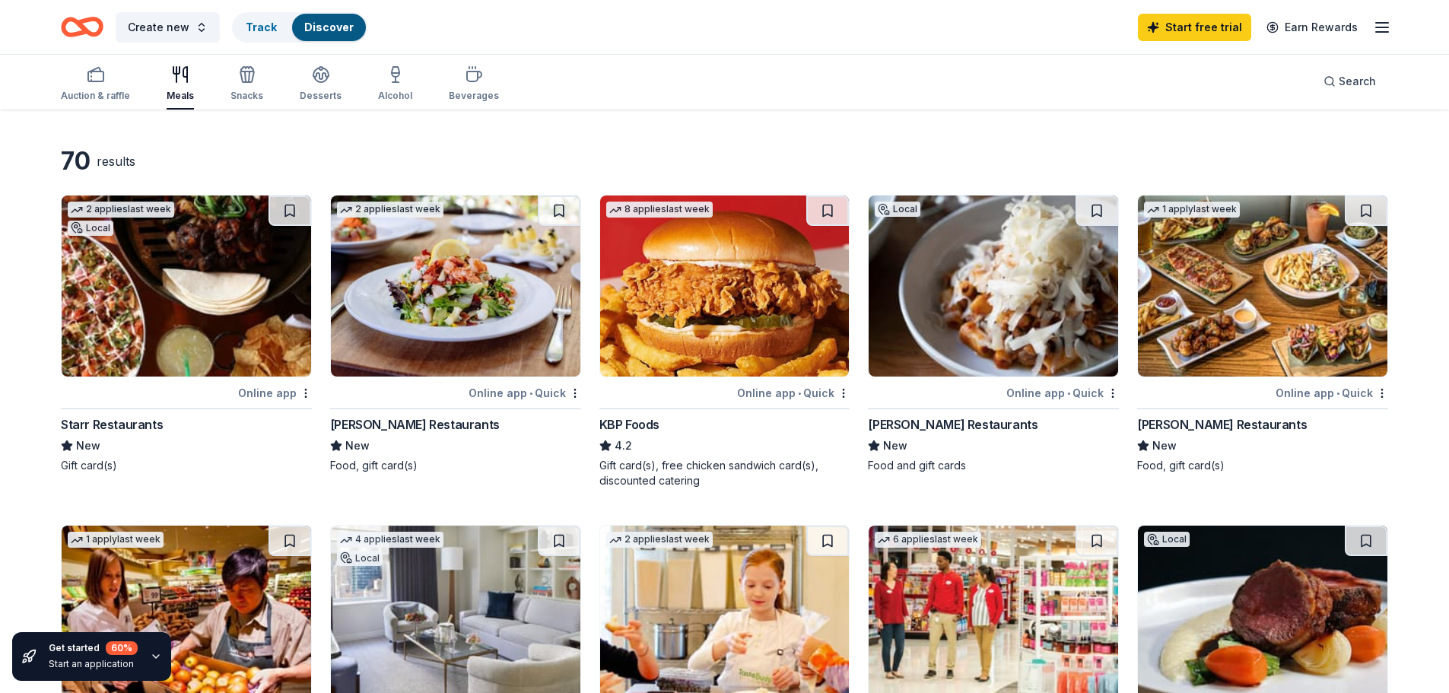
scroll to position [152, 0]
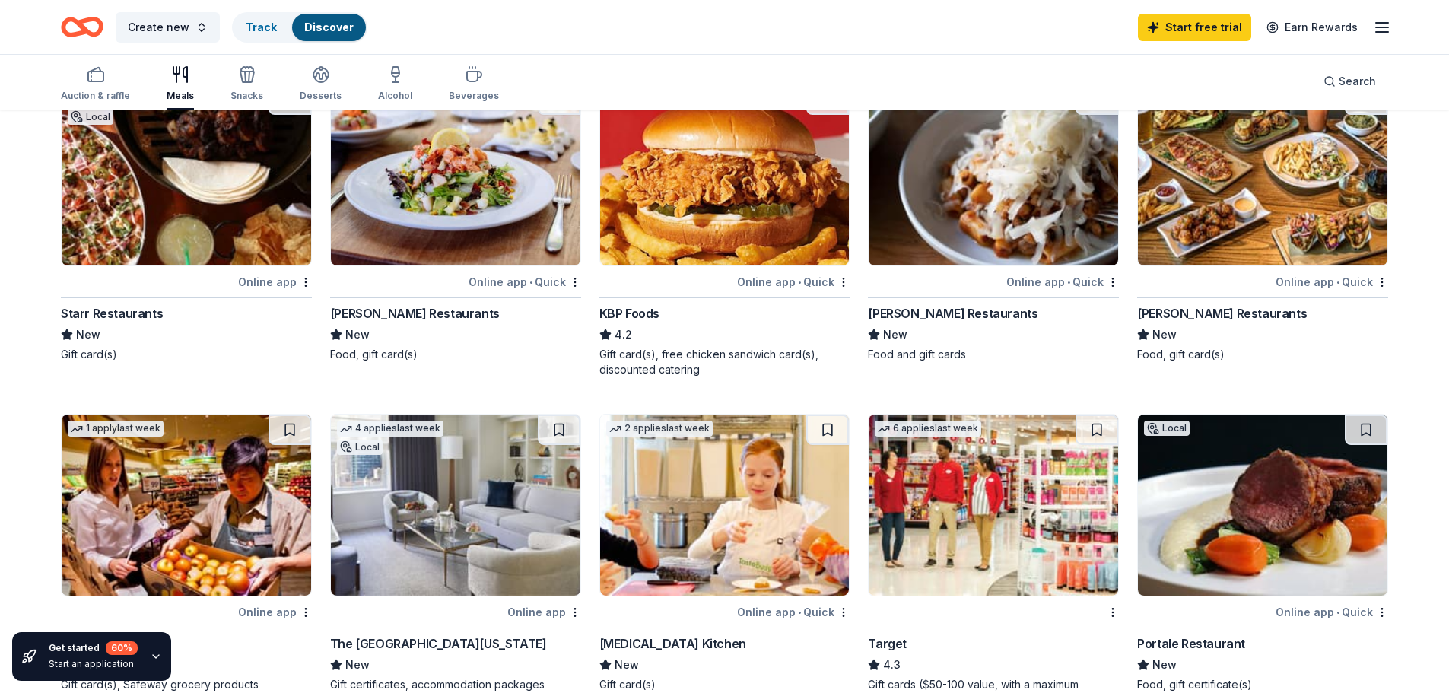
click at [972, 498] on img at bounding box center [994, 505] width 250 height 181
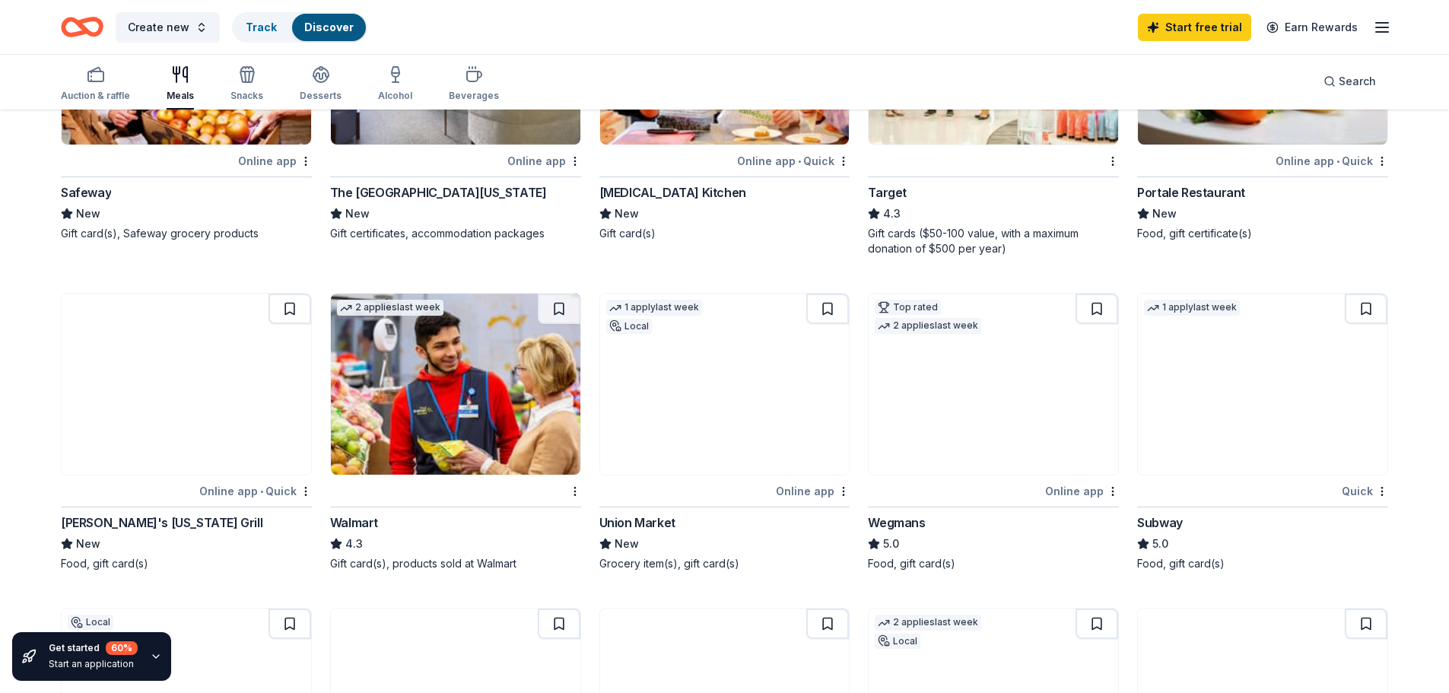
scroll to position [609, 0]
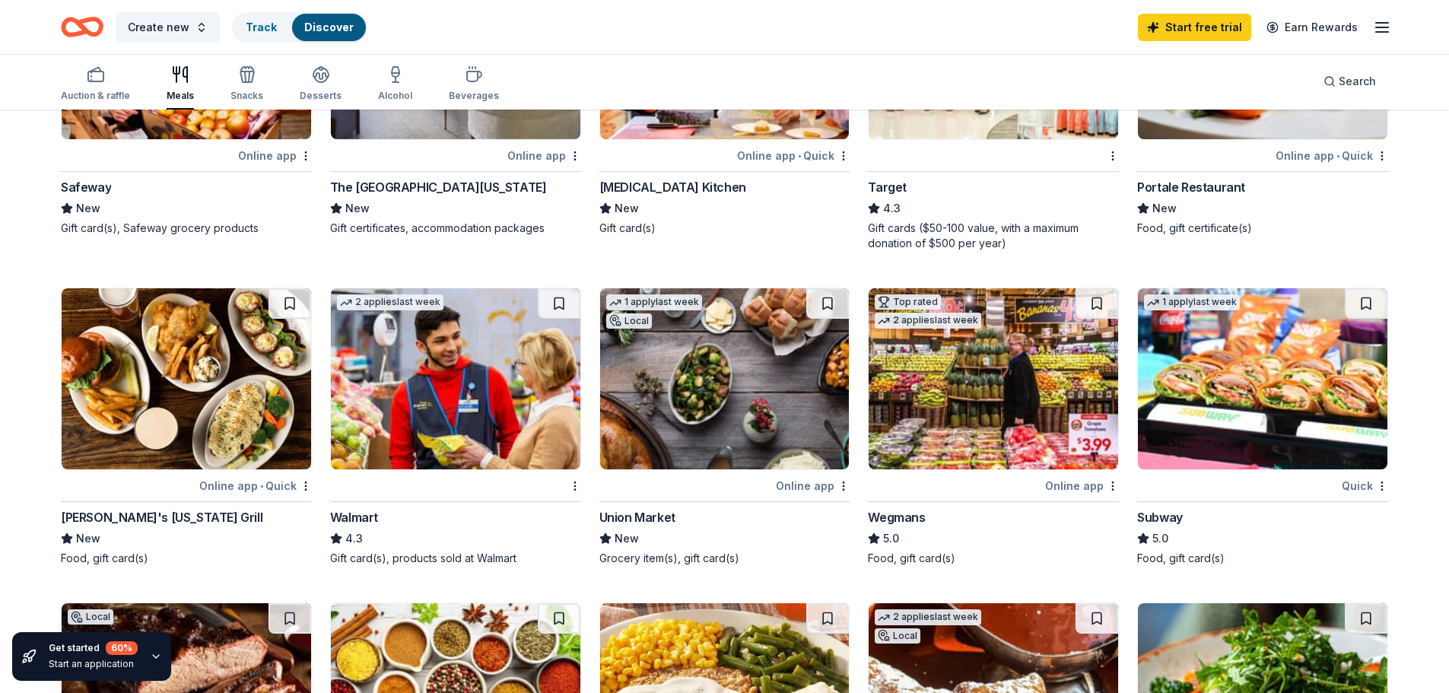
click at [479, 371] on img at bounding box center [456, 378] width 250 height 181
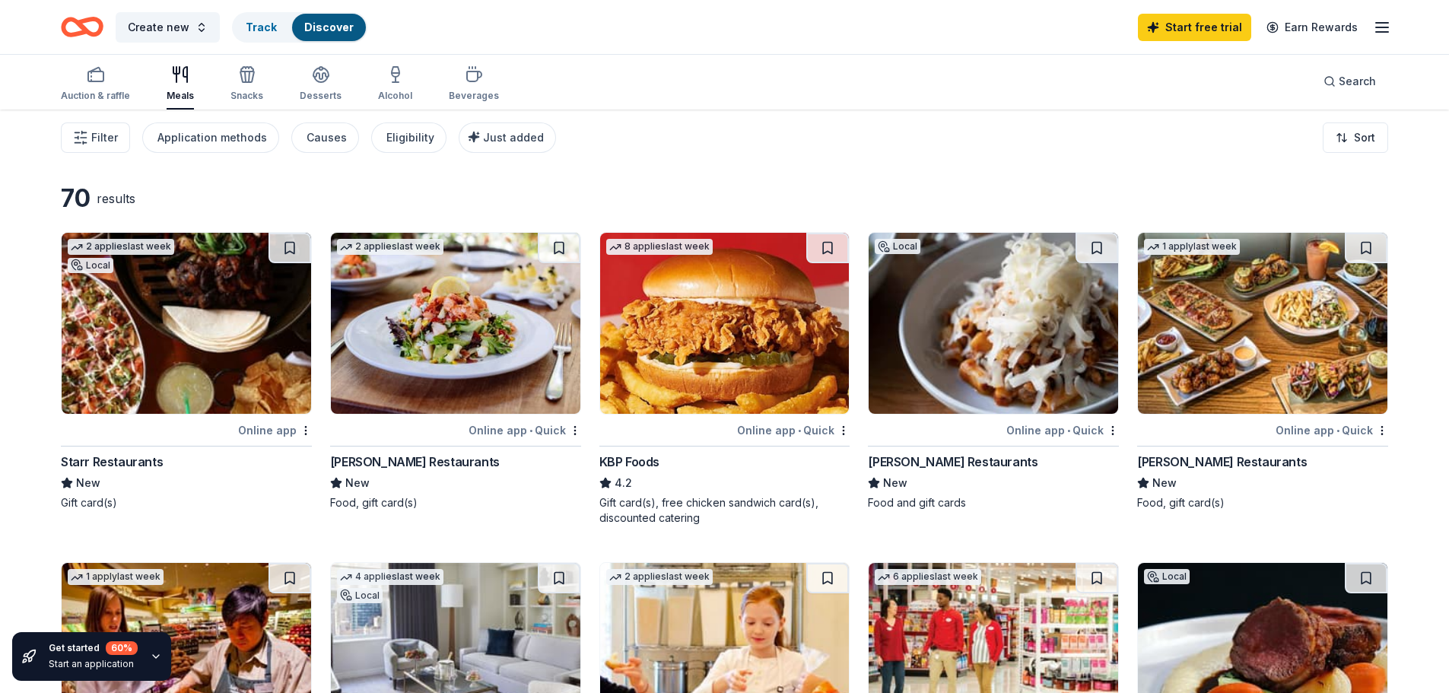
scroll to position [0, 0]
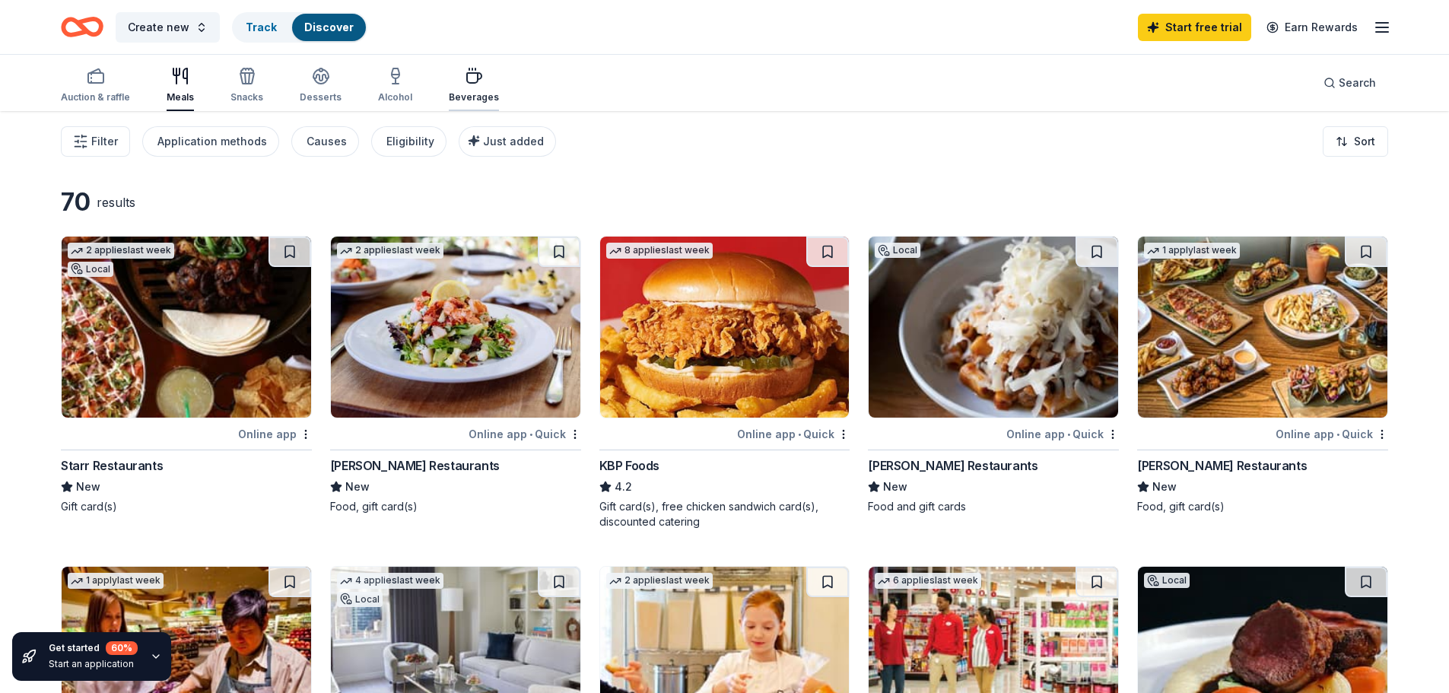
click at [483, 91] on div "Beverages" at bounding box center [474, 97] width 50 height 12
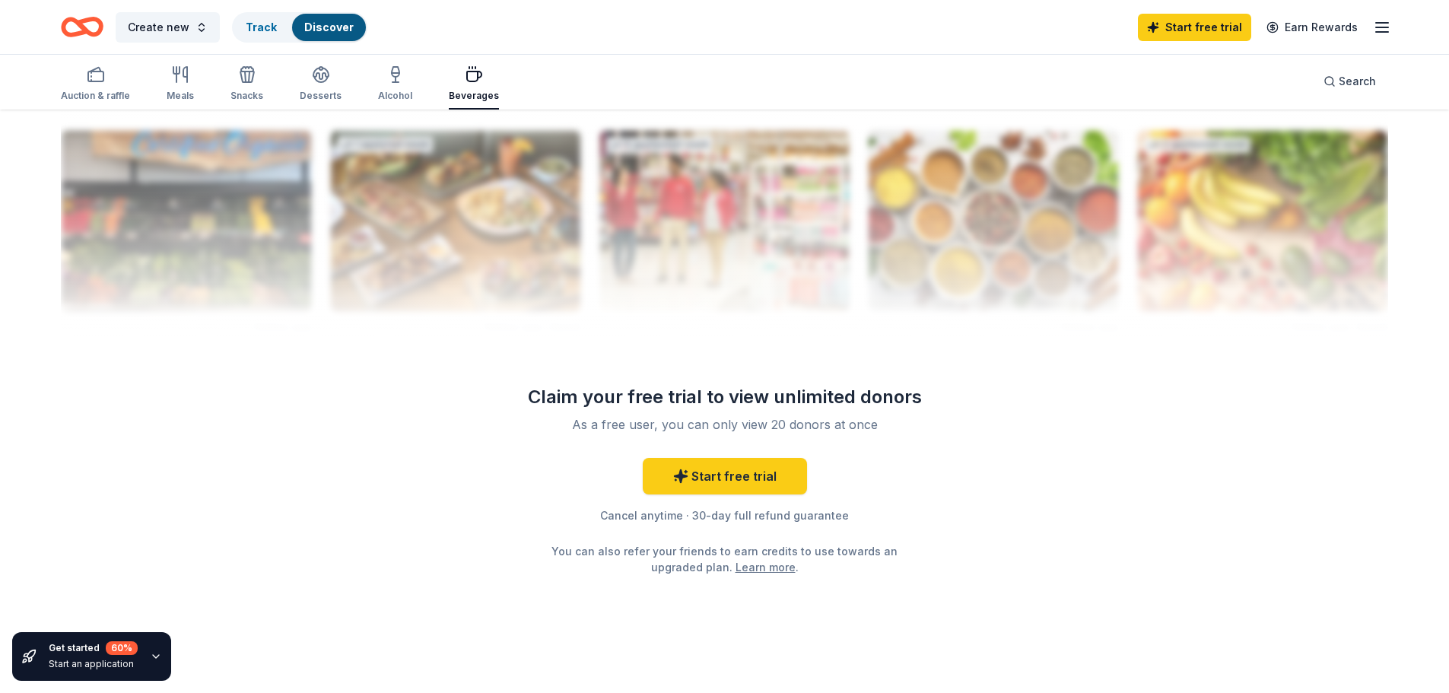
scroll to position [1473, 0]
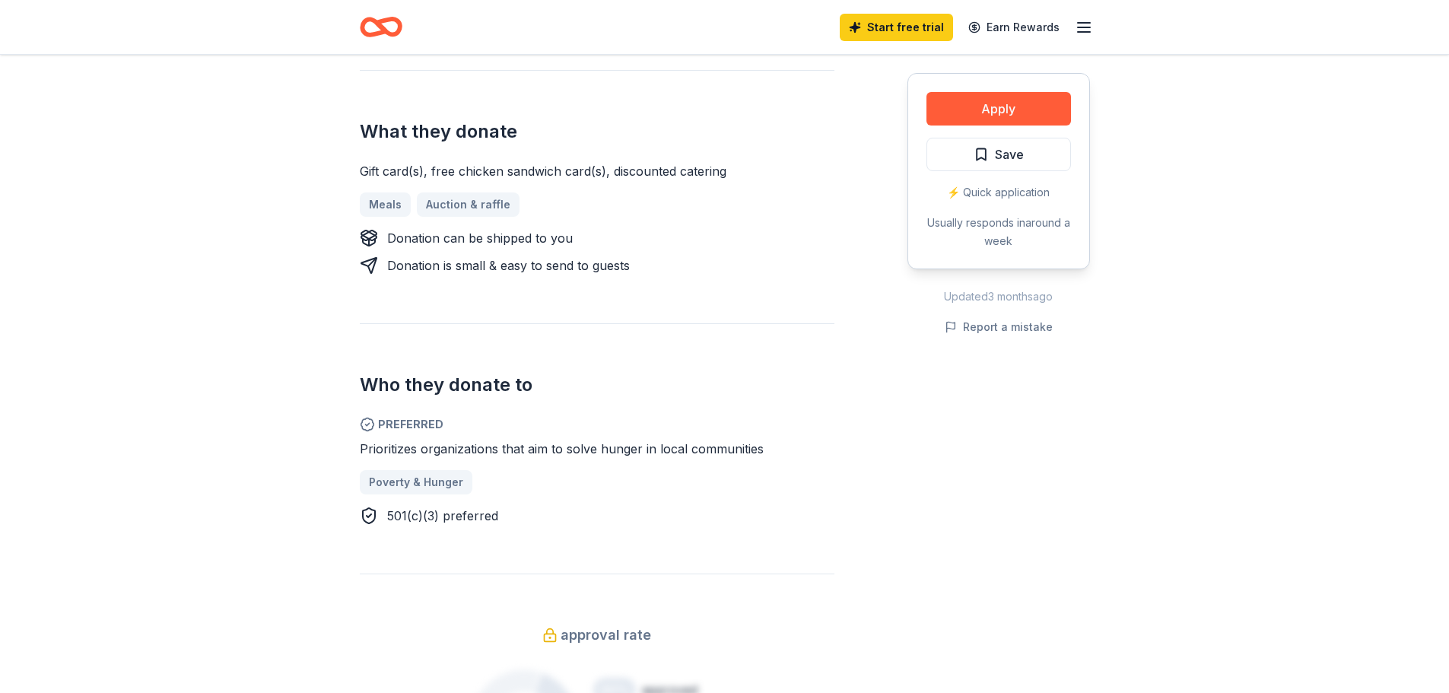
scroll to position [532, 0]
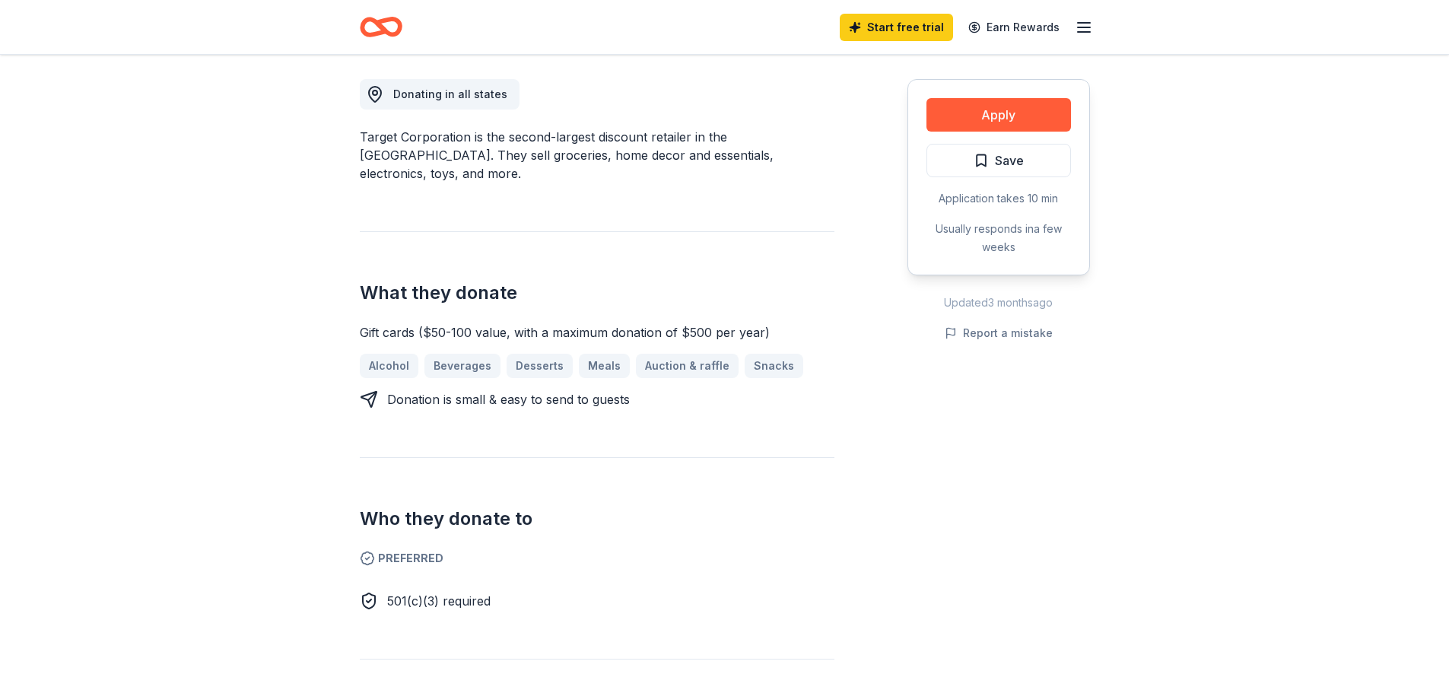
scroll to position [456, 0]
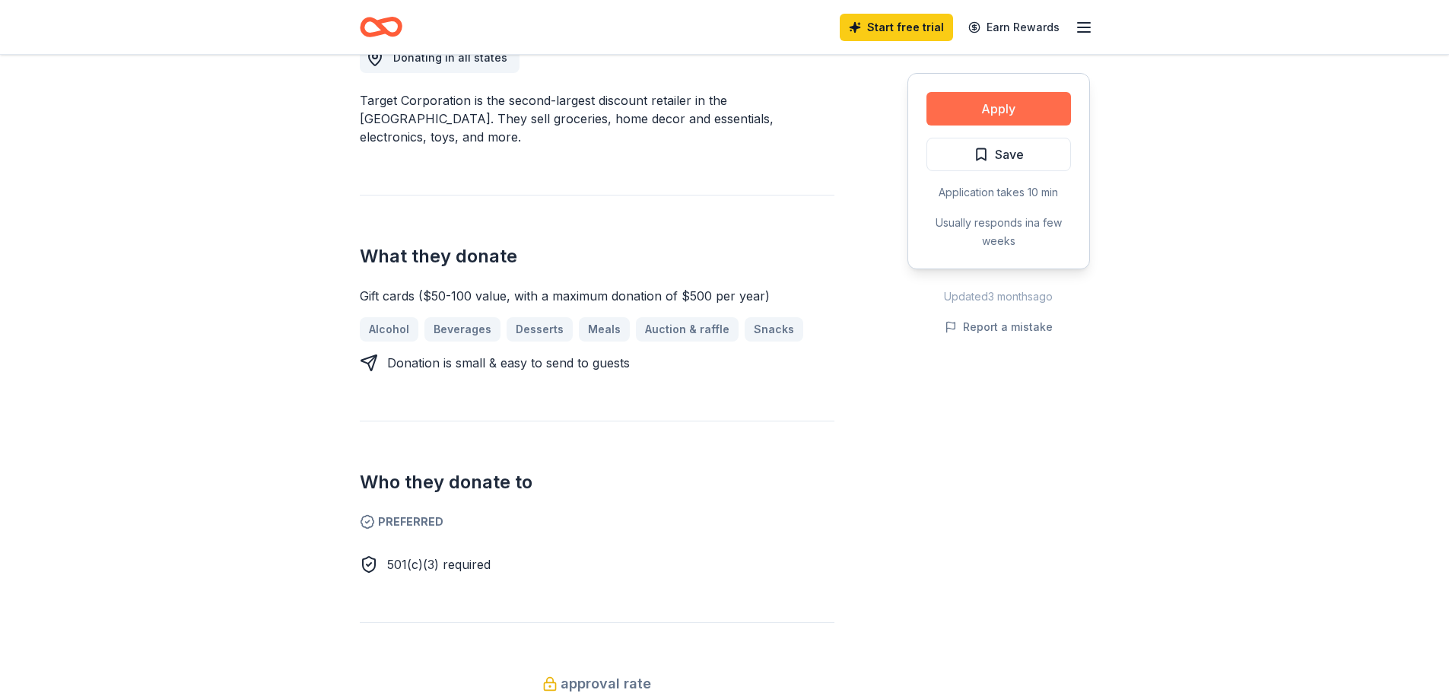
click at [1022, 110] on button "Apply" at bounding box center [999, 108] width 145 height 33
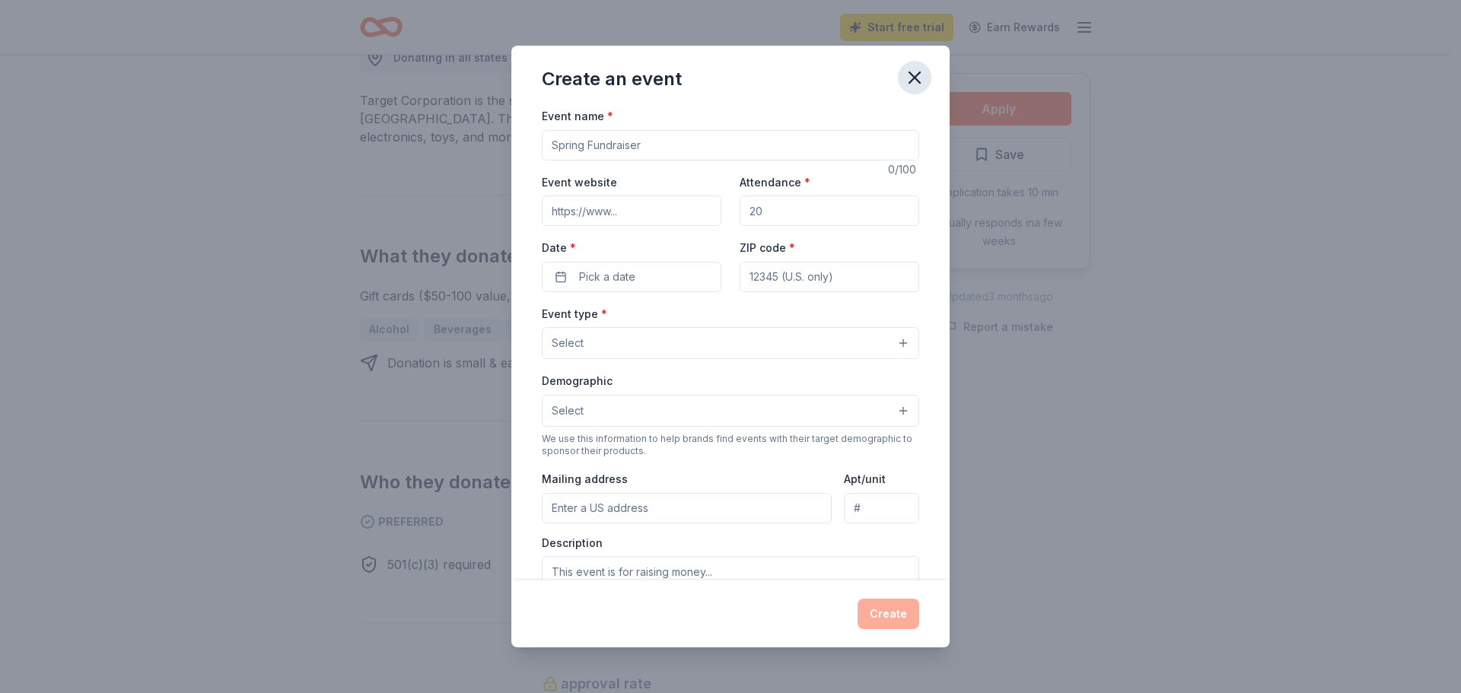
click at [918, 75] on icon "button" at bounding box center [914, 77] width 11 height 11
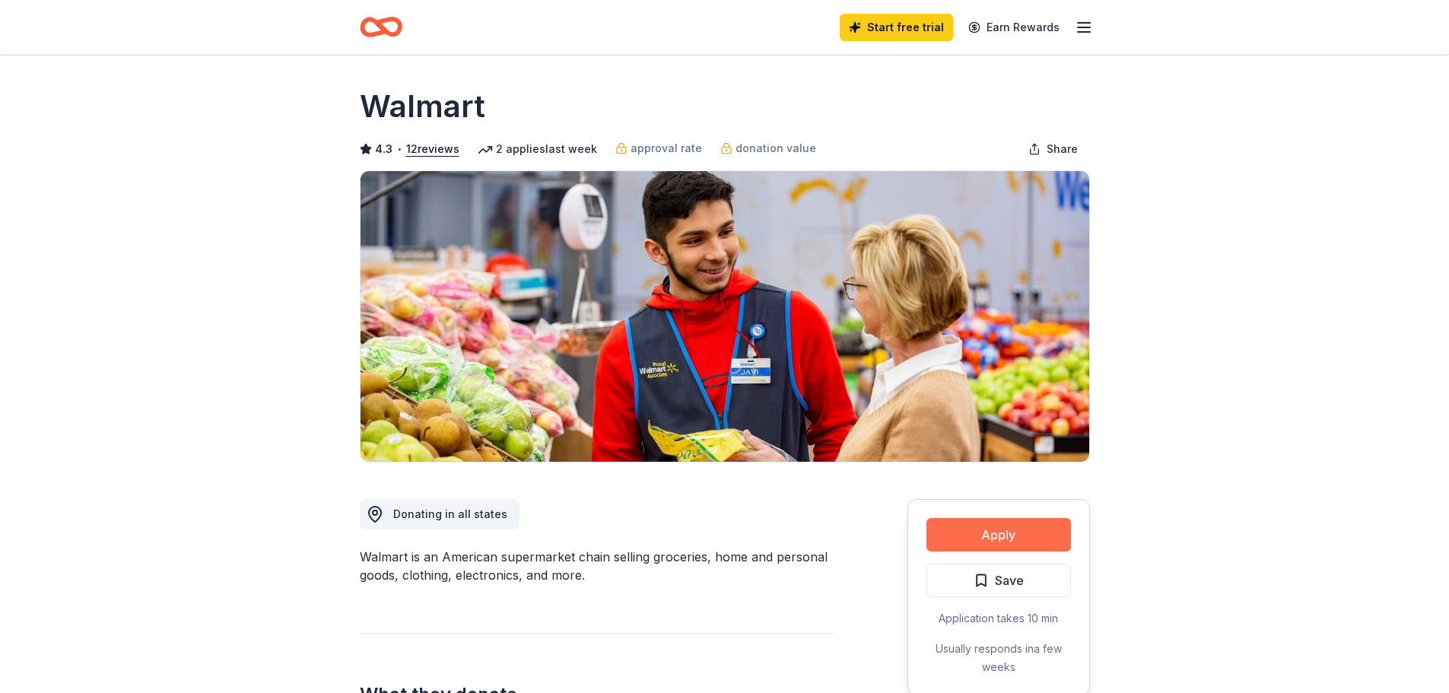
click at [1011, 532] on button "Apply" at bounding box center [999, 534] width 145 height 33
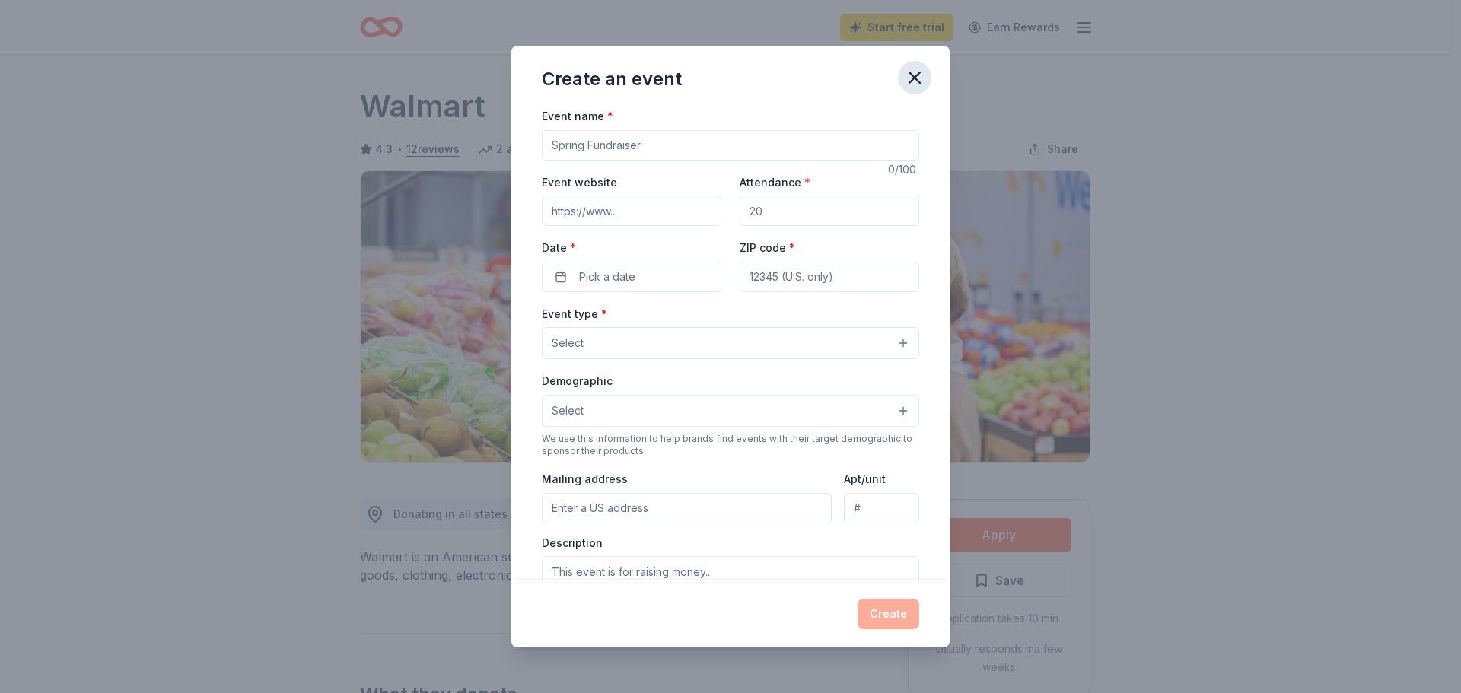
click at [918, 84] on icon "button" at bounding box center [914, 77] width 21 height 21
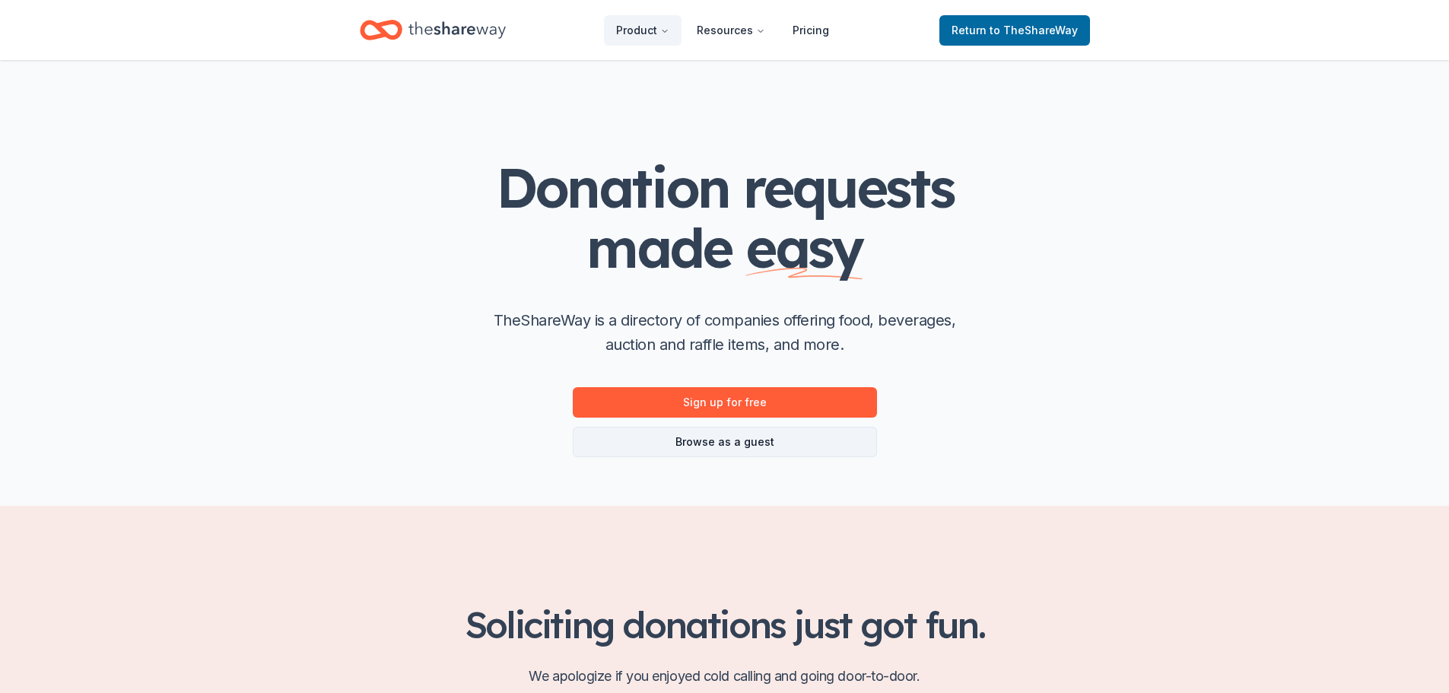
click at [713, 434] on link "Browse as a guest" at bounding box center [725, 442] width 304 height 30
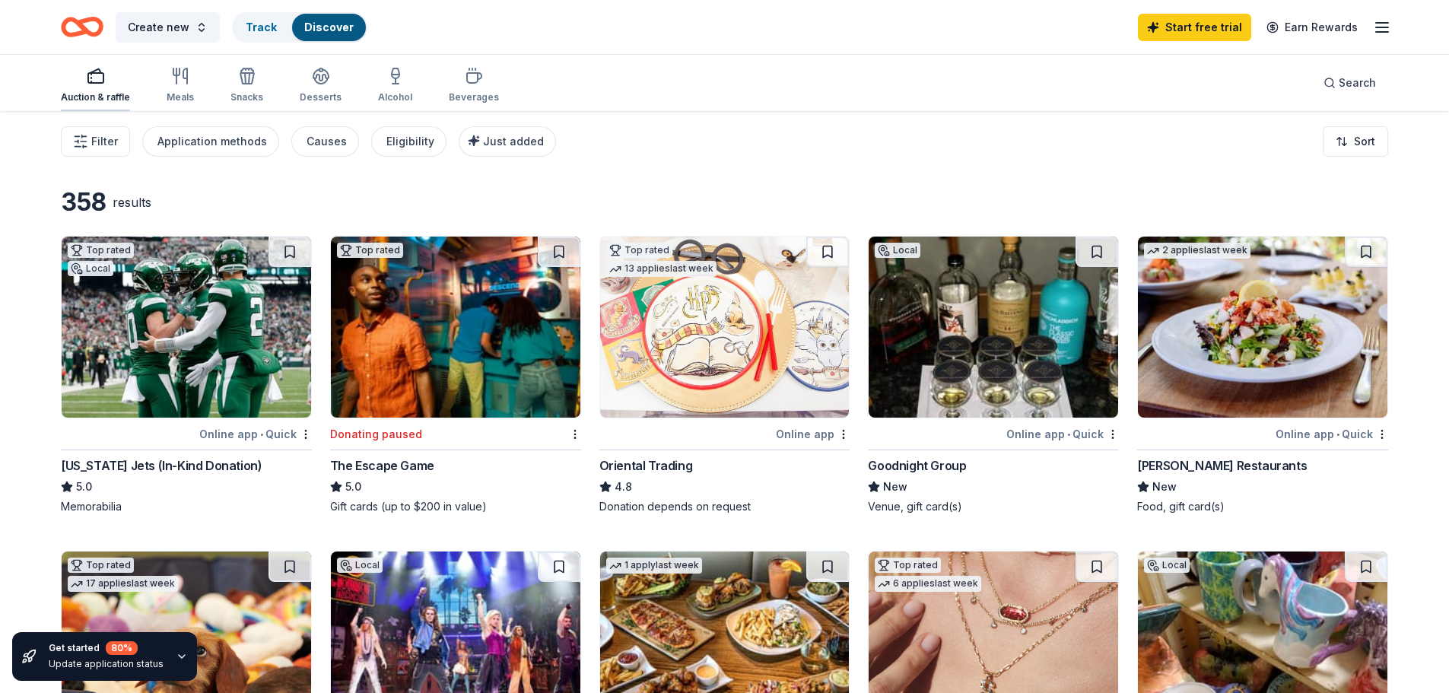
click at [90, 91] on div "Auction & raffle" at bounding box center [95, 85] width 69 height 37
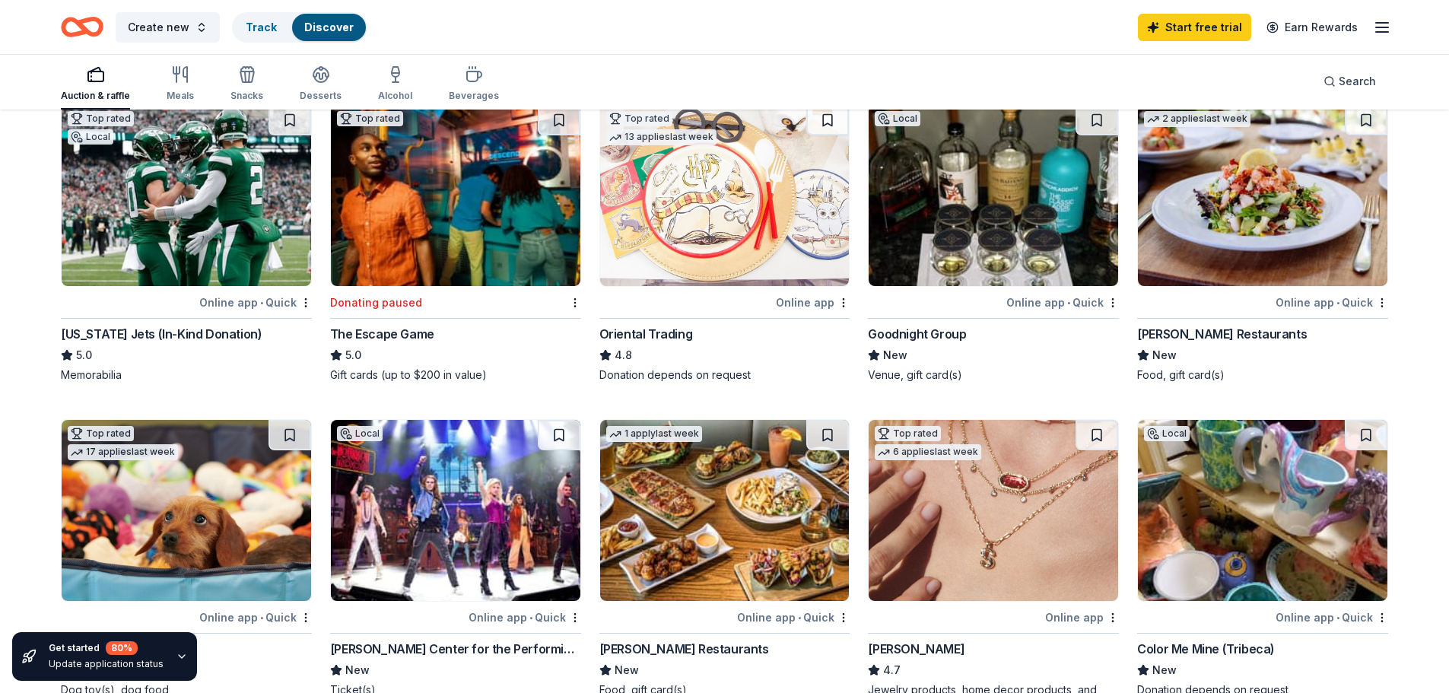
scroll to position [228, 0]
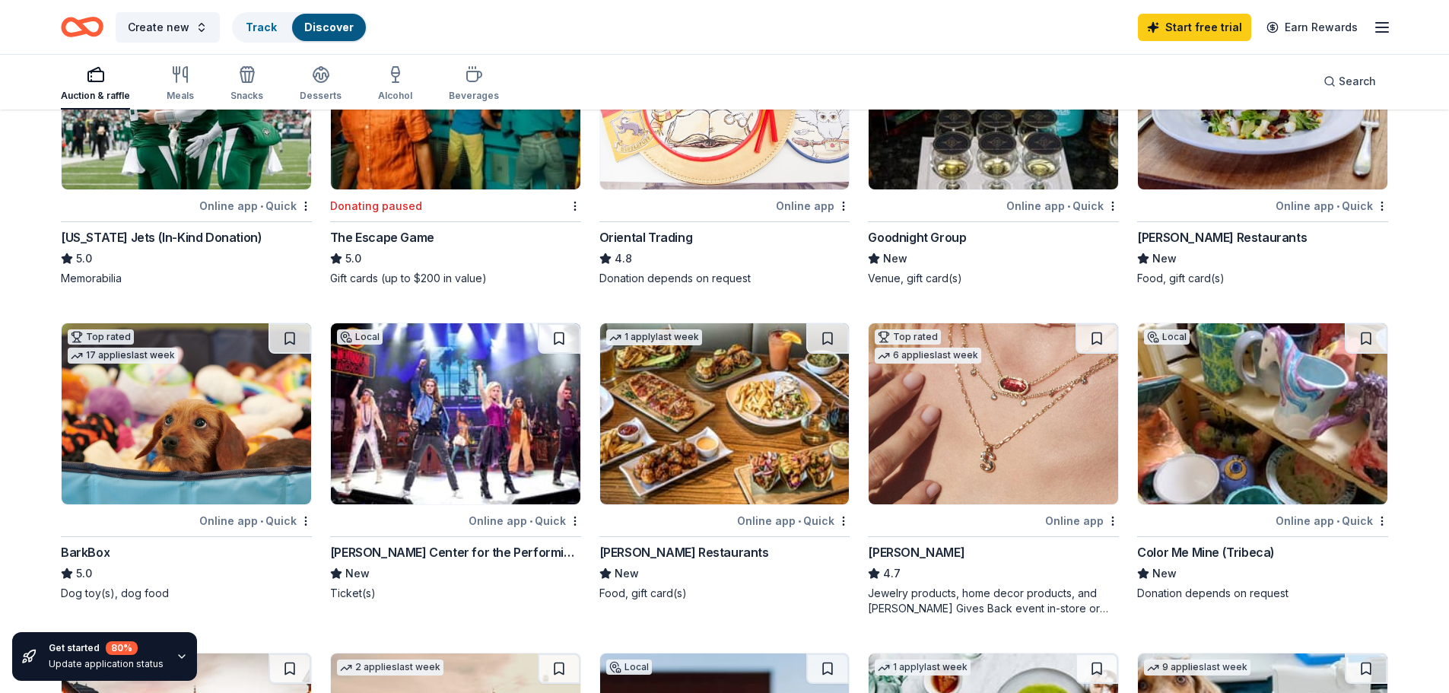
click at [698, 183] on img at bounding box center [725, 98] width 250 height 181
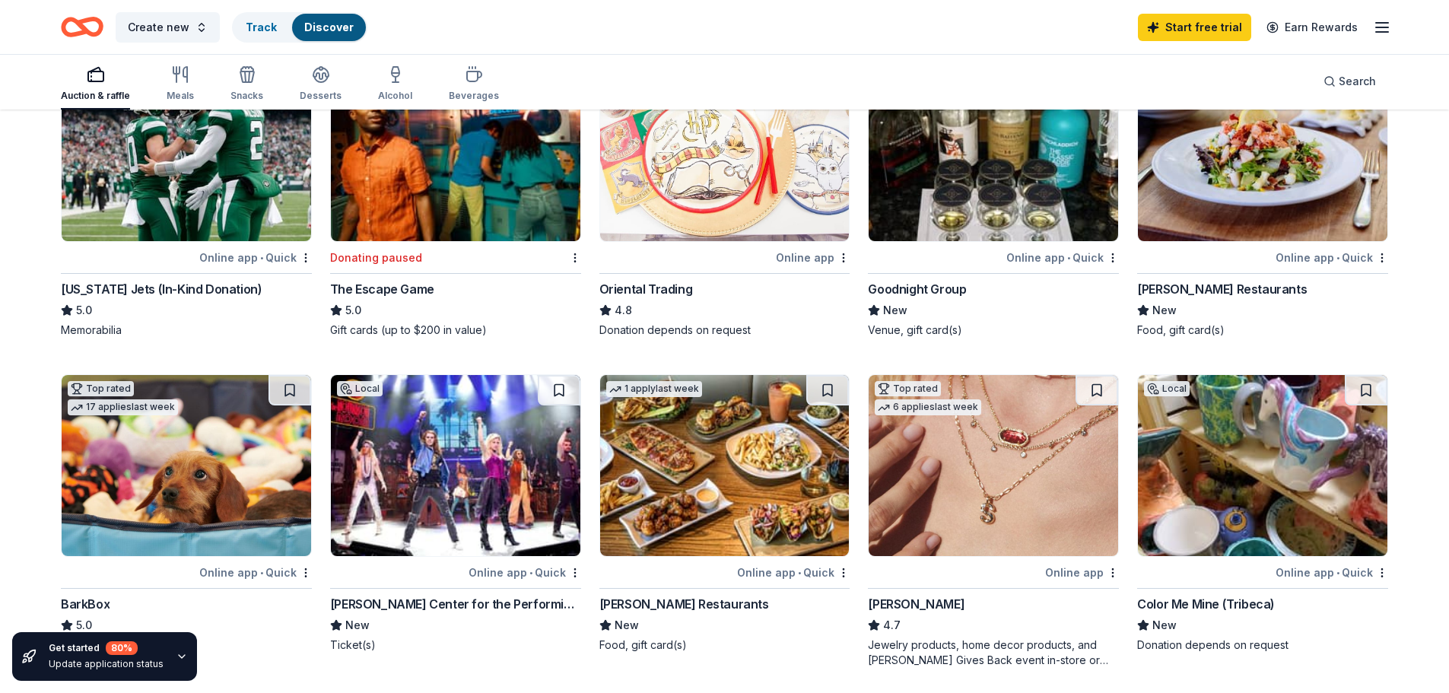
scroll to position [0, 0]
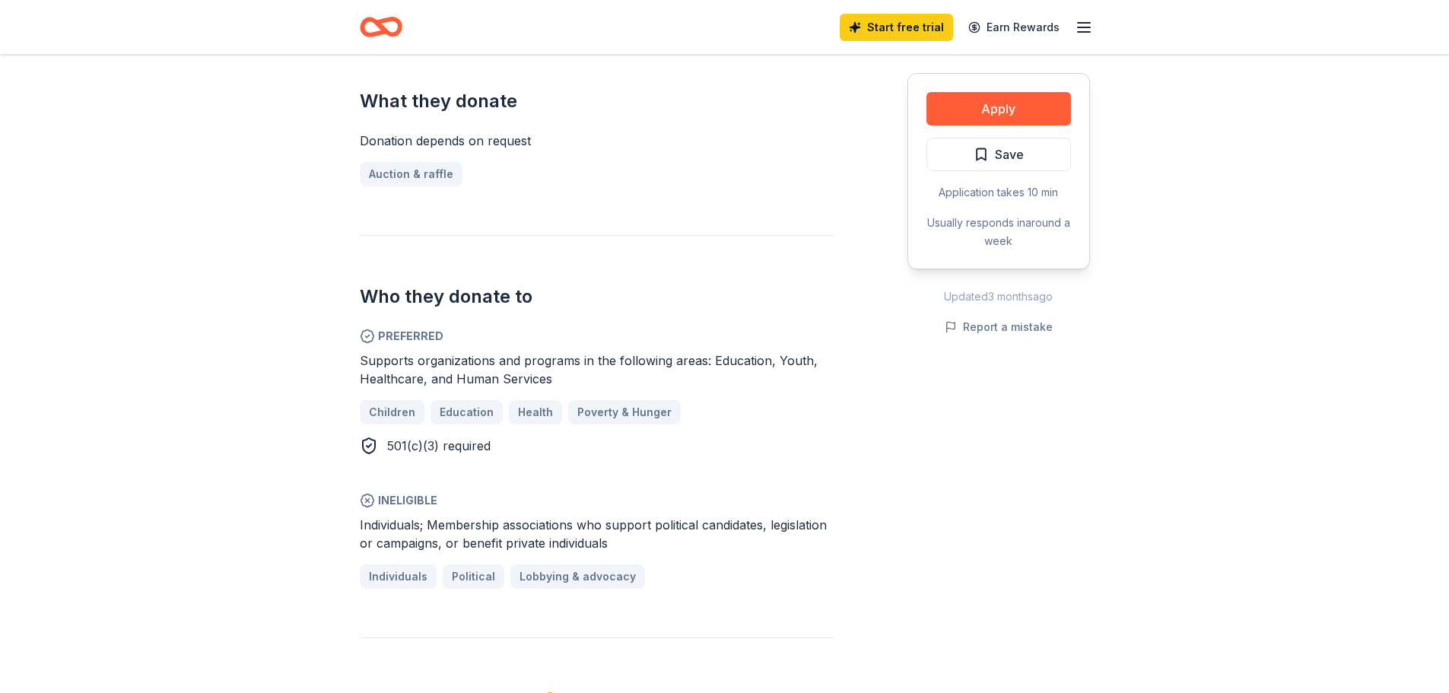
scroll to position [609, 0]
click at [1018, 110] on button "Apply" at bounding box center [999, 108] width 145 height 33
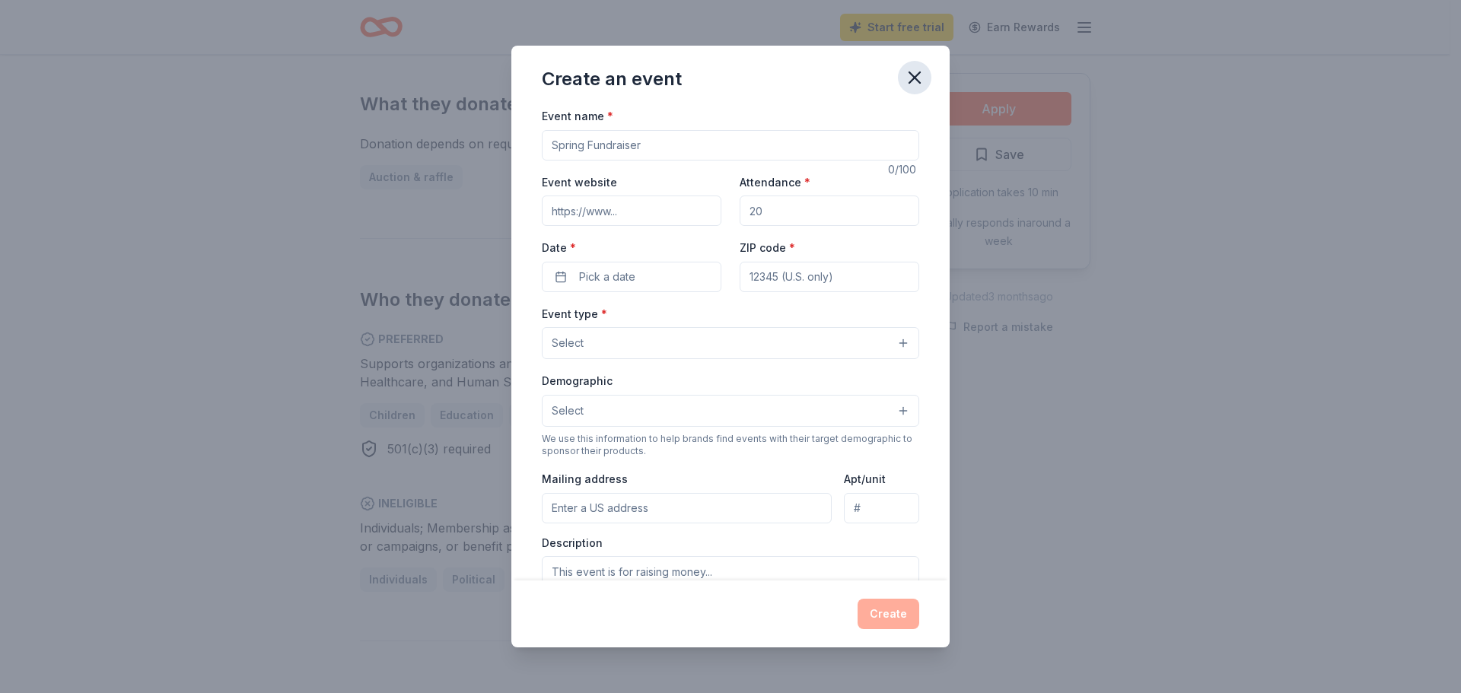
click at [914, 78] on icon "button" at bounding box center [914, 77] width 11 height 11
